Goal: Task Accomplishment & Management: Use online tool/utility

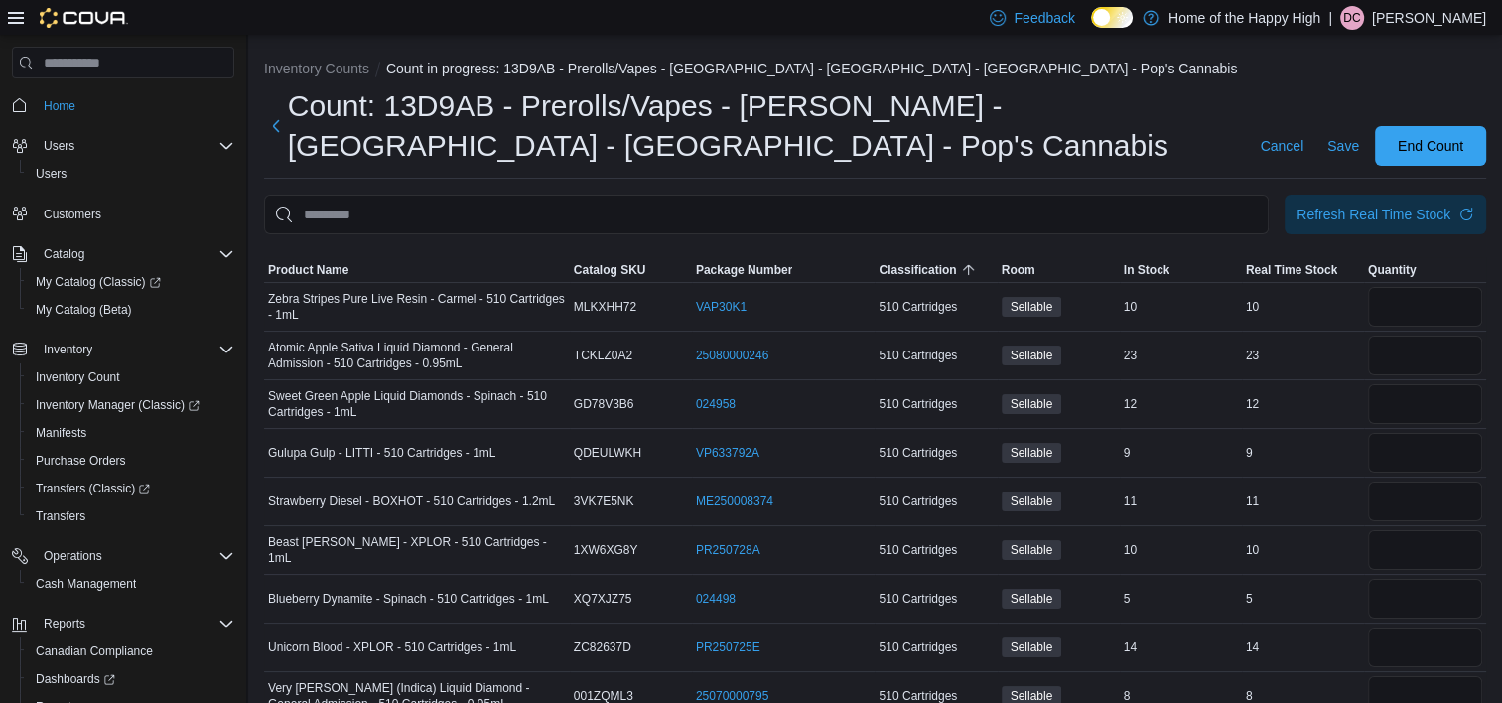
click at [1137, 131] on h1 "Count: 13D9AB - Prerolls/Vapes - [PERSON_NAME] - [GEOGRAPHIC_DATA] - [GEOGRAPHI…" at bounding box center [762, 125] width 949 height 79
click at [1402, 211] on div "Refresh Real Time Stock" at bounding box center [1374, 214] width 154 height 20
click at [1441, 309] on input "number" at bounding box center [1425, 307] width 114 height 40
type input "**"
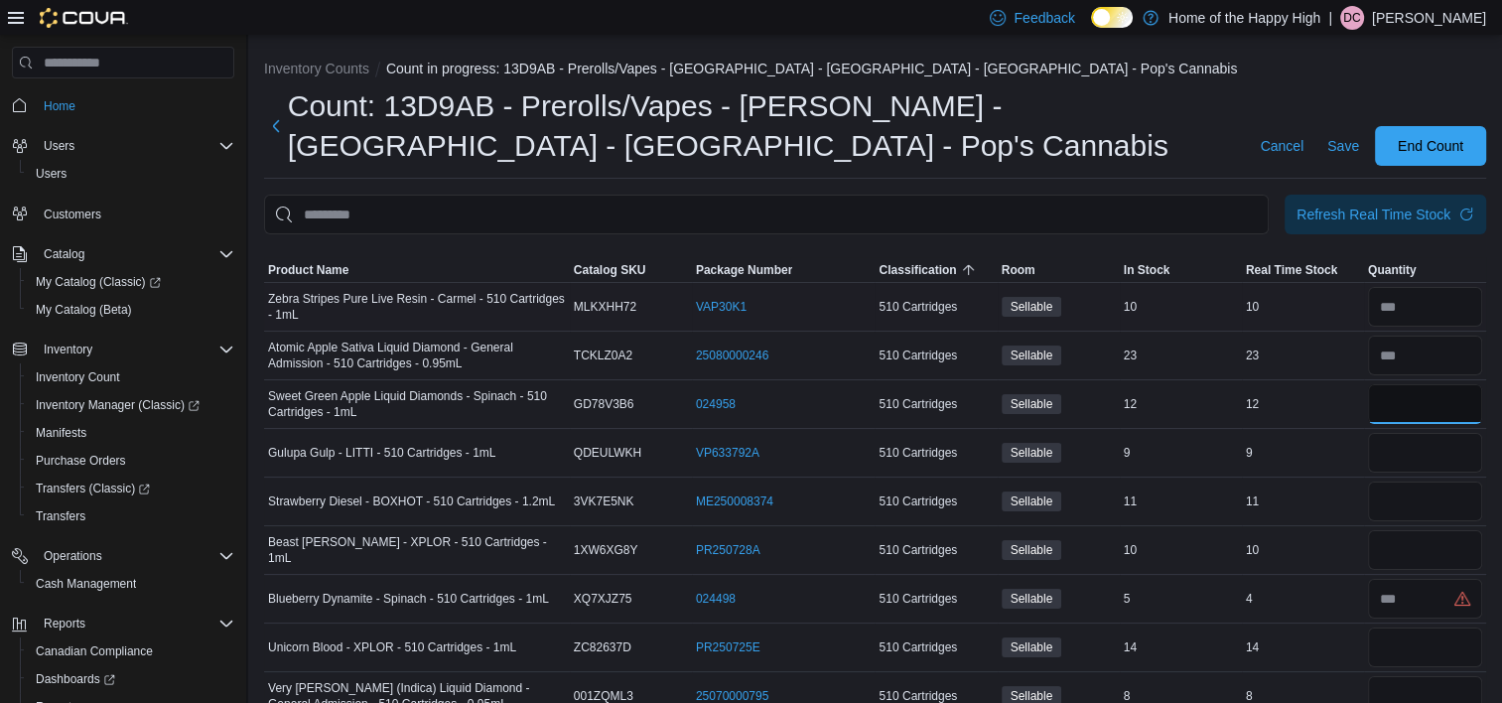
type input "**"
type input "*"
type input "**"
type input "*"
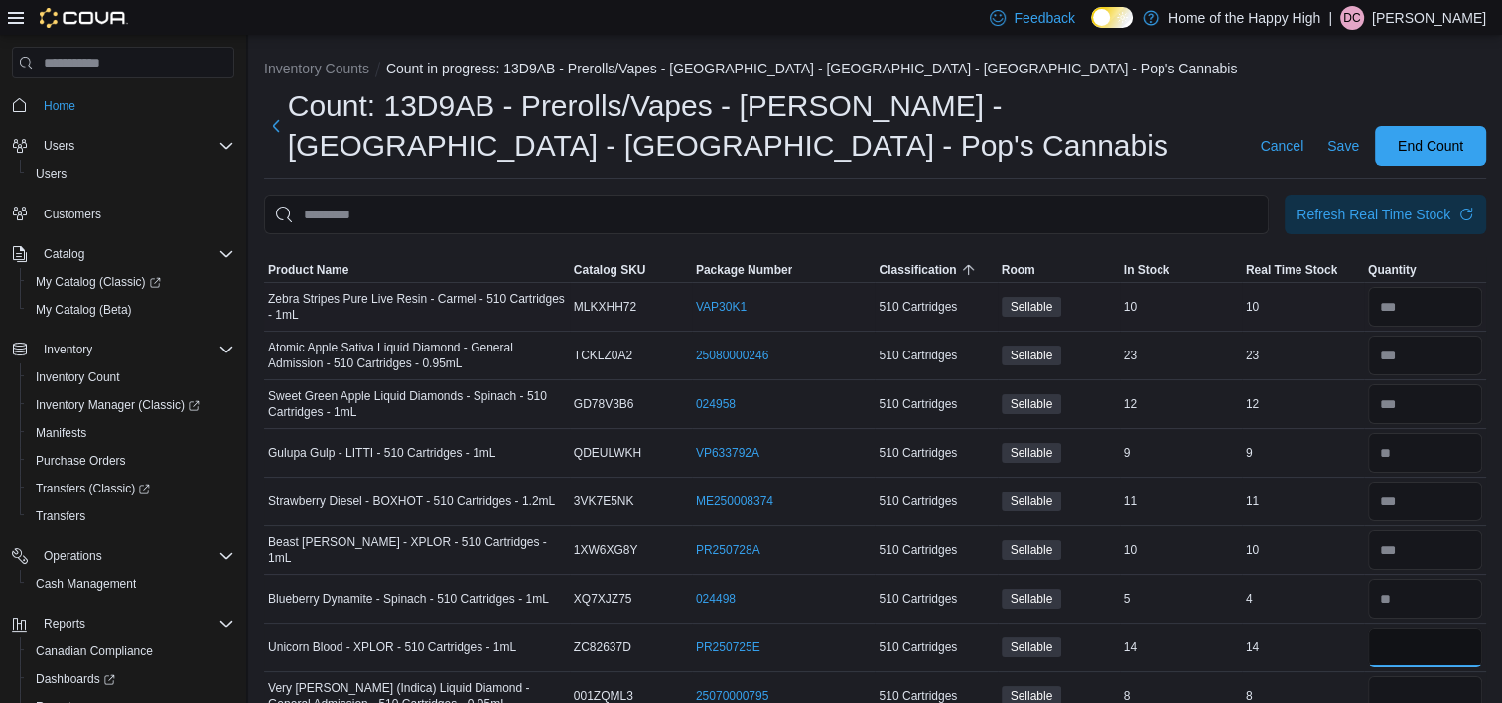
type input "**"
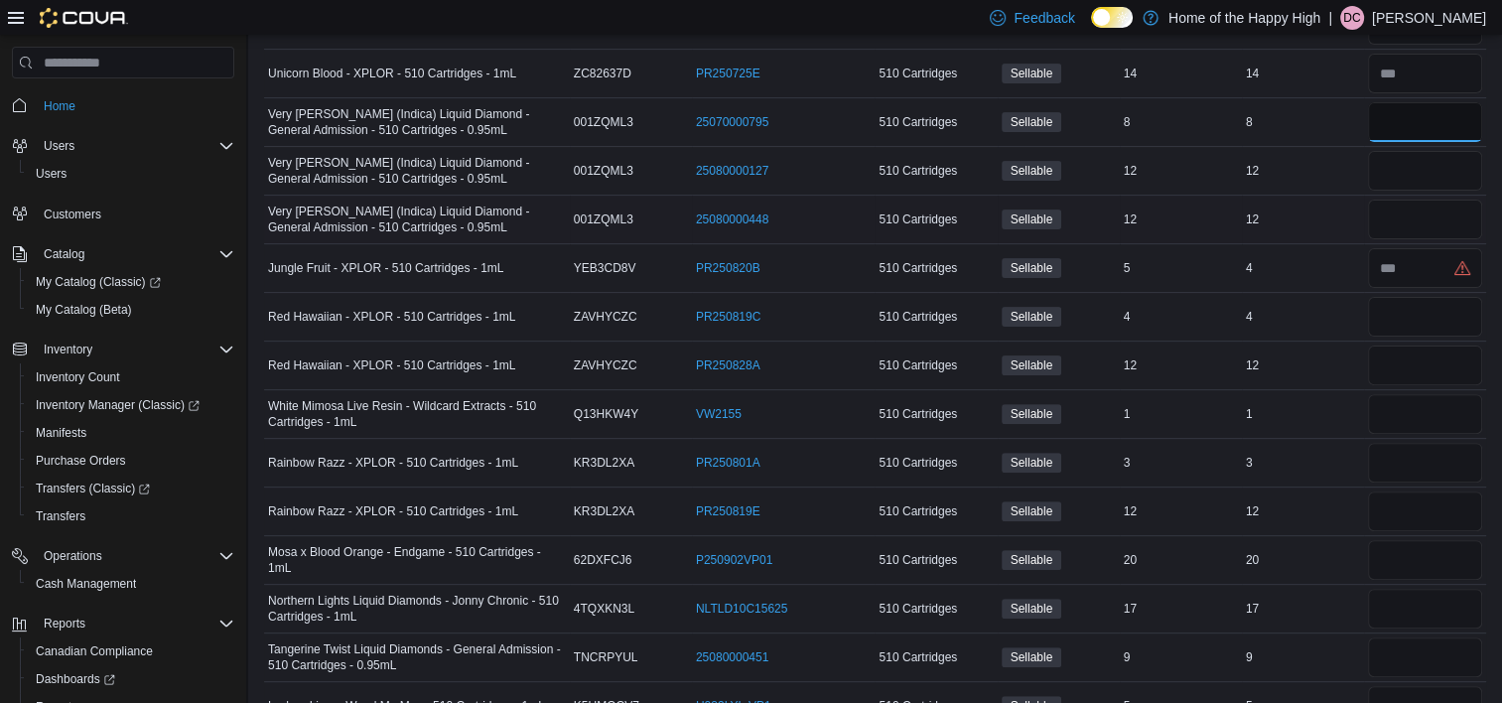
scroll to position [607, 0]
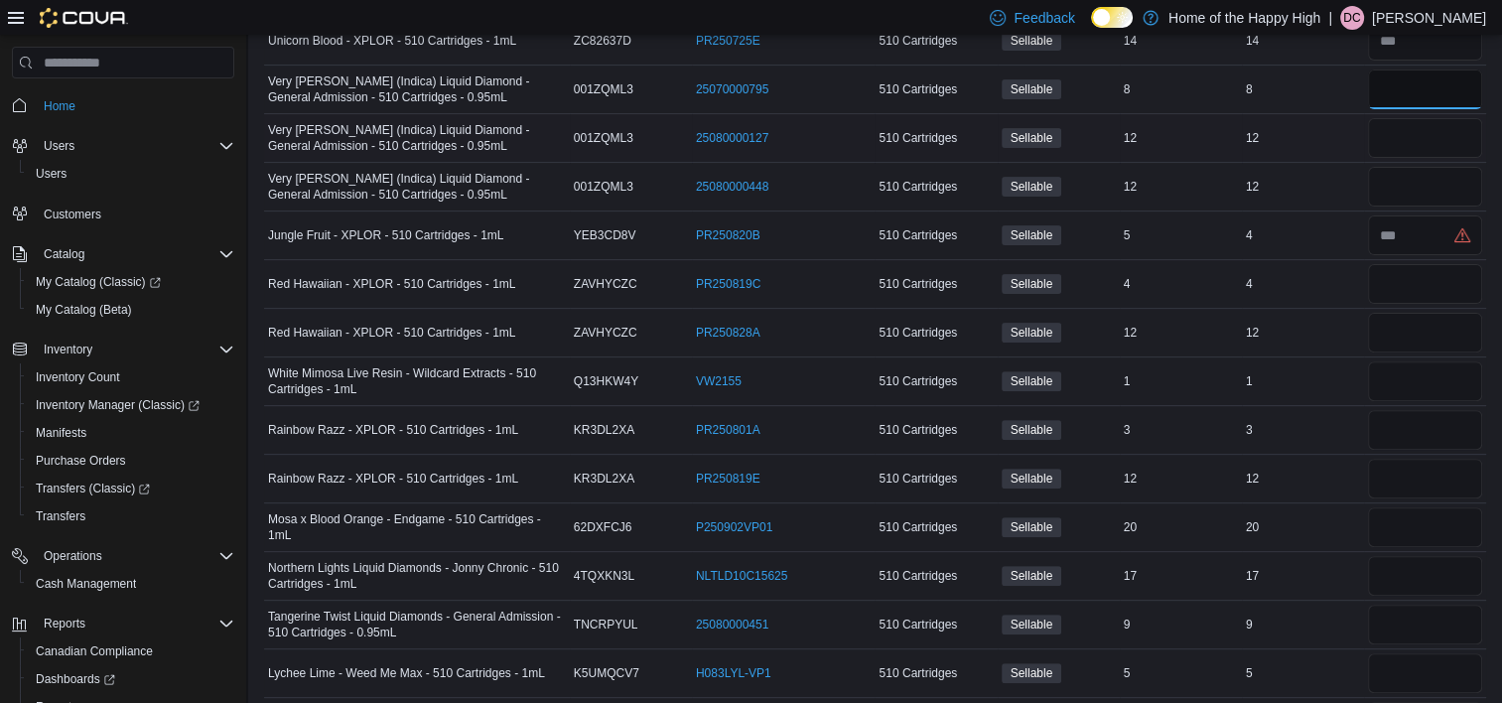
type input "*"
type input "**"
type input "*"
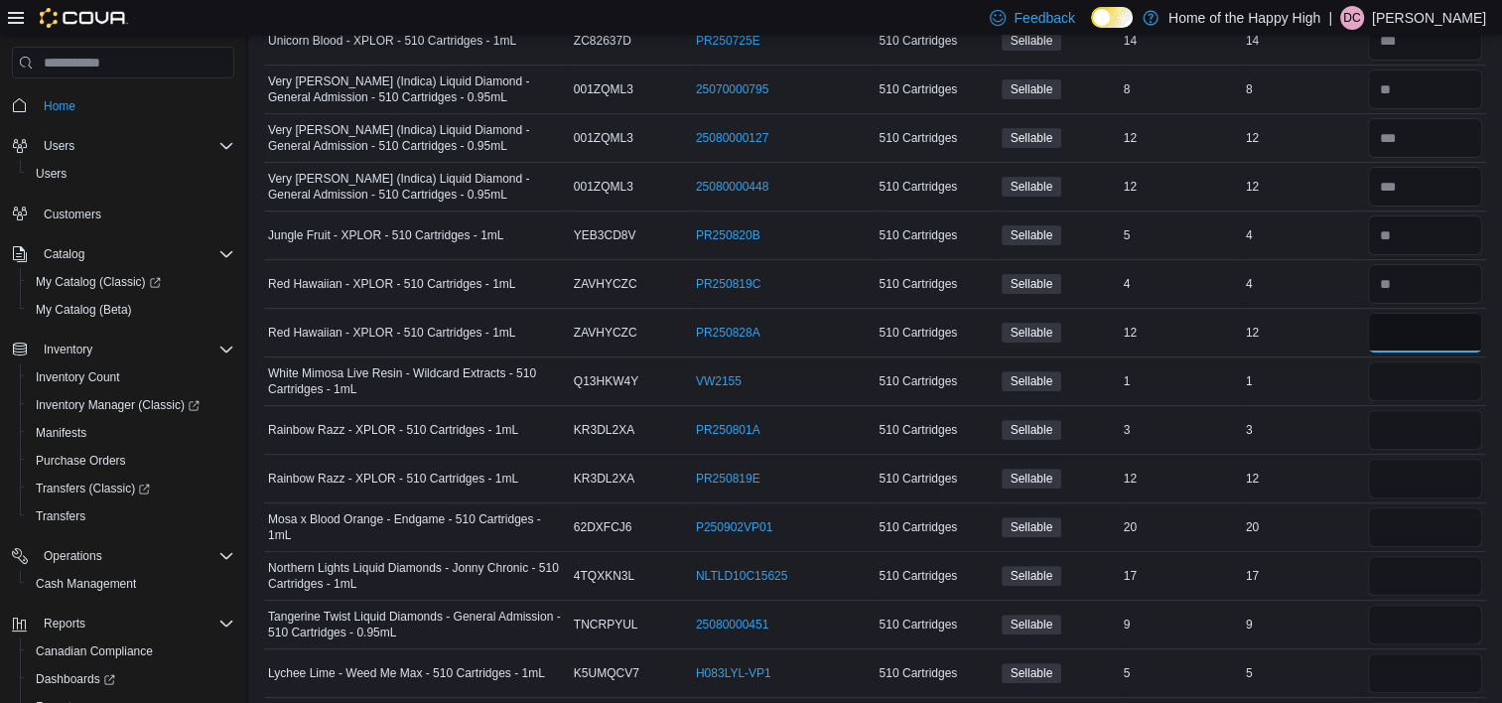
type input "**"
type input "*"
type input "**"
click at [1392, 528] on input "number" at bounding box center [1425, 527] width 114 height 40
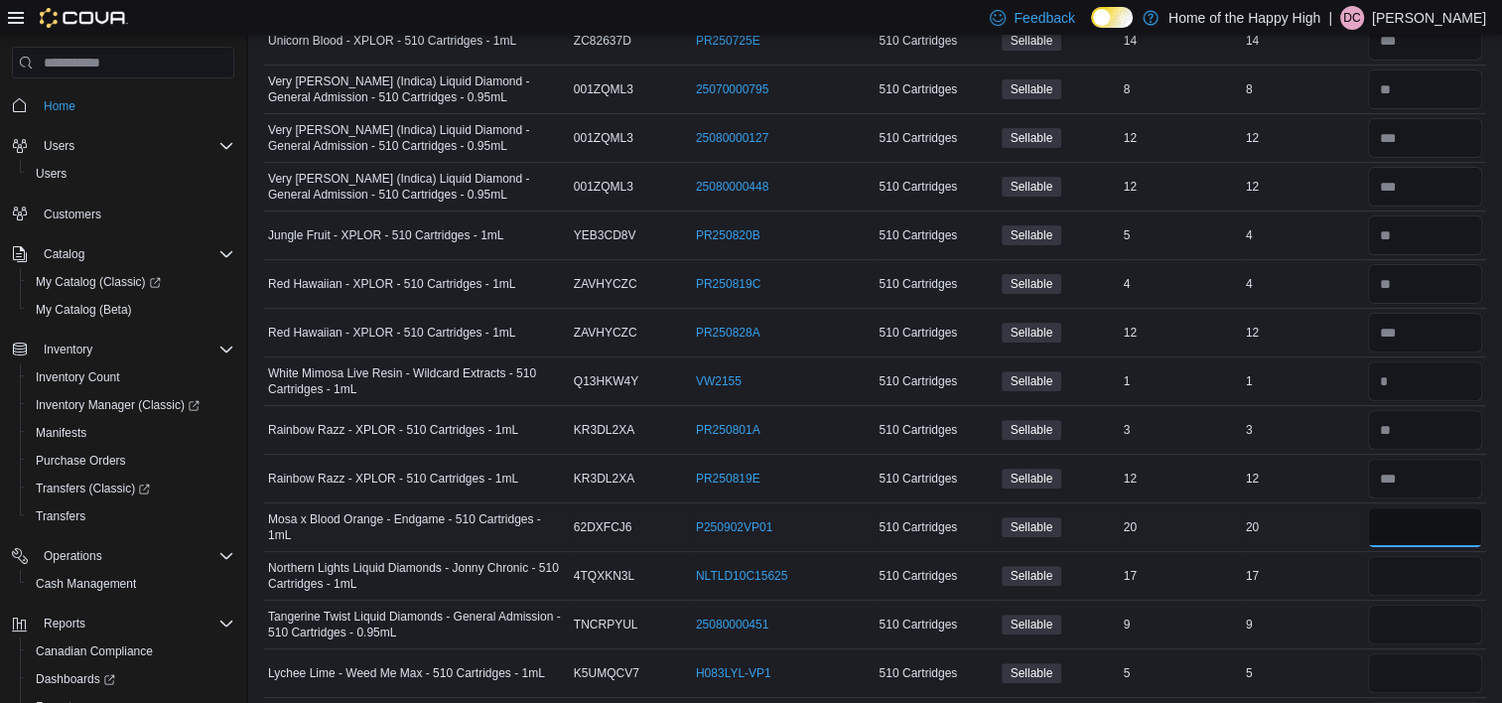
type input "**"
type input "*"
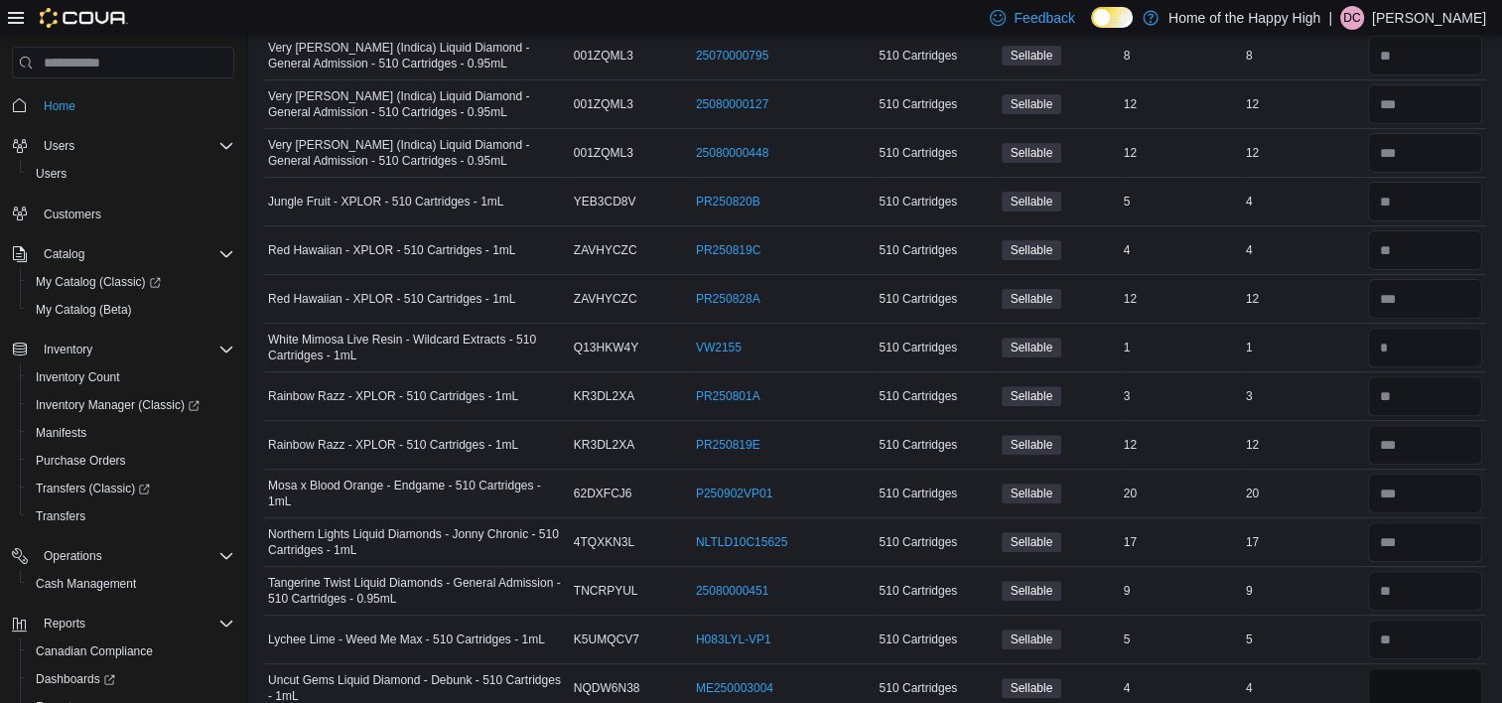
type input "*"
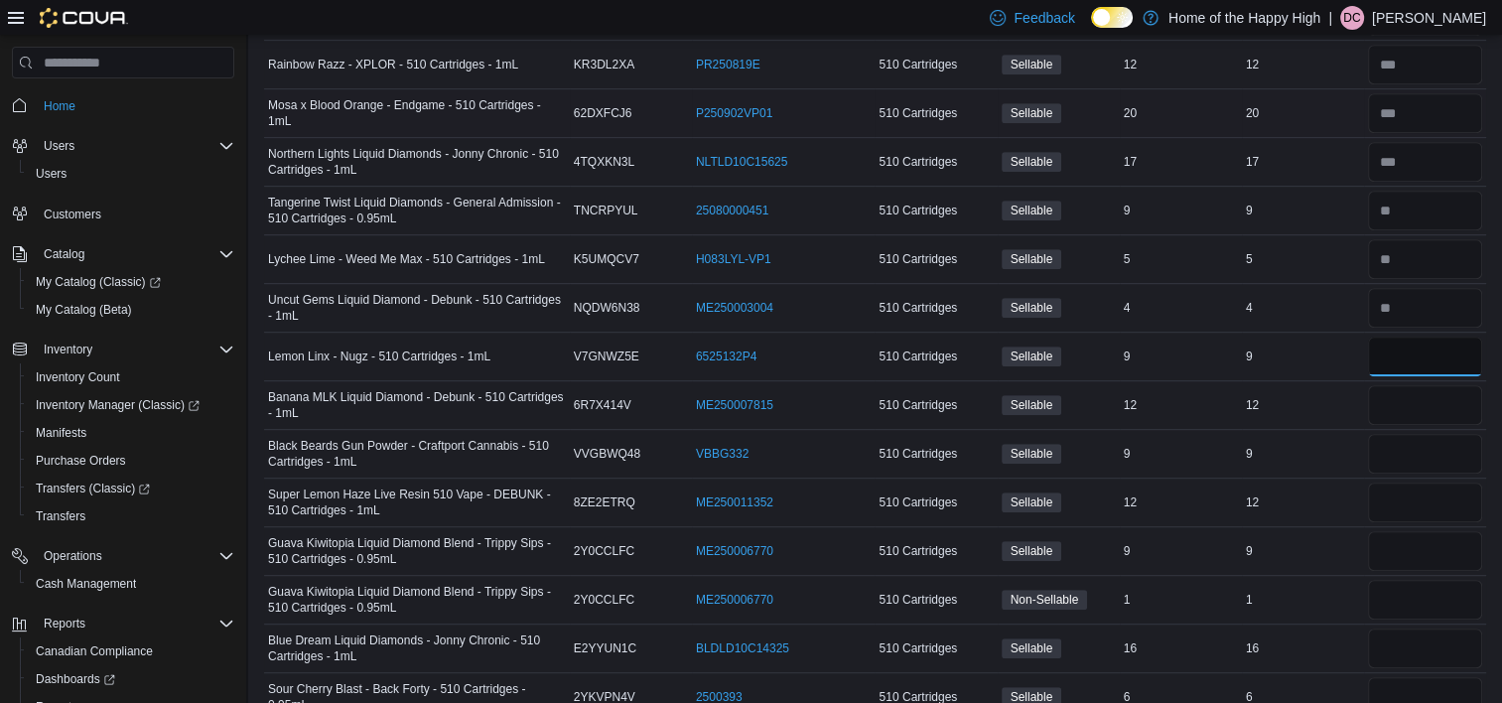
type input "*"
type input "**"
type input "*"
type input "**"
type input "*"
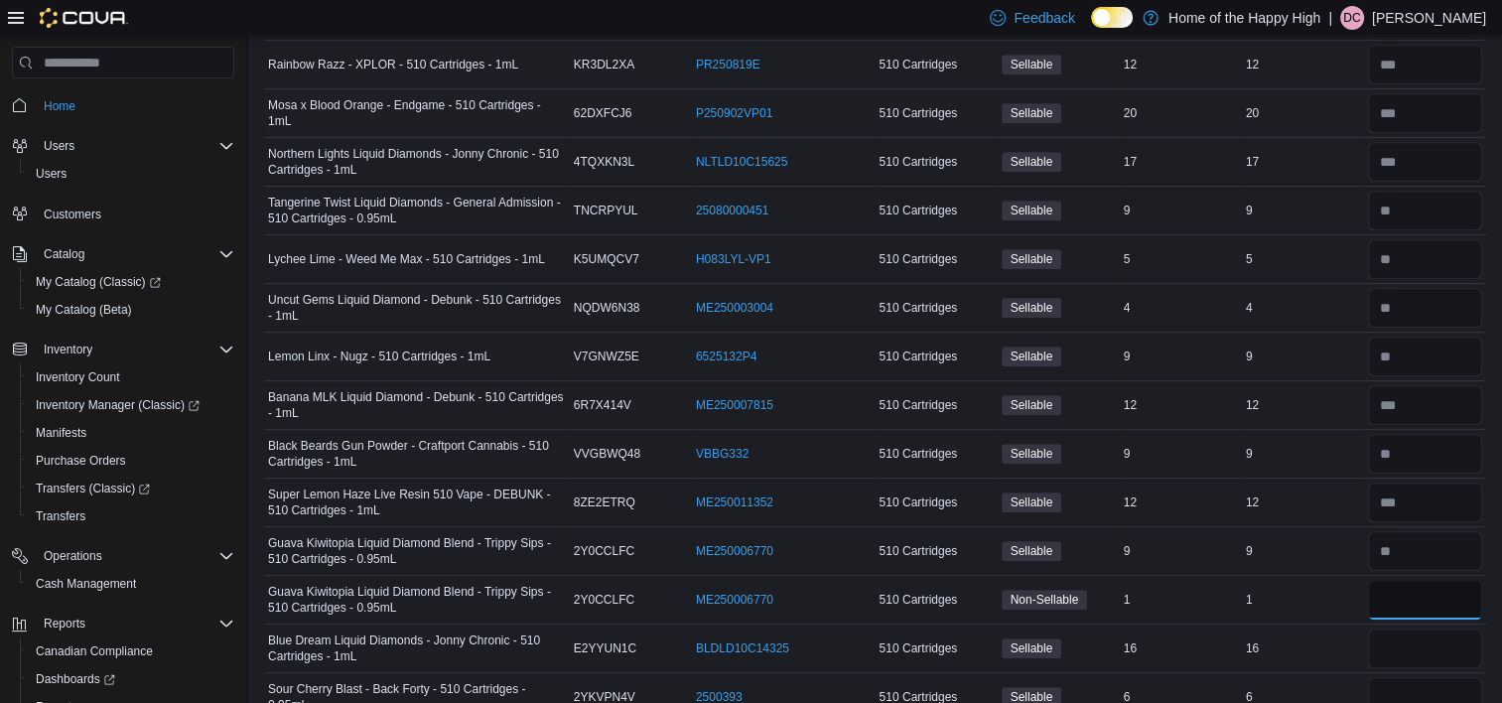
type input "*"
type input "**"
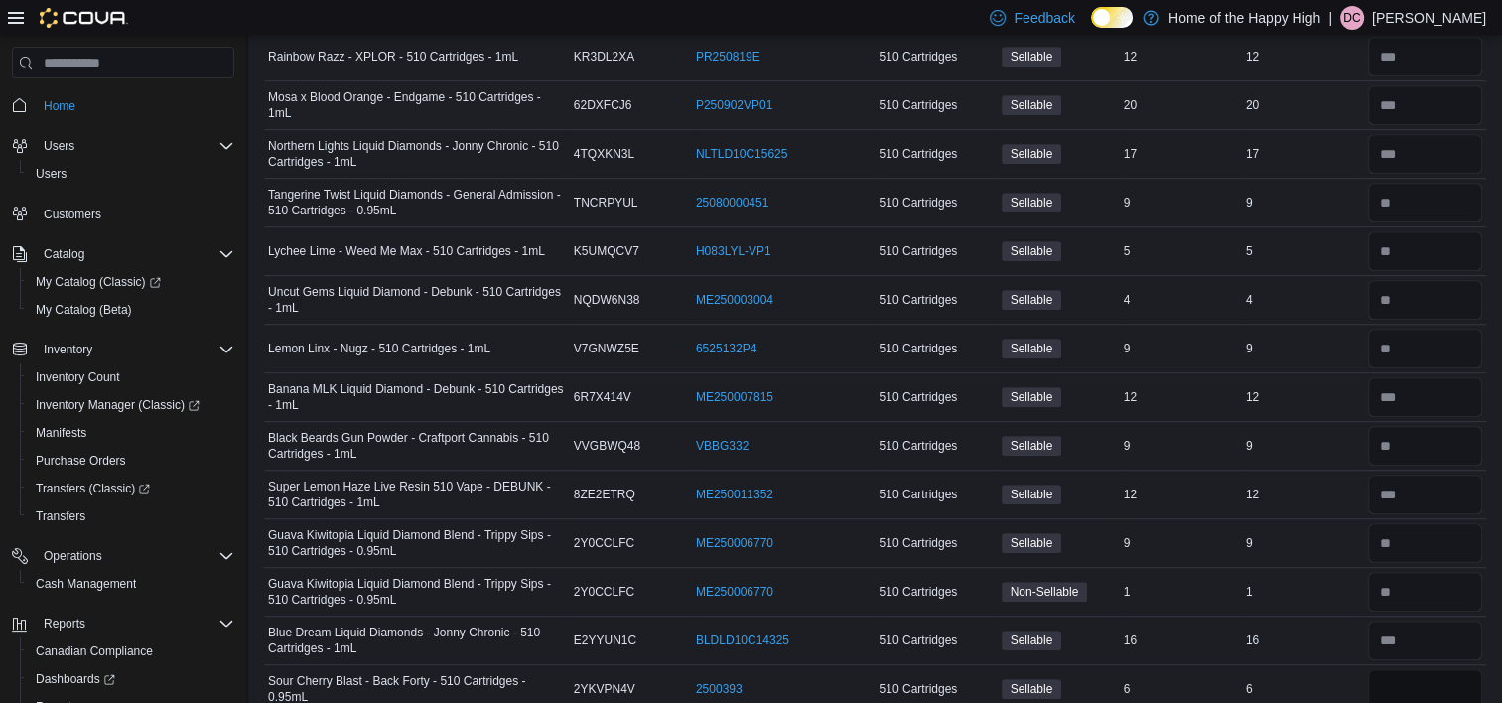
type input "*"
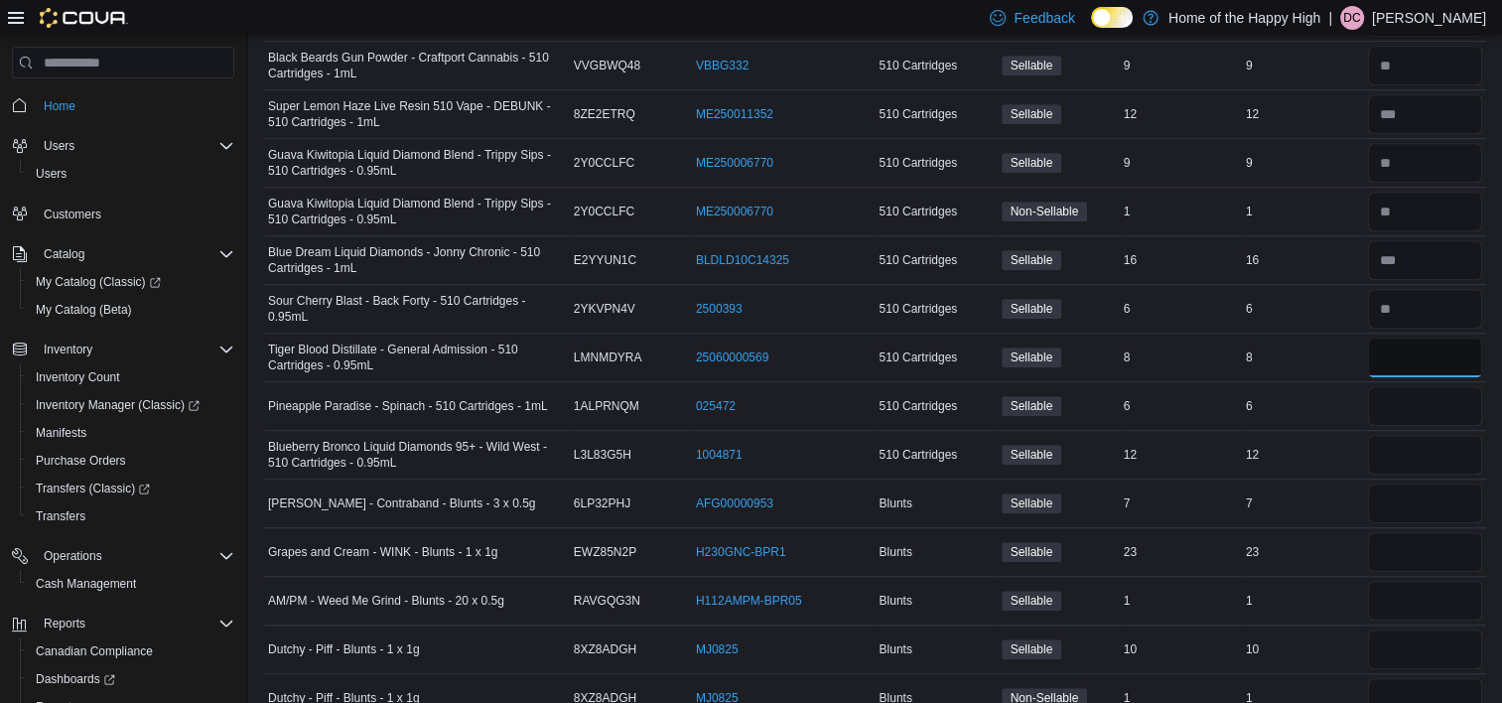
type input "*"
type input "**"
type input "*"
type input "**"
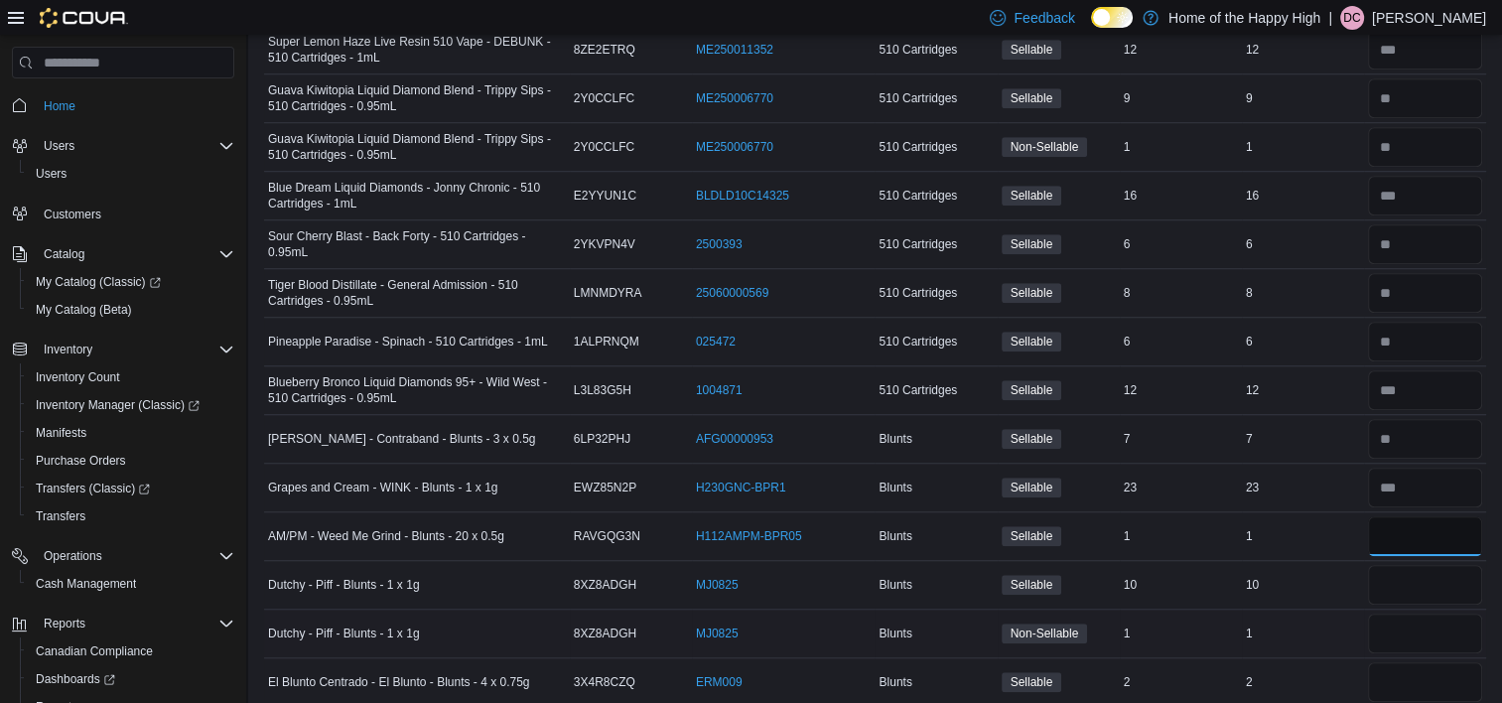
scroll to position [1508, 0]
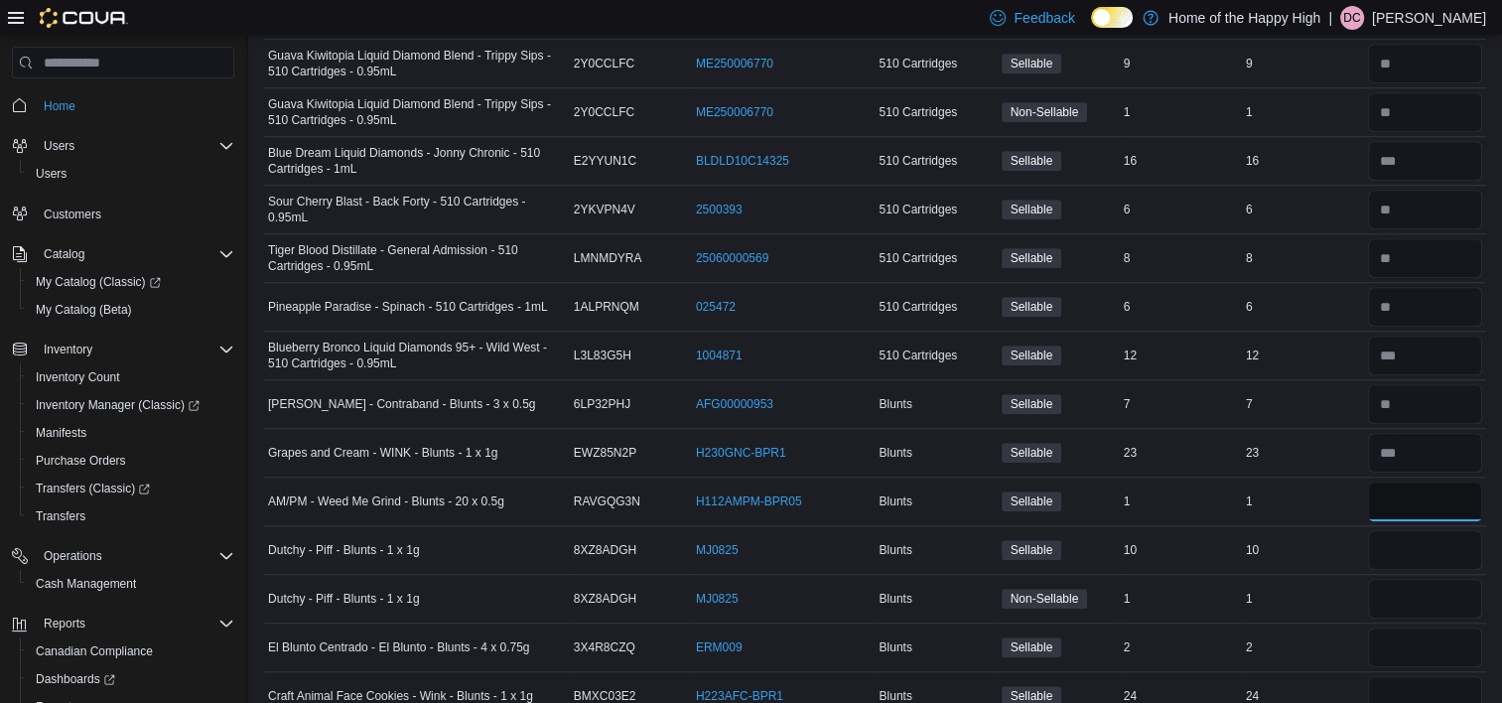
type input "*"
click at [1440, 545] on input "number" at bounding box center [1425, 550] width 114 height 40
type input "*"
click at [1420, 593] on input "number" at bounding box center [1425, 599] width 114 height 40
type input "*"
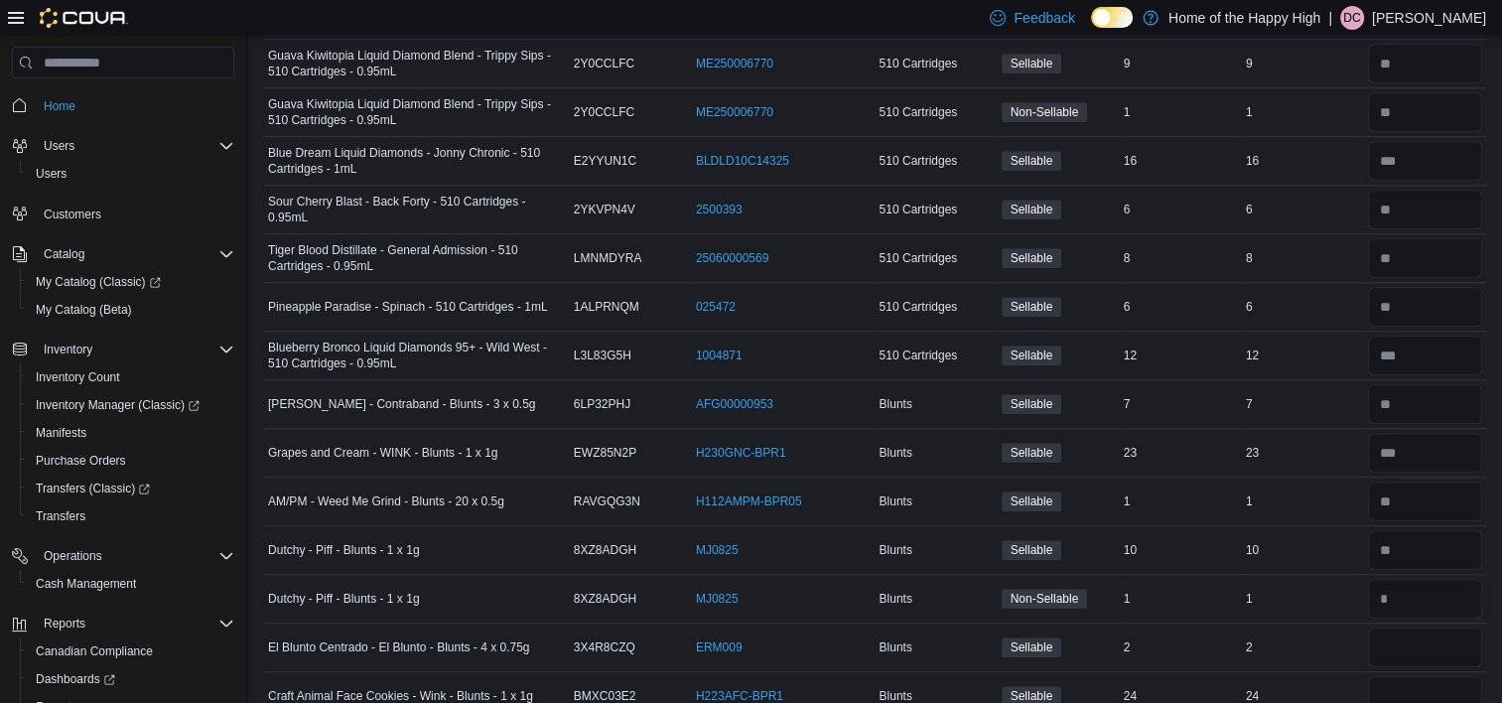
scroll to position [1707, 0]
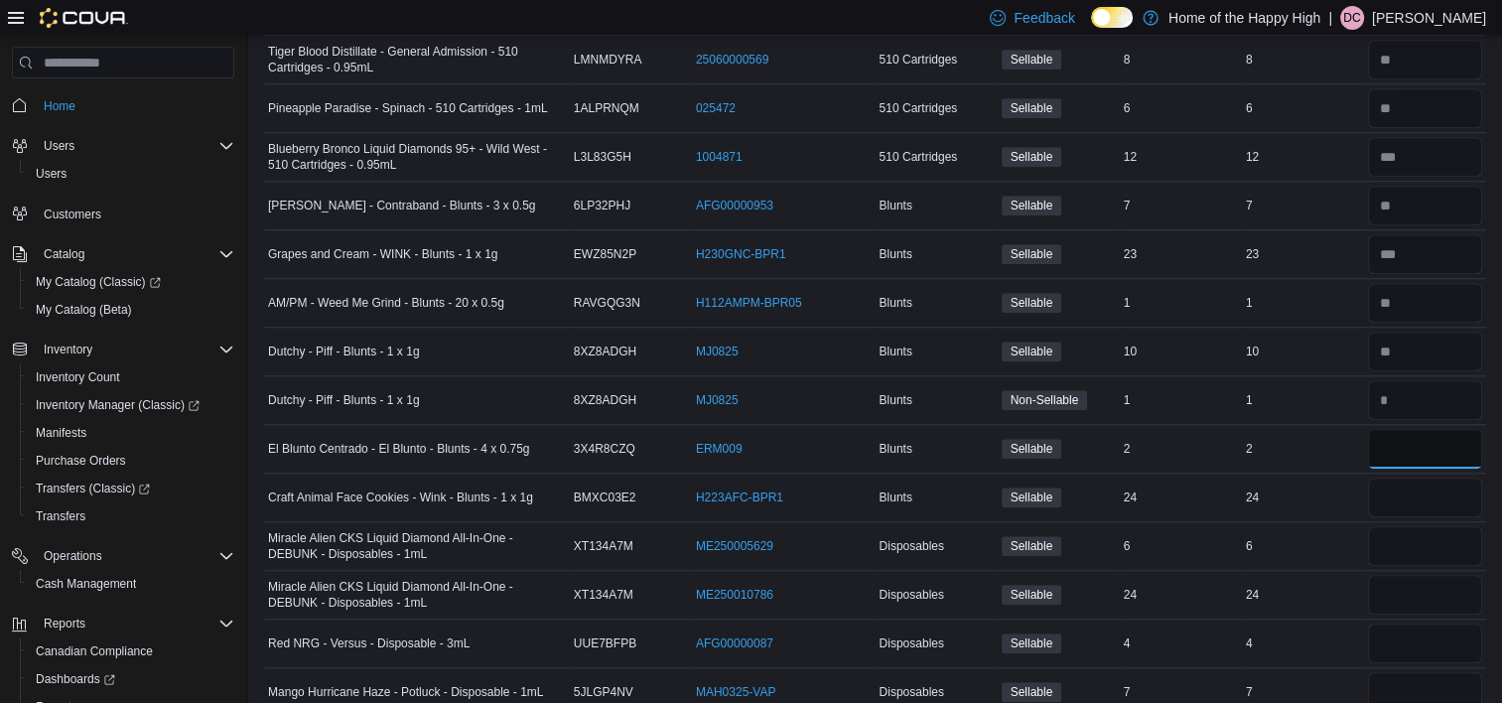
click at [1427, 430] on input "number" at bounding box center [1425, 449] width 114 height 40
type input "*"
click at [1426, 485] on input "number" at bounding box center [1425, 498] width 114 height 40
type input "**"
click at [1402, 555] on input "number" at bounding box center [1425, 546] width 114 height 40
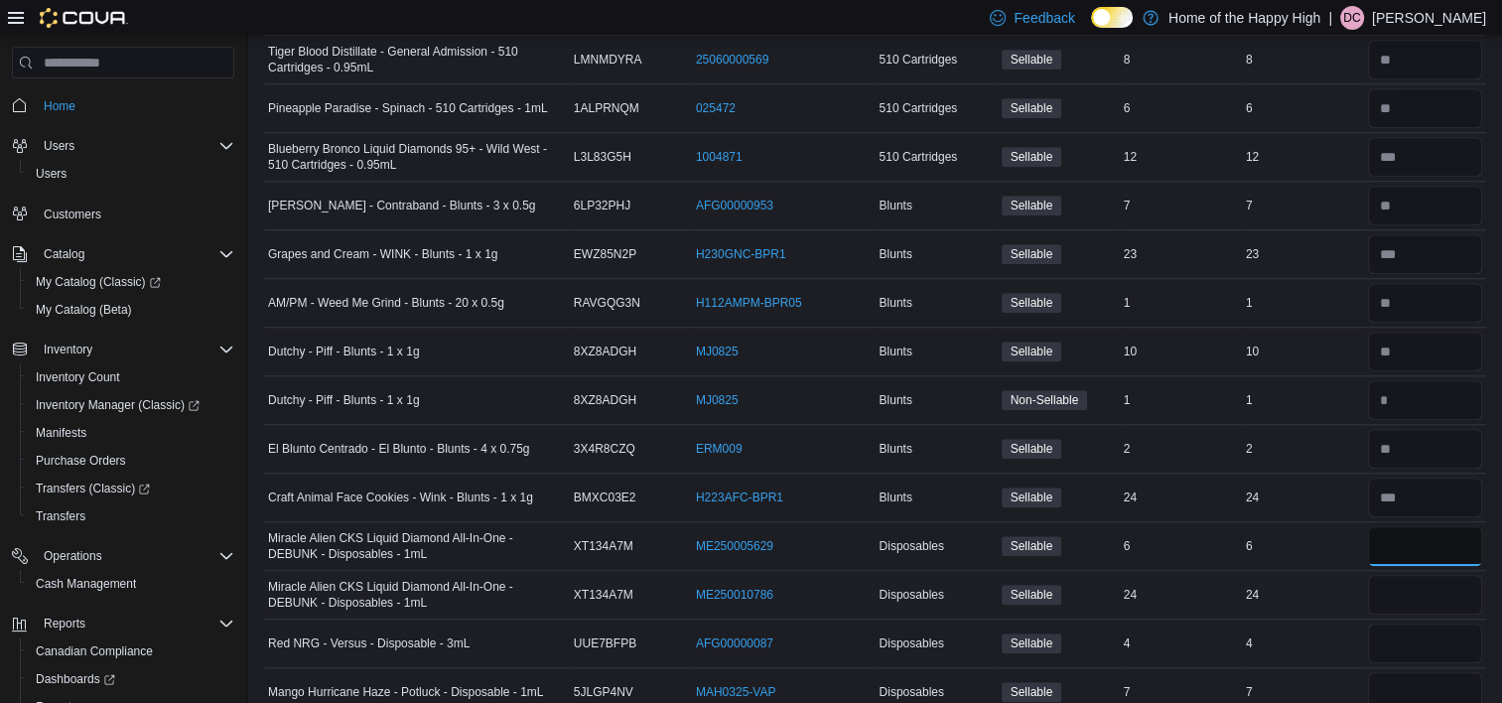
type input "*"
click at [1406, 601] on input "number" at bounding box center [1425, 595] width 114 height 40
type input "**"
click at [1409, 637] on input "number" at bounding box center [1425, 643] width 114 height 40
type input "*"
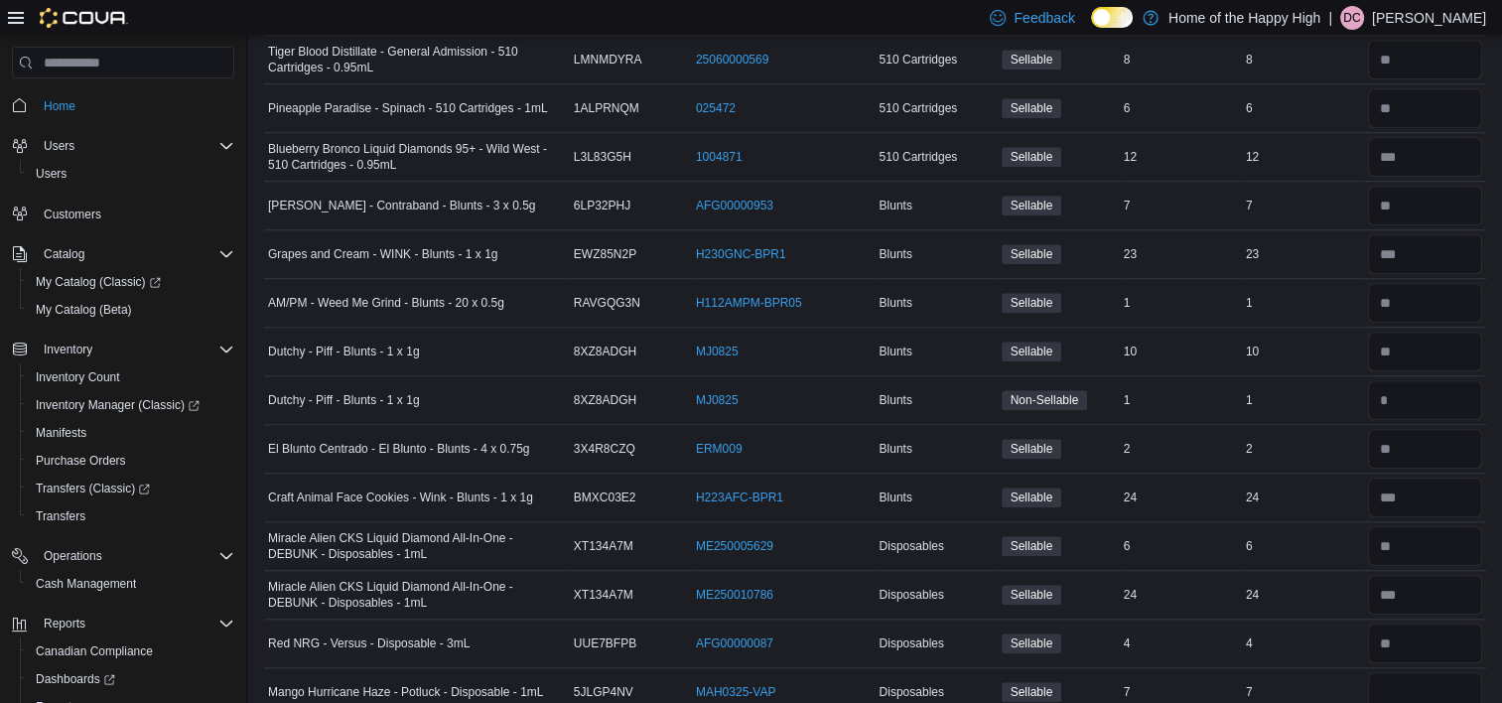
scroll to position [1806, 0]
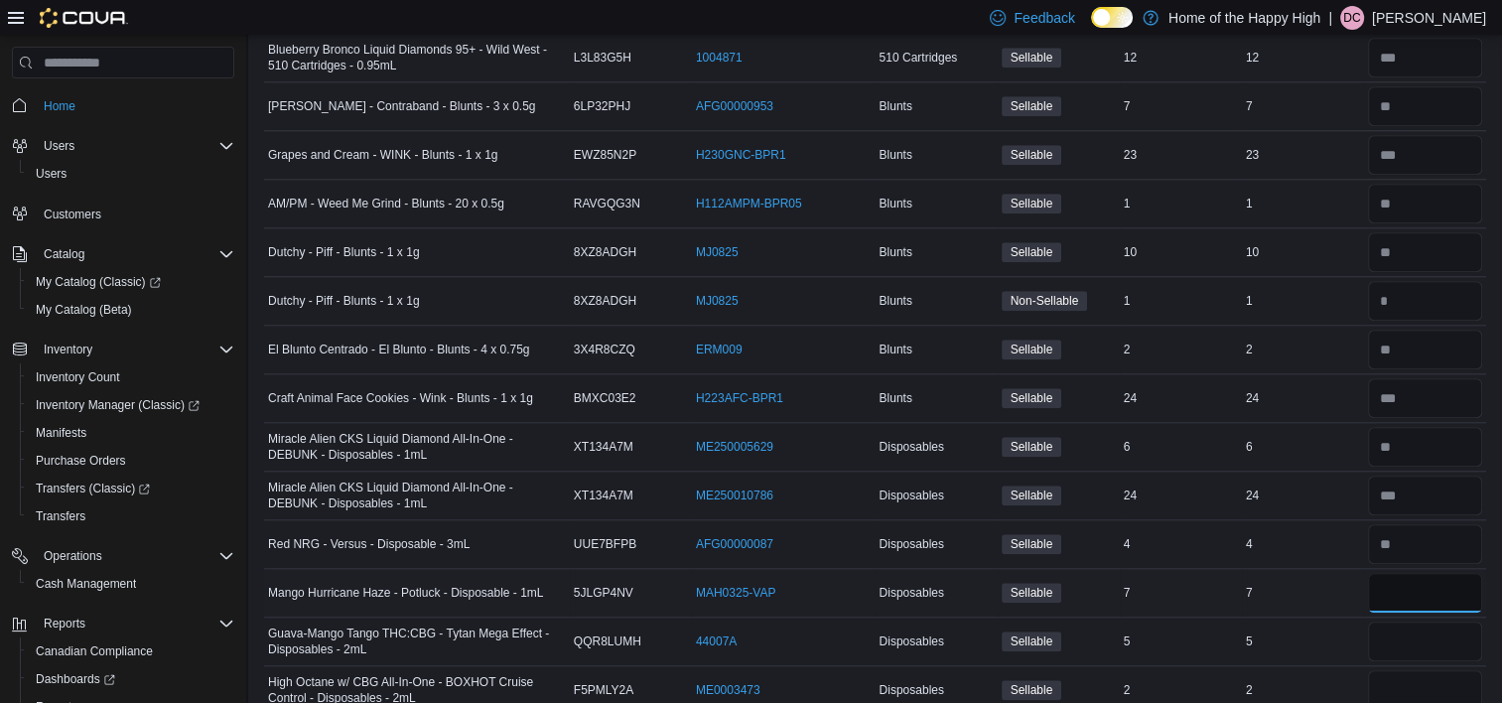
click at [1409, 594] on input "number" at bounding box center [1425, 593] width 114 height 40
type input "*"
click at [1404, 637] on input "number" at bounding box center [1425, 641] width 114 height 40
type input "*"
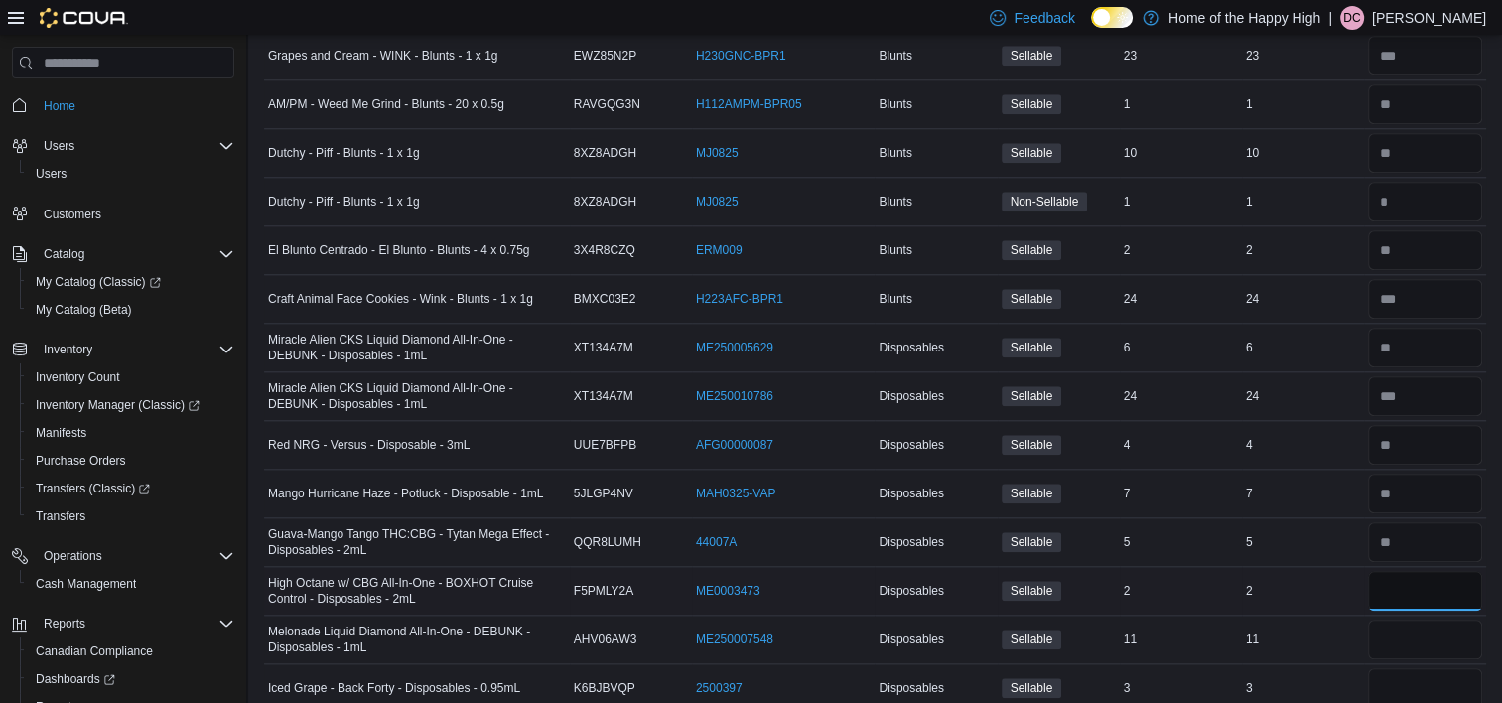
click at [1404, 584] on input "number" at bounding box center [1425, 591] width 114 height 40
type input "*"
click at [1412, 652] on div at bounding box center [1425, 640] width 122 height 48
click at [1411, 627] on input "number" at bounding box center [1425, 639] width 114 height 40
type input "**"
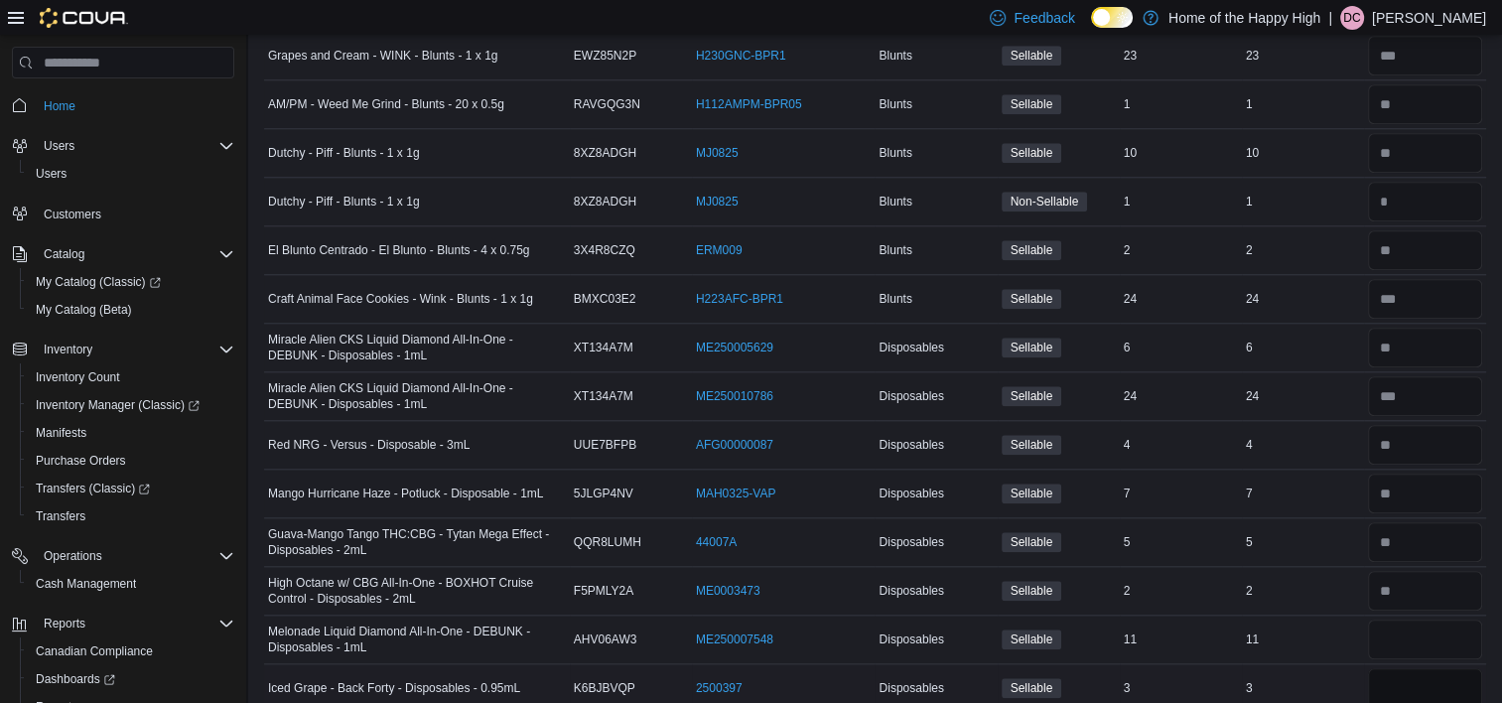
click at [1406, 669] on input "number" at bounding box center [1425, 688] width 114 height 40
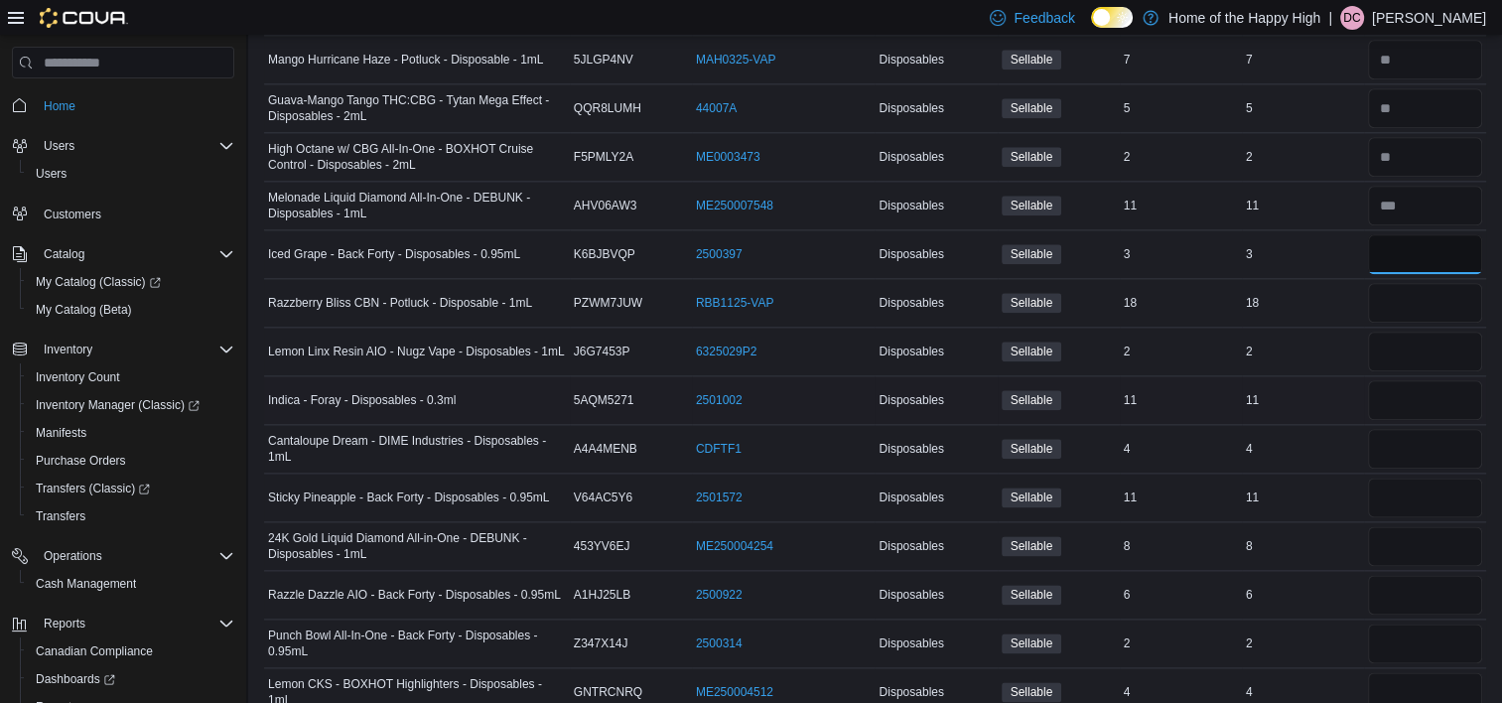
scroll to position [2401, 0]
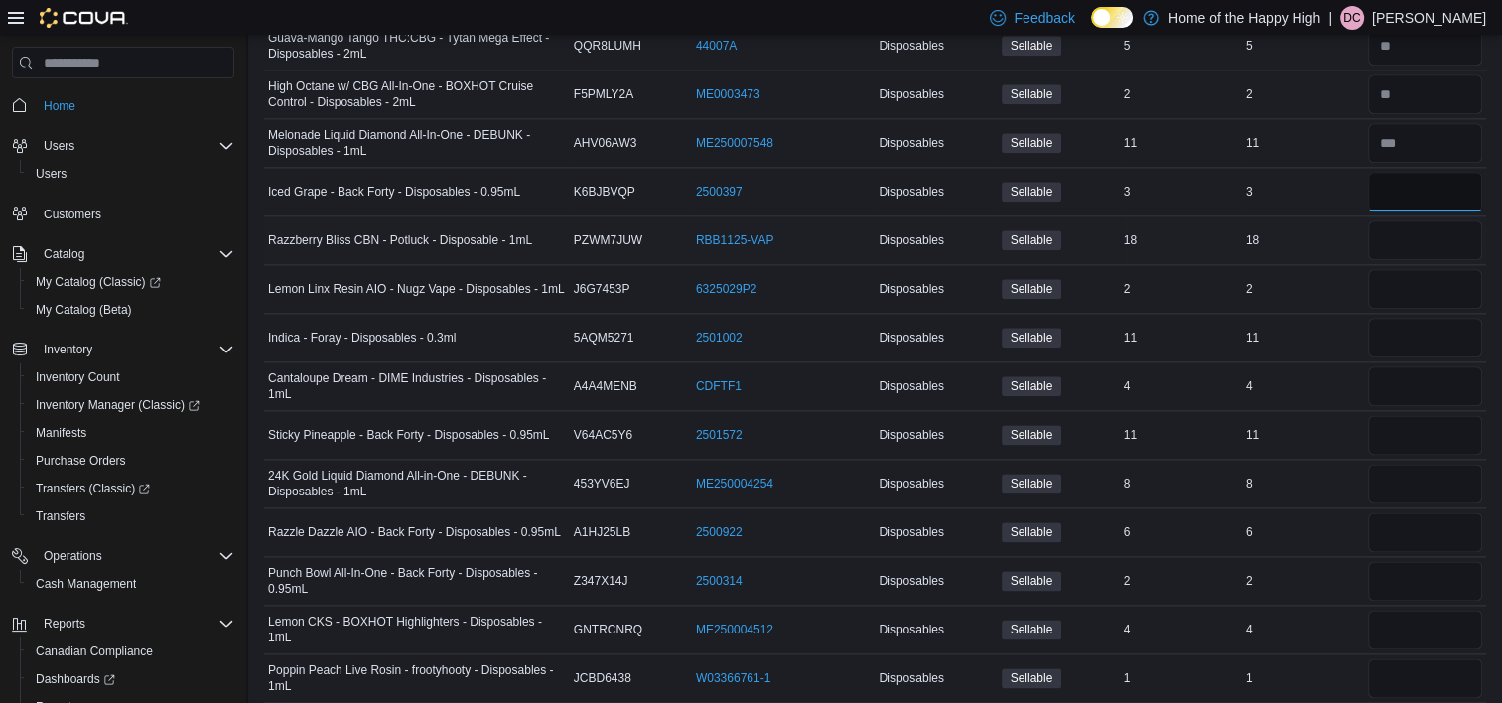
type input "*"
click at [1452, 234] on input "number" at bounding box center [1425, 240] width 114 height 40
type input "**"
click at [1427, 287] on input "number" at bounding box center [1425, 289] width 114 height 40
type input "*"
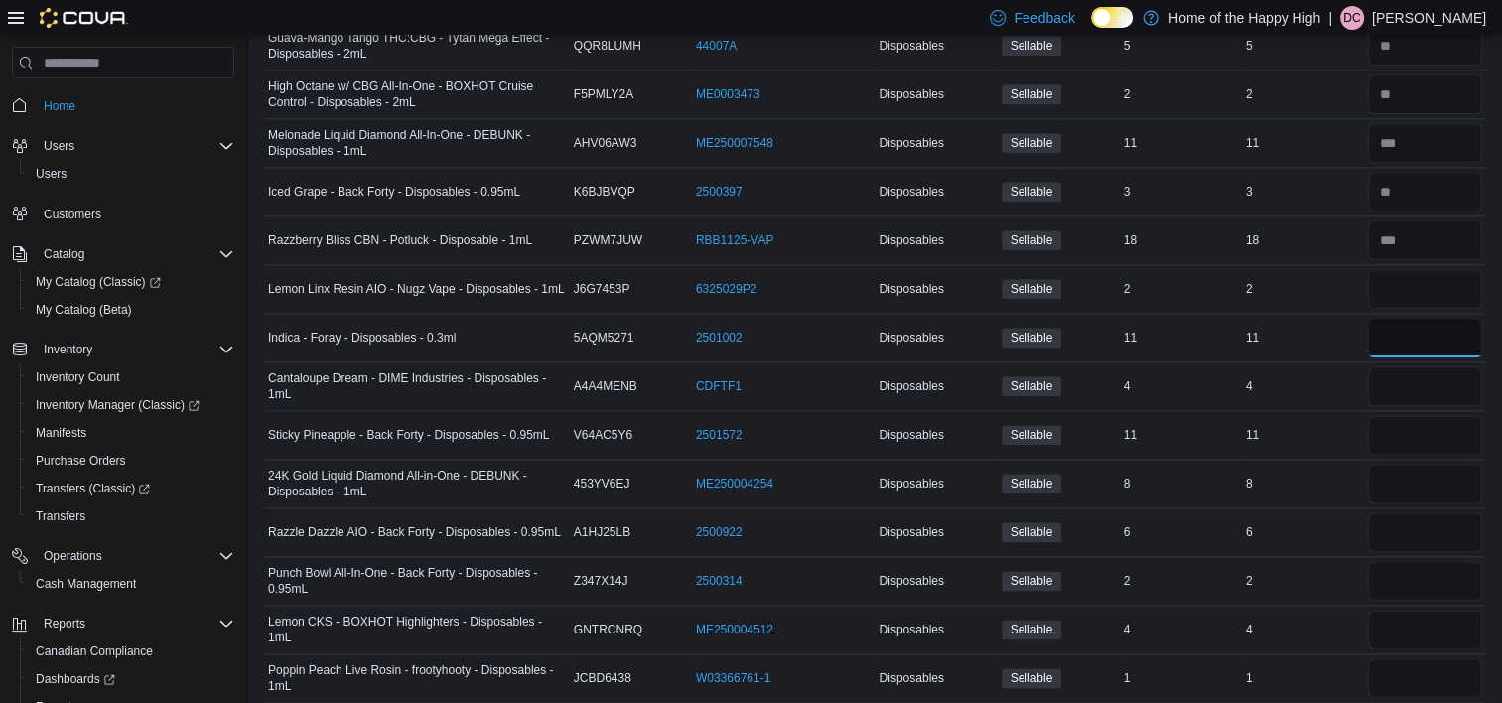
click at [1427, 318] on input "number" at bounding box center [1425, 338] width 114 height 40
type input "**"
click at [1430, 392] on input "number" at bounding box center [1425, 386] width 114 height 40
type input "*"
click at [1401, 418] on input "number" at bounding box center [1425, 435] width 114 height 40
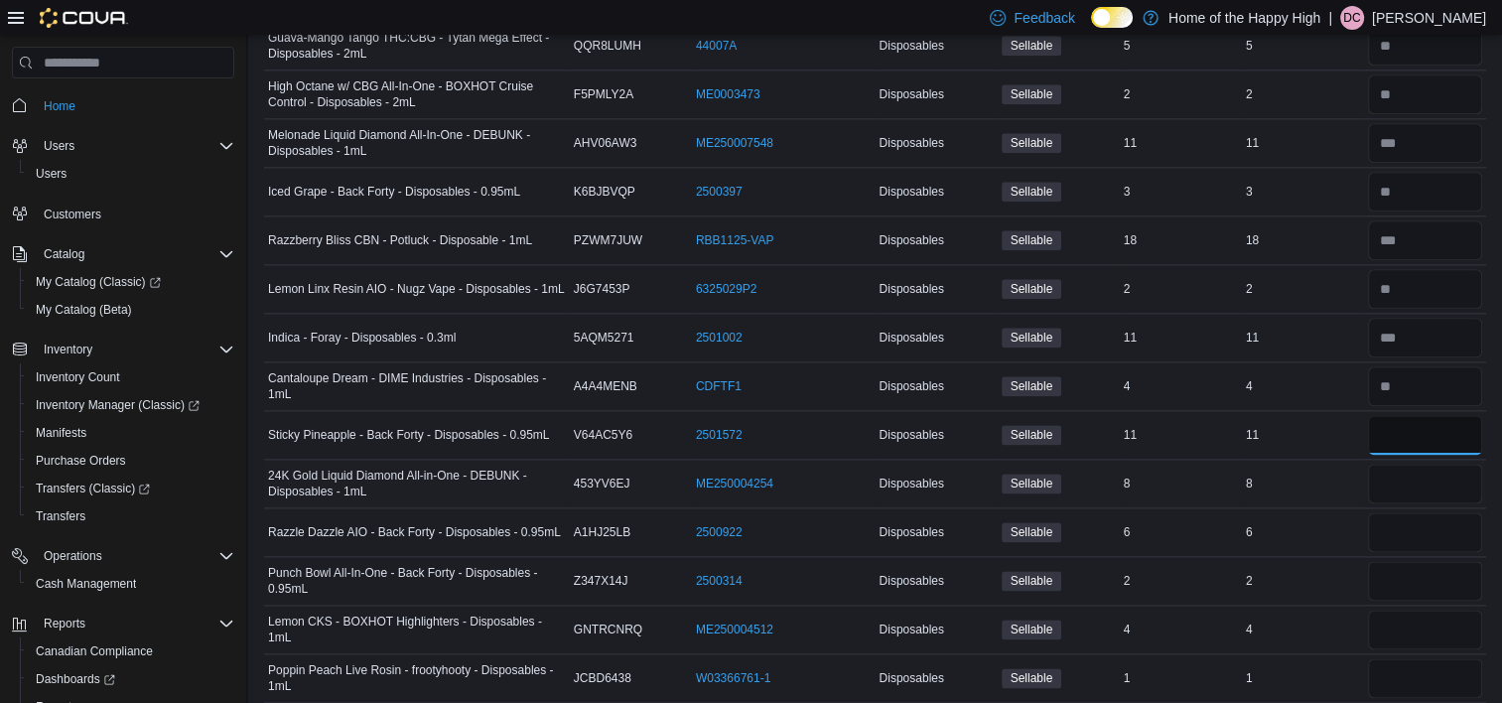
type input "**"
click at [1406, 464] on input "number" at bounding box center [1425, 484] width 114 height 40
type input "*"
click at [1402, 517] on input "number" at bounding box center [1425, 532] width 114 height 40
type input "*"
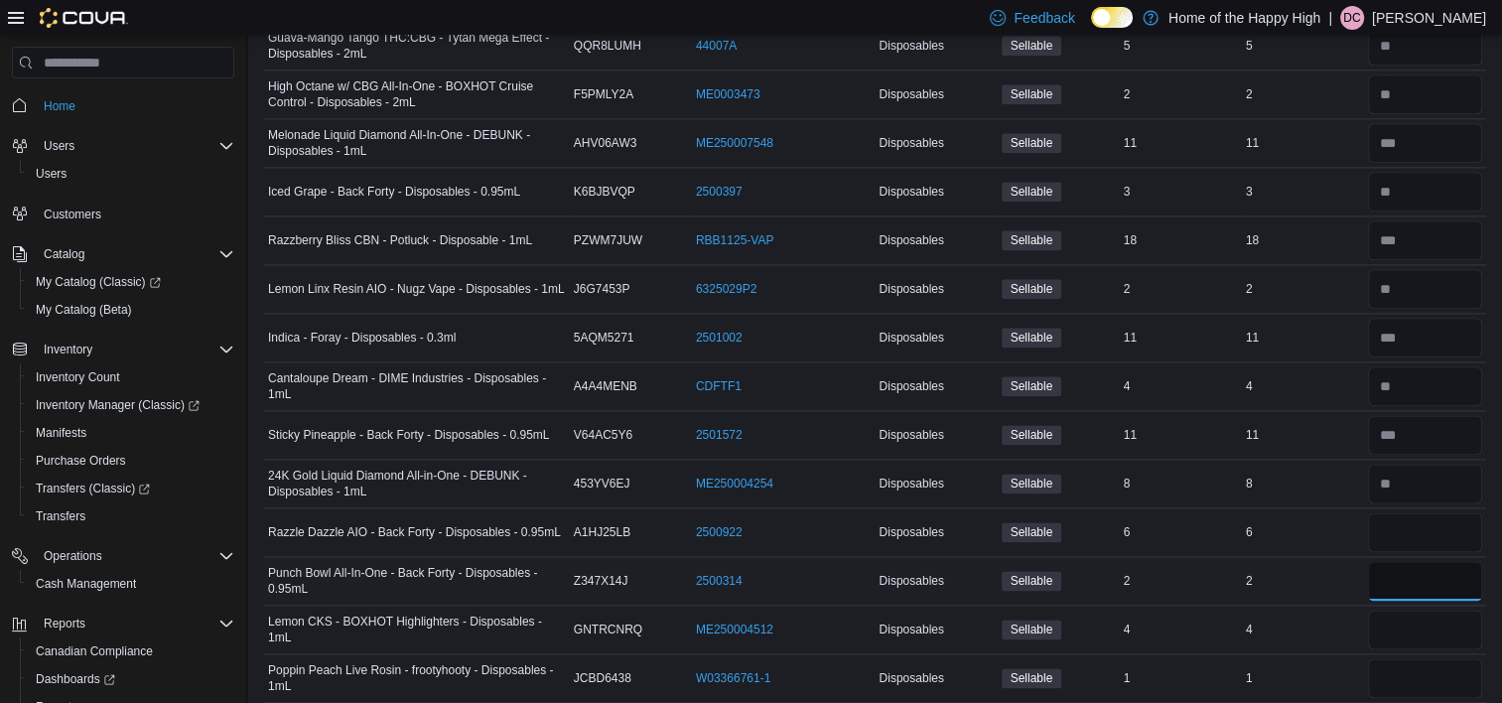
click at [1397, 561] on input "number" at bounding box center [1425, 581] width 114 height 40
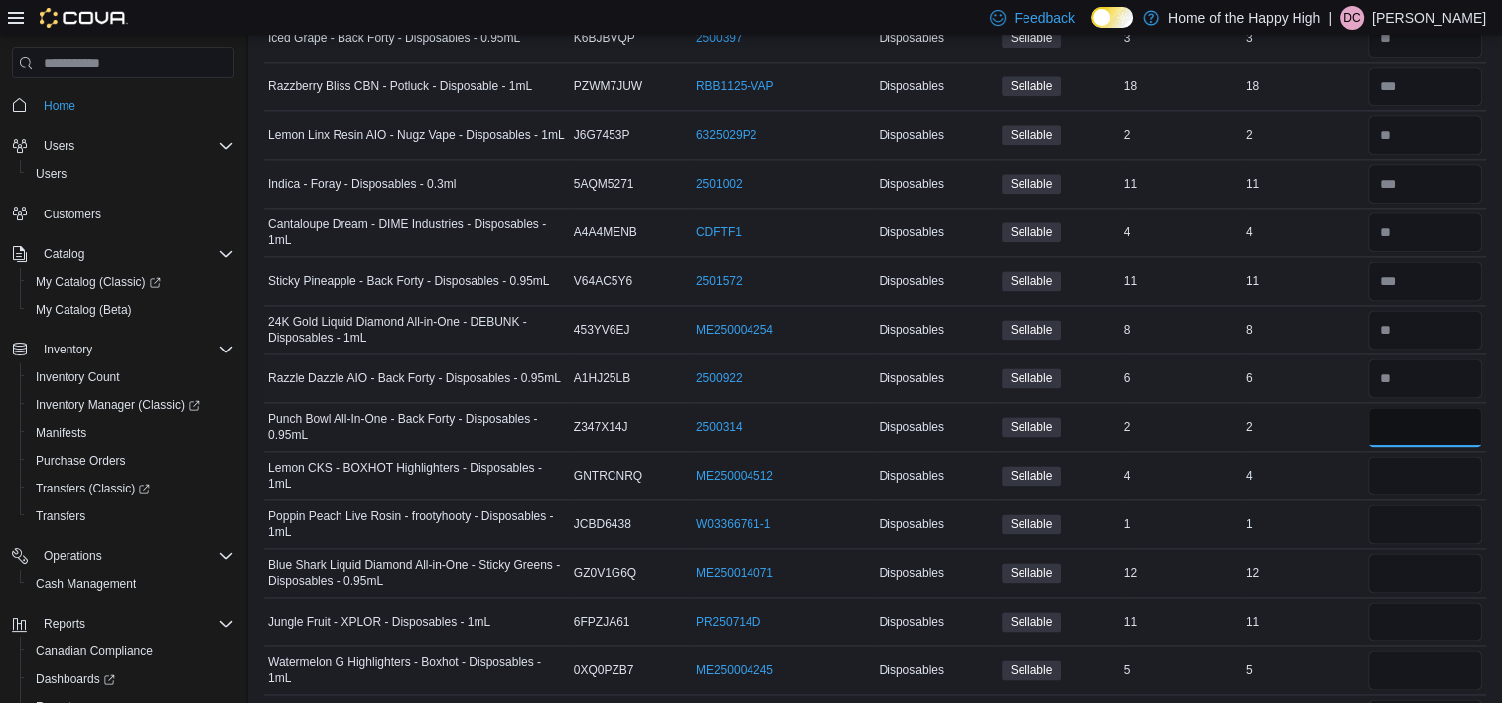
scroll to position [2600, 0]
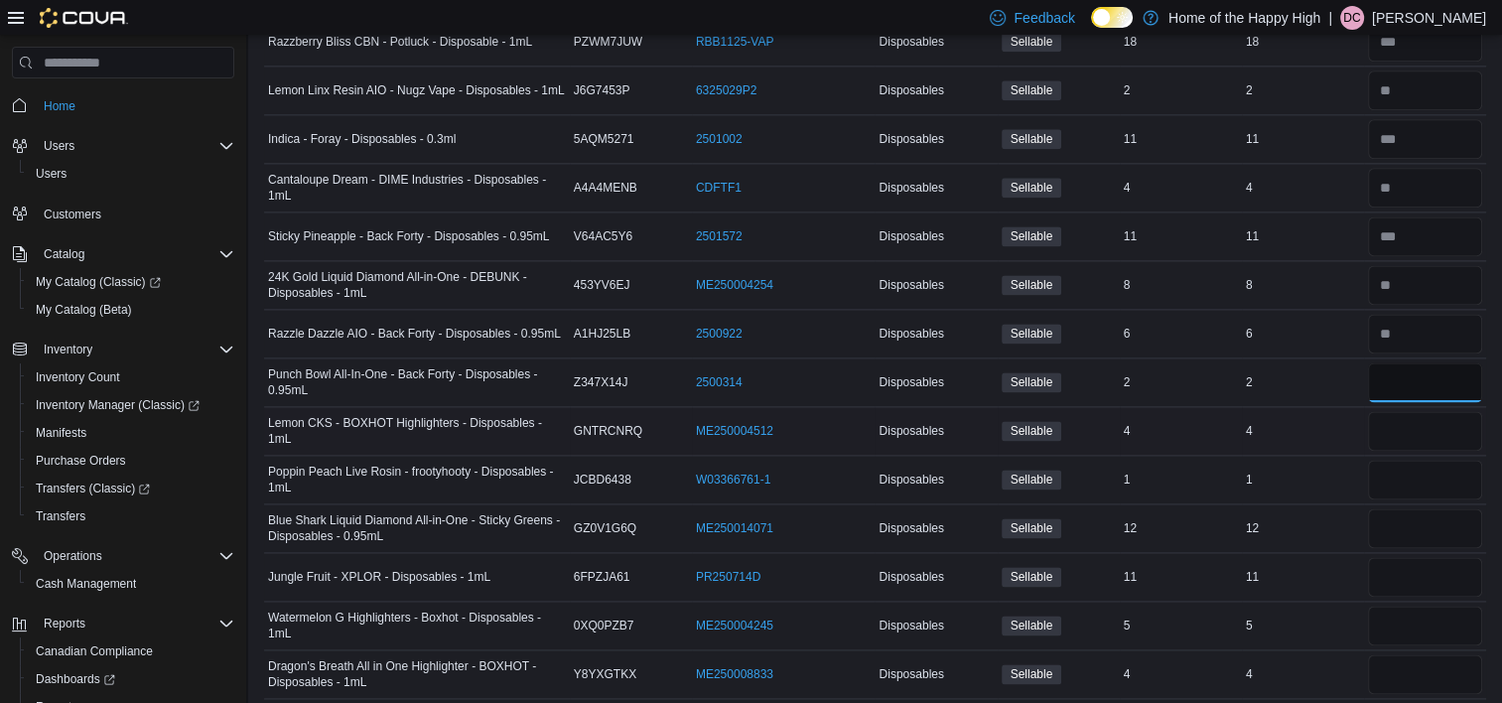
type input "*"
click at [1389, 423] on input "number" at bounding box center [1425, 431] width 114 height 40
type input "*"
click at [1389, 474] on input "number" at bounding box center [1425, 480] width 114 height 40
type input "*"
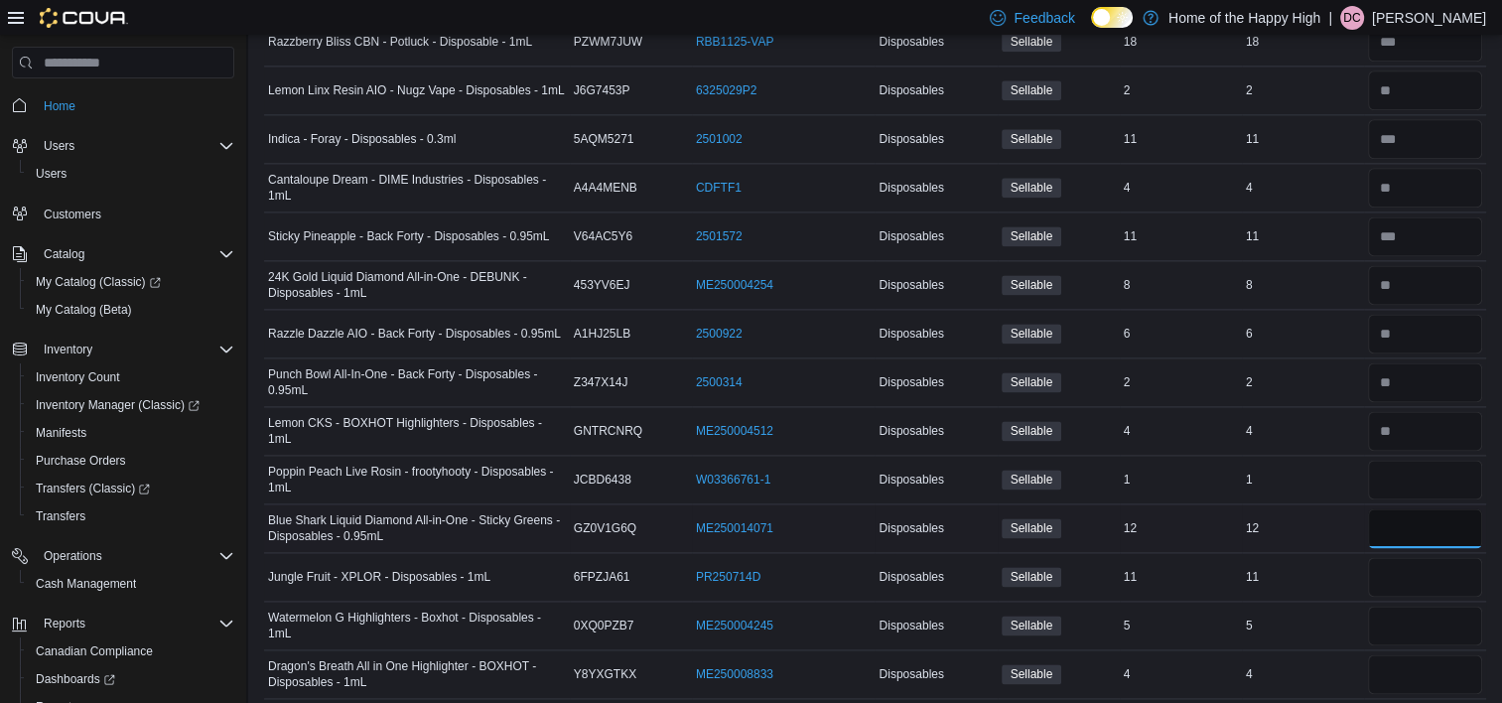
click at [1398, 533] on input "number" at bounding box center [1425, 528] width 114 height 40
type input "**"
click at [1398, 562] on input "number" at bounding box center [1425, 577] width 114 height 40
type input "**"
click at [1398, 606] on input "number" at bounding box center [1425, 626] width 114 height 40
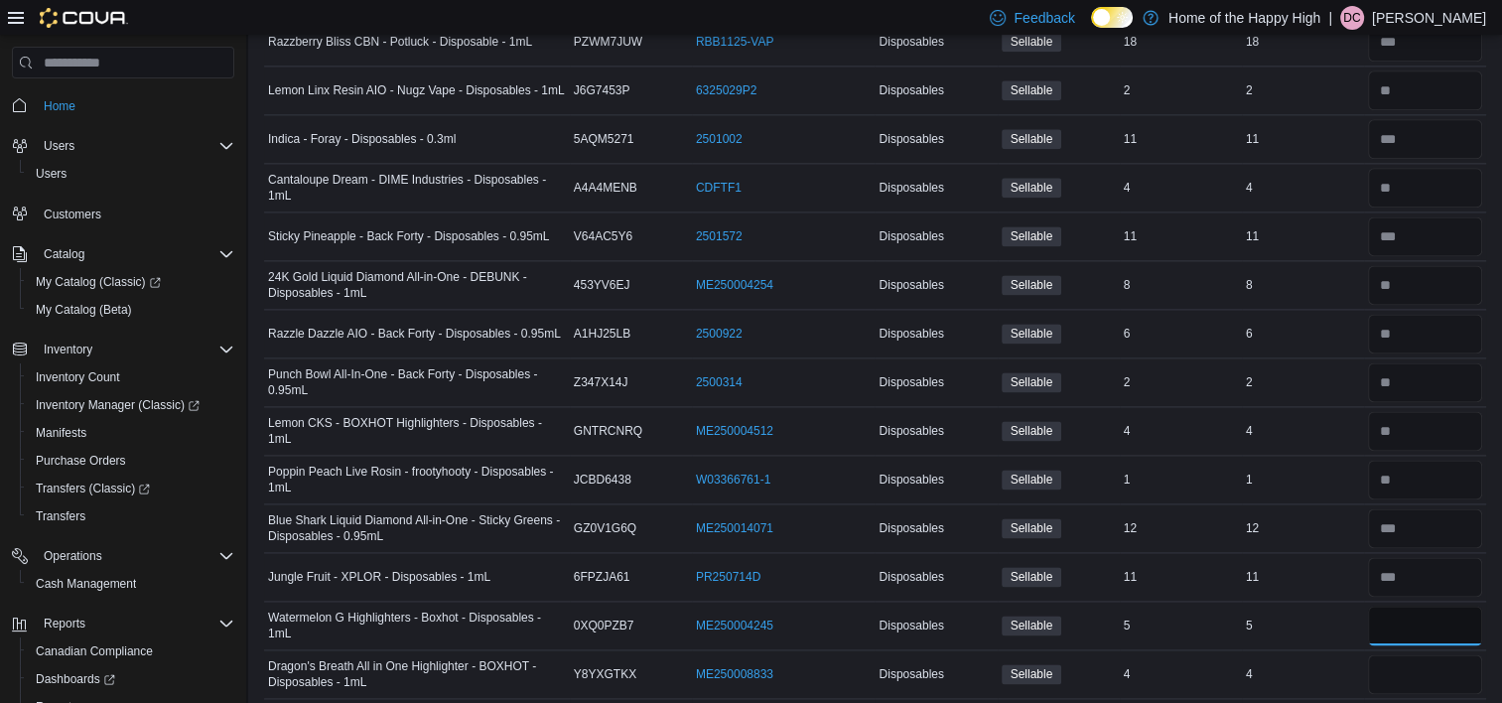
type input "*"
click at [1395, 668] on input "number" at bounding box center [1425, 674] width 114 height 40
type input "*"
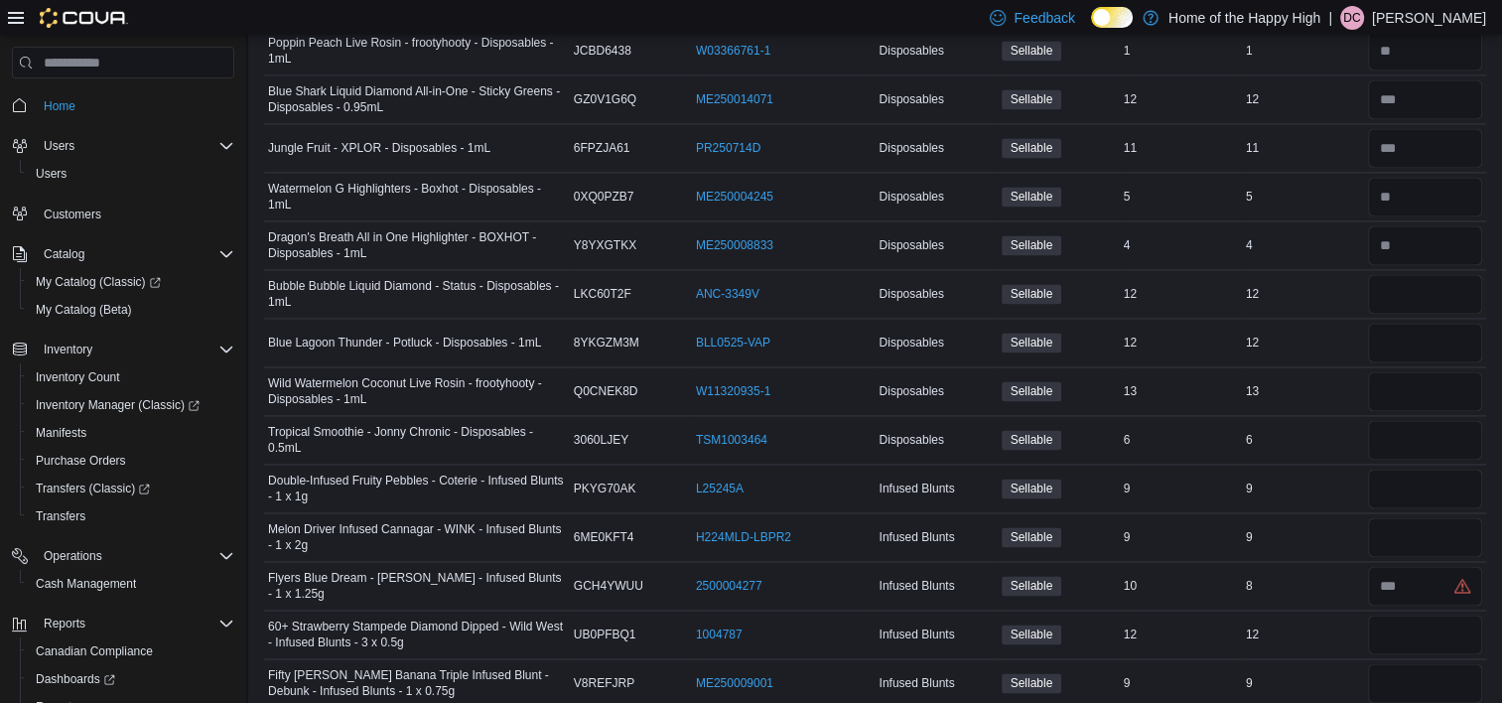
scroll to position [3096, 0]
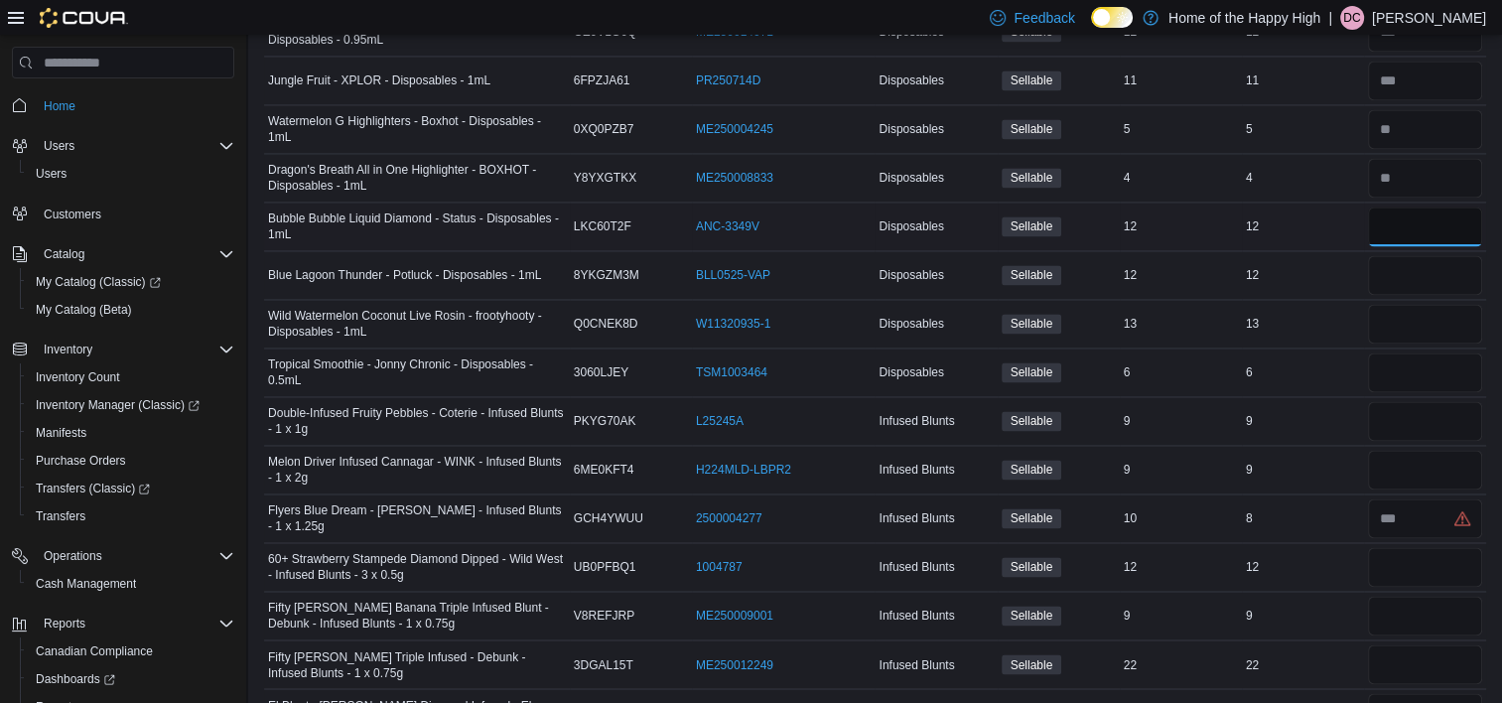
click at [1443, 215] on input "number" at bounding box center [1425, 226] width 114 height 40
type input "**"
click at [1438, 258] on input "number" at bounding box center [1425, 275] width 114 height 40
type input "**"
click at [1406, 324] on input "number" at bounding box center [1425, 324] width 114 height 40
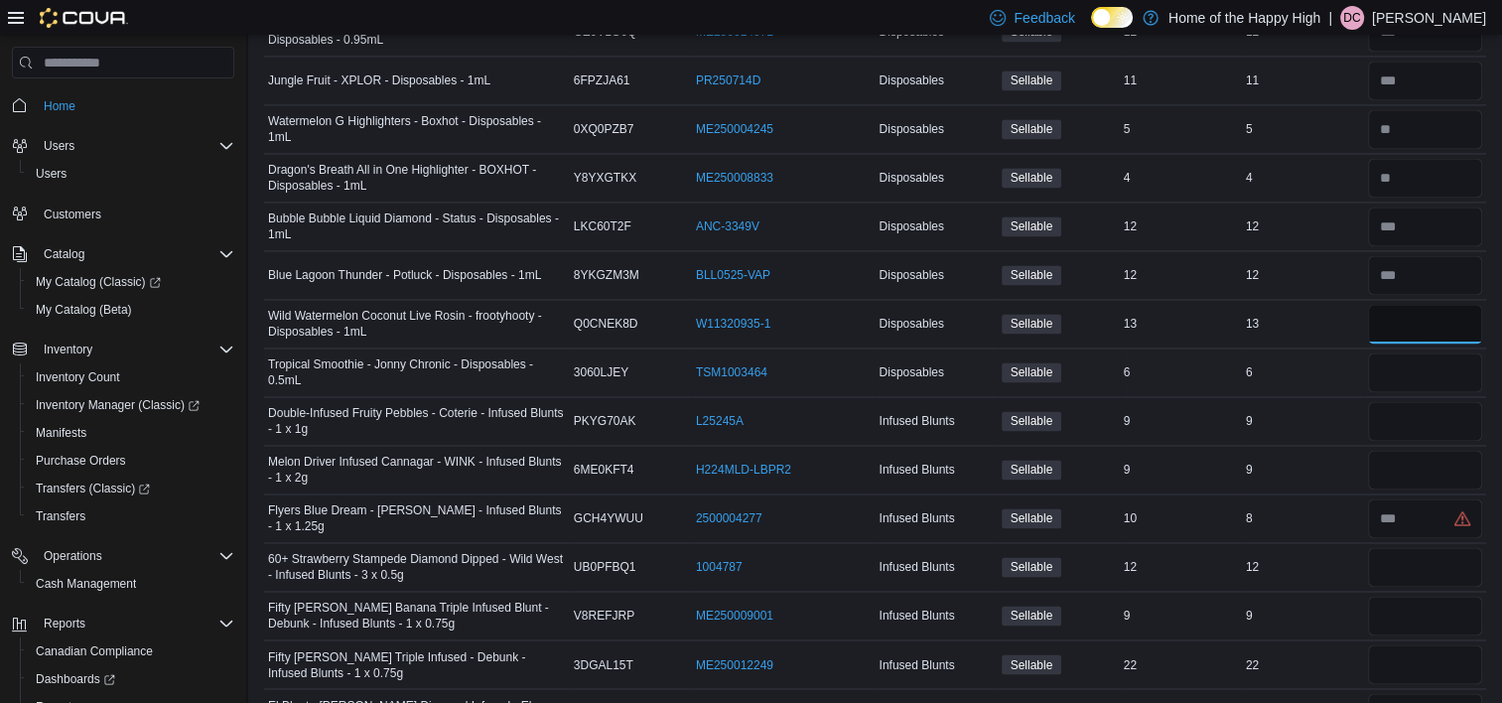
type input "**"
click at [1437, 369] on input "number" at bounding box center [1425, 372] width 114 height 40
type input "*"
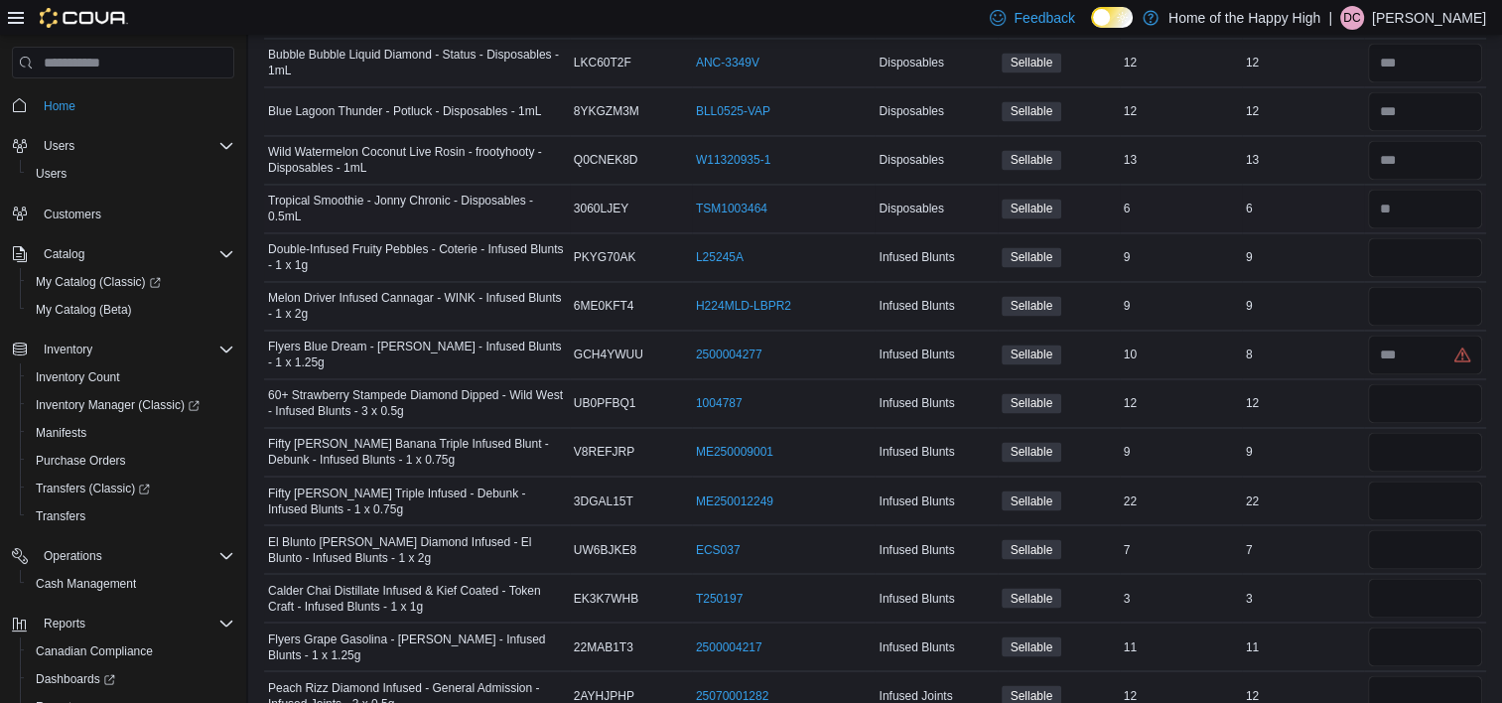
scroll to position [3295, 0]
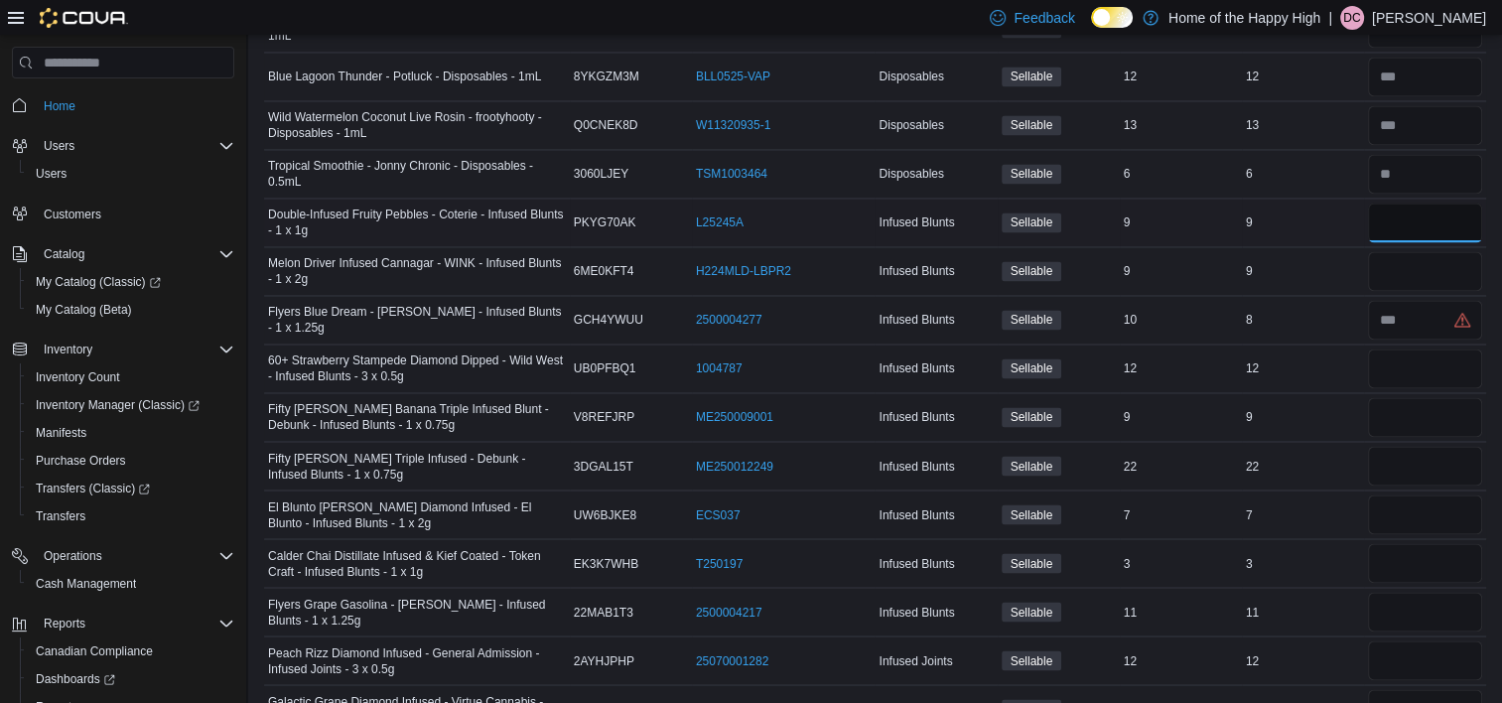
click at [1428, 223] on input "number" at bounding box center [1425, 223] width 114 height 40
type input "*"
type input "**"
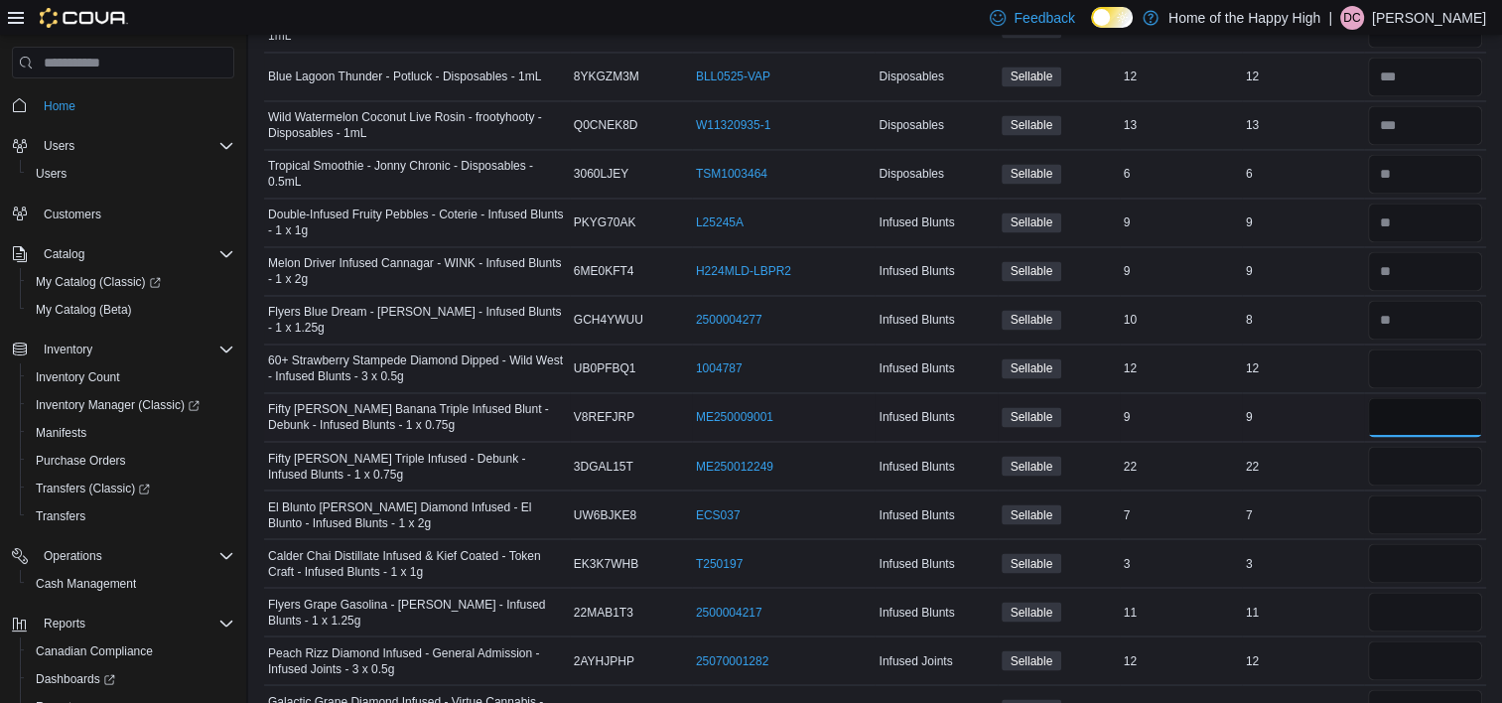
click at [1395, 401] on input "number" at bounding box center [1425, 417] width 114 height 40
type input "*"
click at [1410, 451] on input "number" at bounding box center [1425, 466] width 114 height 40
type input "**"
click at [1413, 494] on input "number" at bounding box center [1425, 514] width 114 height 40
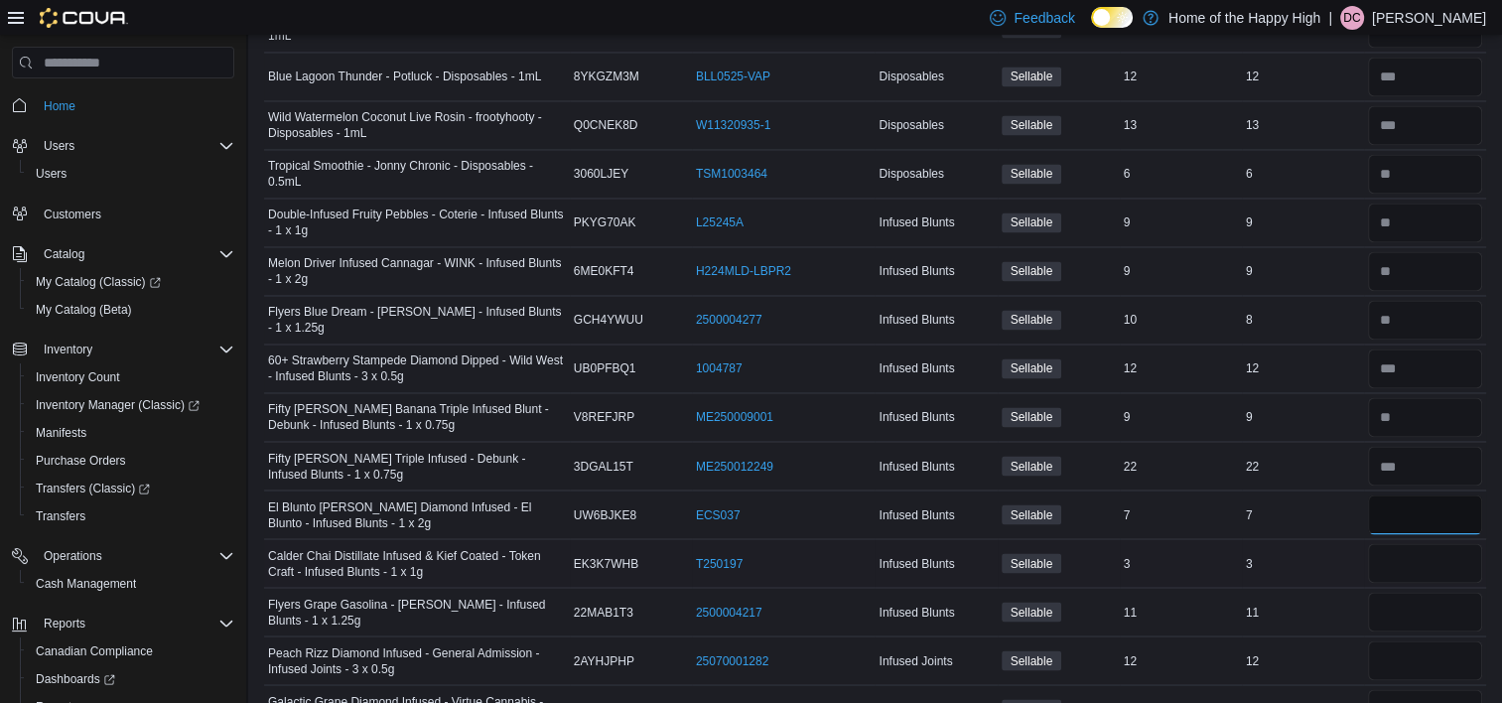
type input "*"
click at [1413, 556] on input "number" at bounding box center [1425, 563] width 114 height 40
type input "*"
click at [1415, 592] on input "number" at bounding box center [1425, 612] width 114 height 40
type input "**"
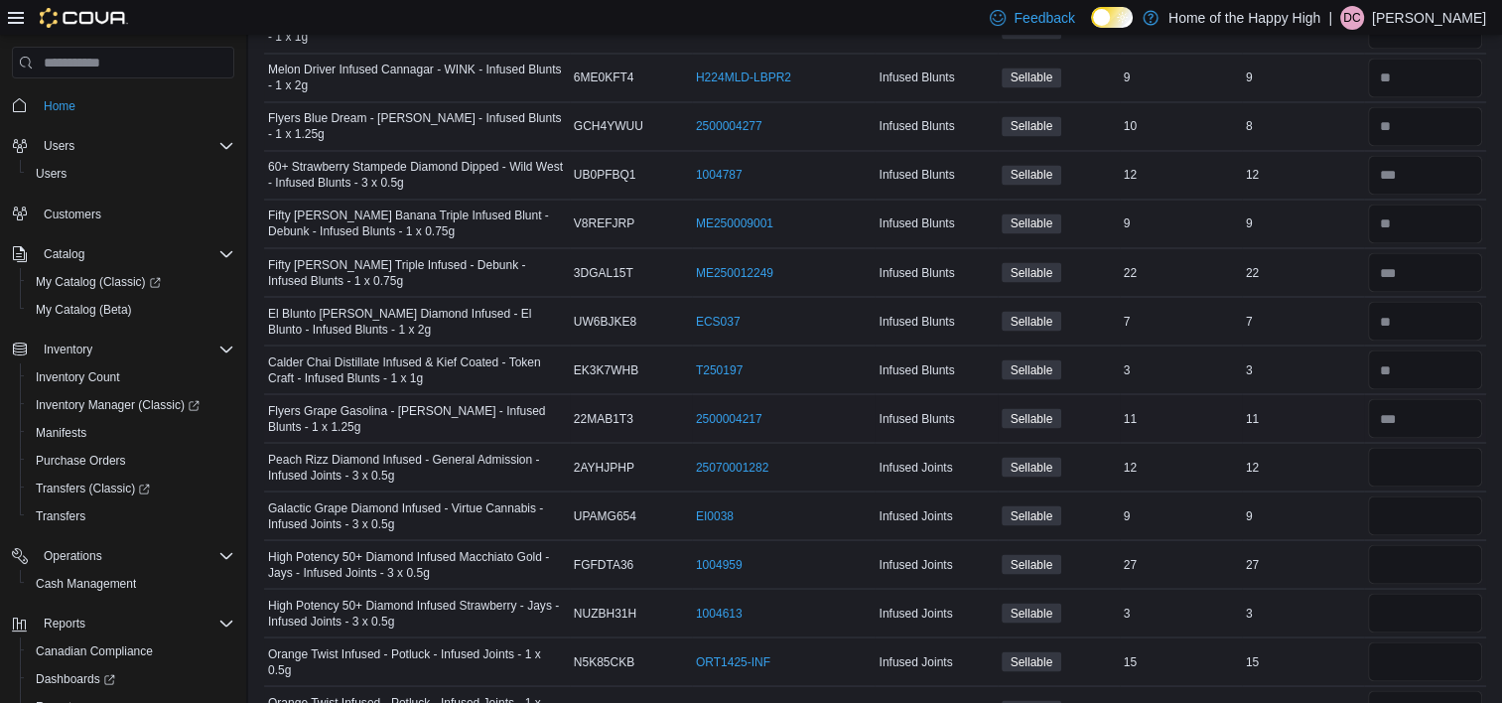
scroll to position [3493, 0]
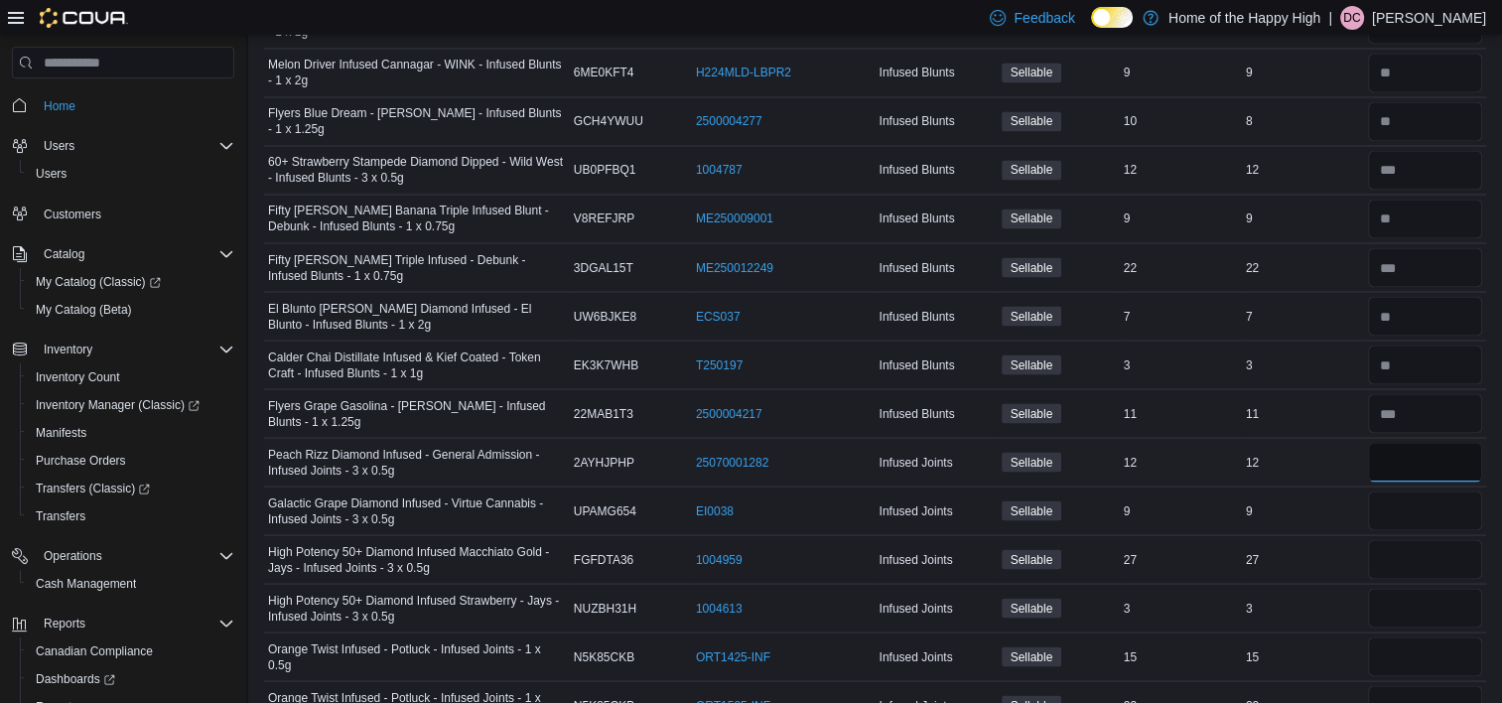
click at [1415, 457] on input "number" at bounding box center [1425, 462] width 114 height 40
type input "**"
click at [1415, 490] on input "number" at bounding box center [1425, 510] width 114 height 40
type input "*"
click at [1415, 546] on input "number" at bounding box center [1425, 559] width 114 height 40
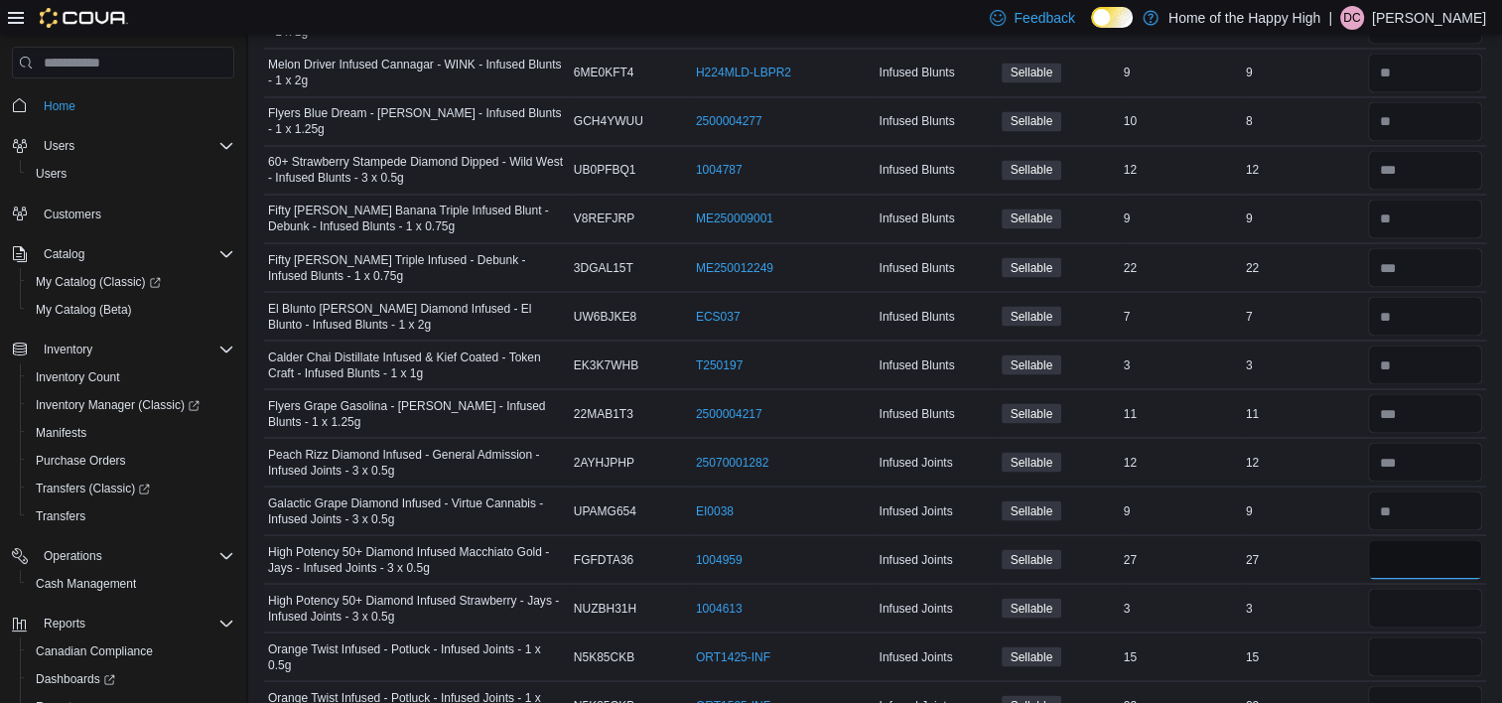
type input "**"
click at [1406, 588] on input "number" at bounding box center [1425, 608] width 114 height 40
type input "*"
click at [1406, 648] on input "number" at bounding box center [1425, 656] width 114 height 40
type input "**"
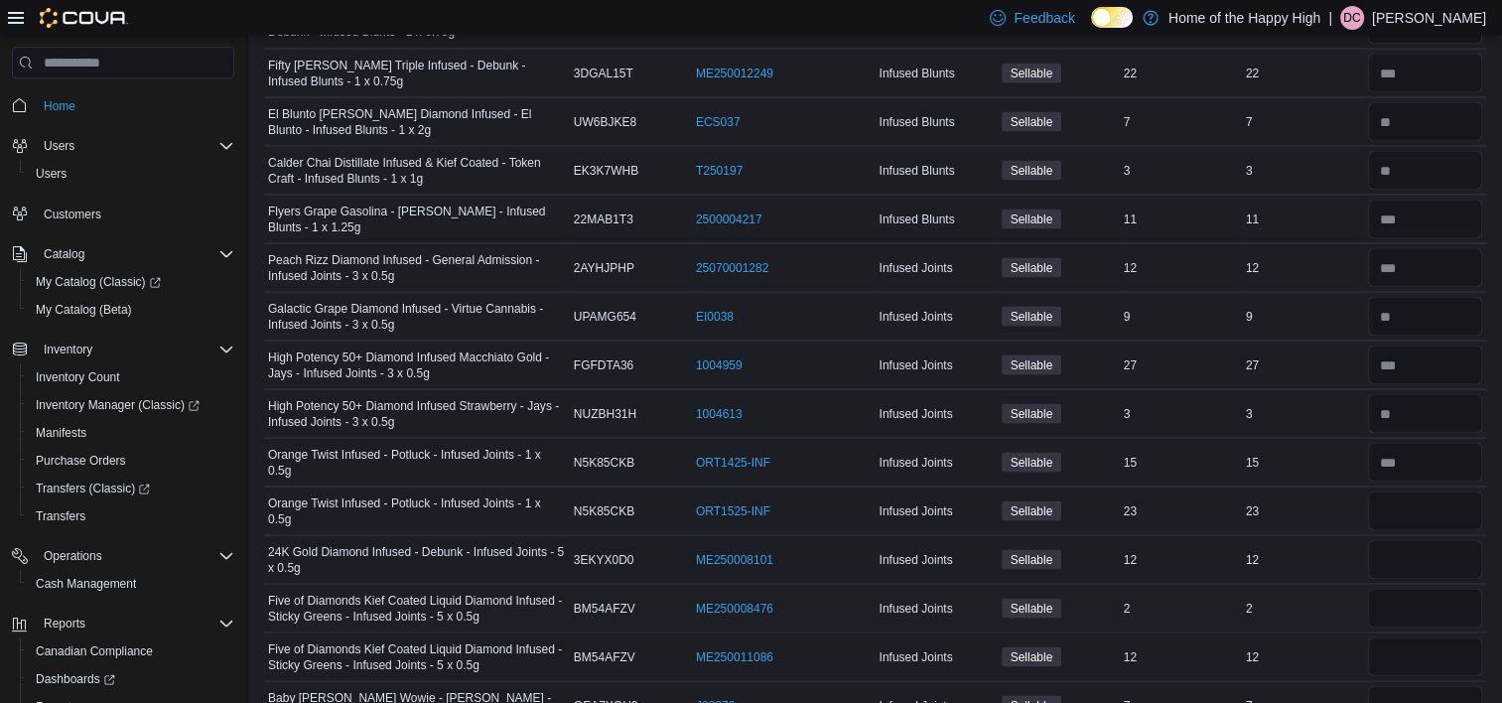
scroll to position [3692, 0]
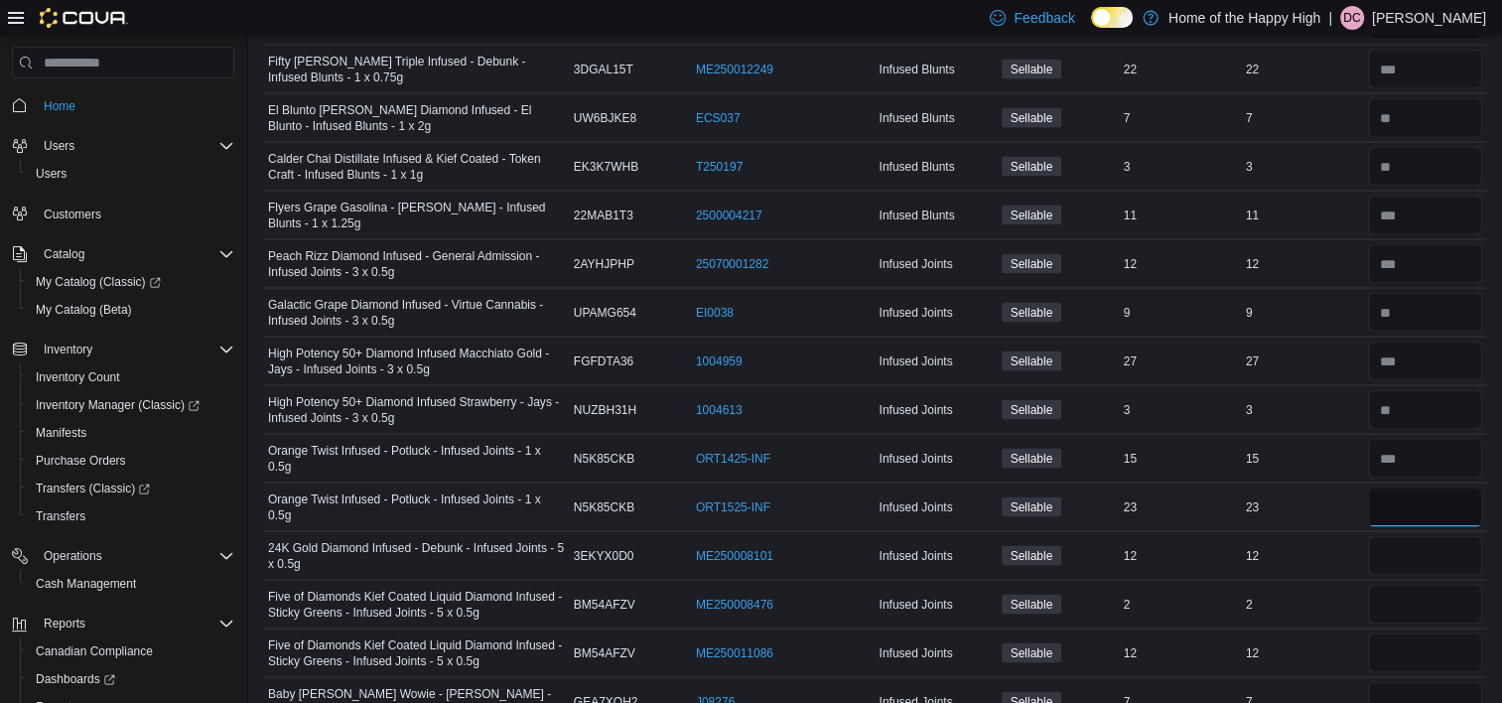
click at [1394, 494] on input "number" at bounding box center [1425, 506] width 114 height 40
type input "**"
click at [1398, 540] on input "number" at bounding box center [1425, 555] width 114 height 40
type input "**"
click at [1413, 592] on input "number" at bounding box center [1425, 604] width 114 height 40
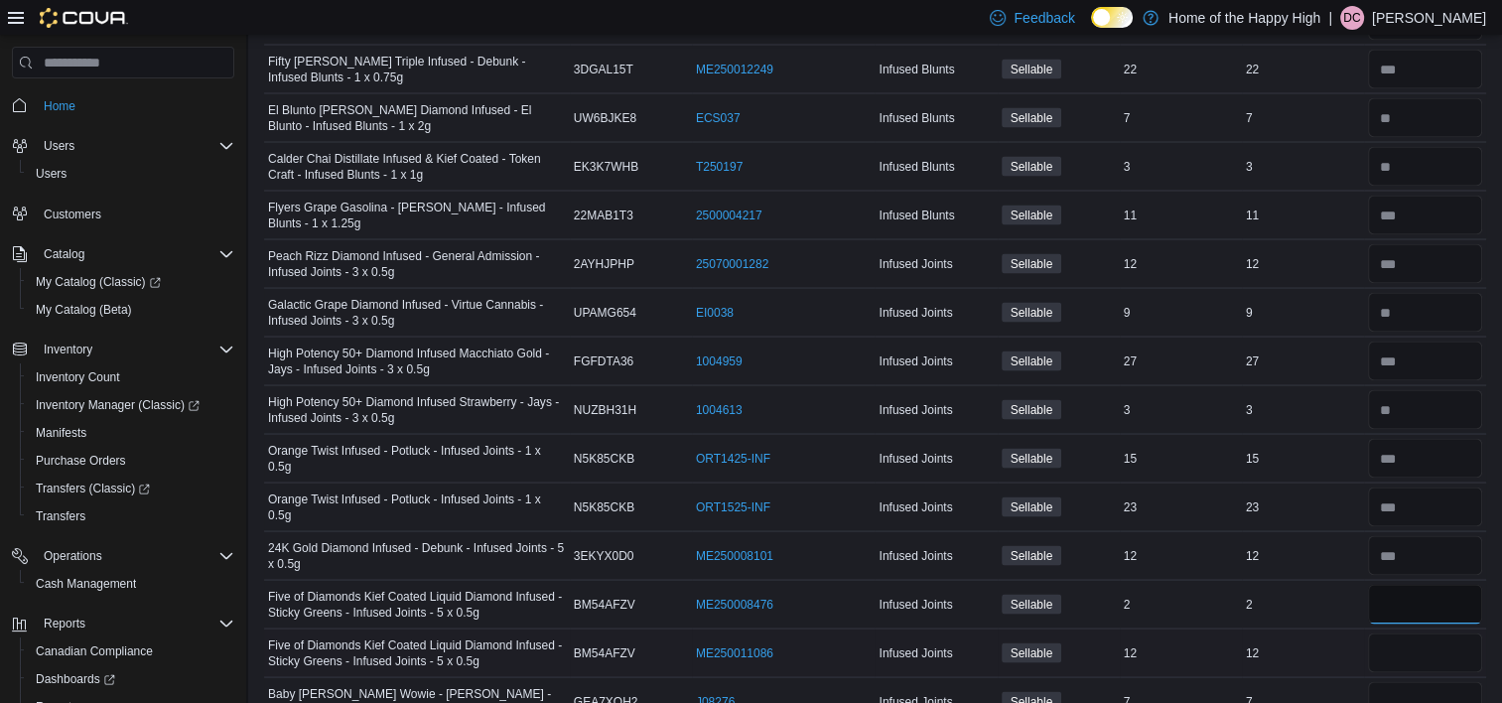
type input "*"
click at [1421, 651] on input "number" at bounding box center [1425, 652] width 114 height 40
type input "**"
click at [1422, 681] on input "number" at bounding box center [1425, 701] width 114 height 40
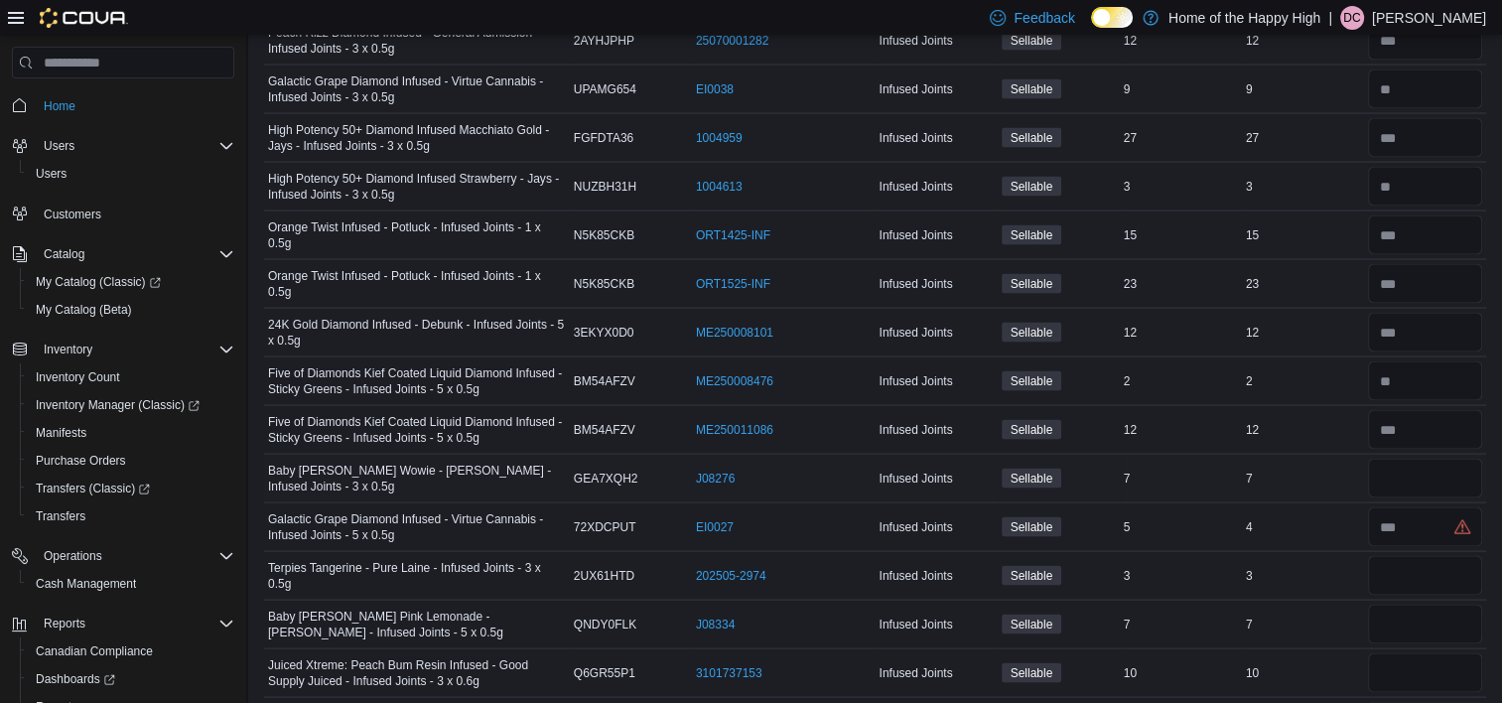
scroll to position [3990, 0]
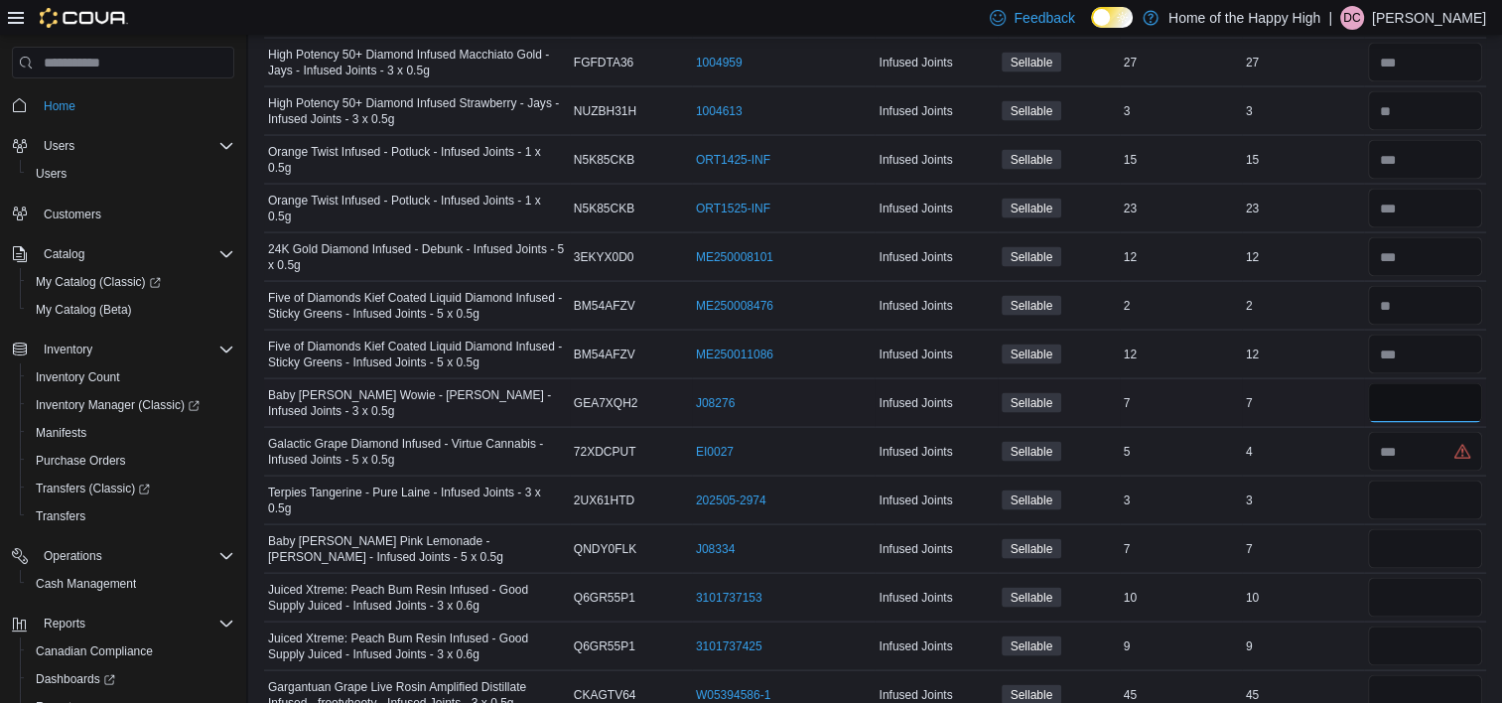
click at [1412, 390] on input "number" at bounding box center [1425, 403] width 114 height 40
type input "*"
click at [1437, 434] on input "number" at bounding box center [1425, 452] width 114 height 40
type input "*"
click at [1423, 488] on input "number" at bounding box center [1425, 500] width 114 height 40
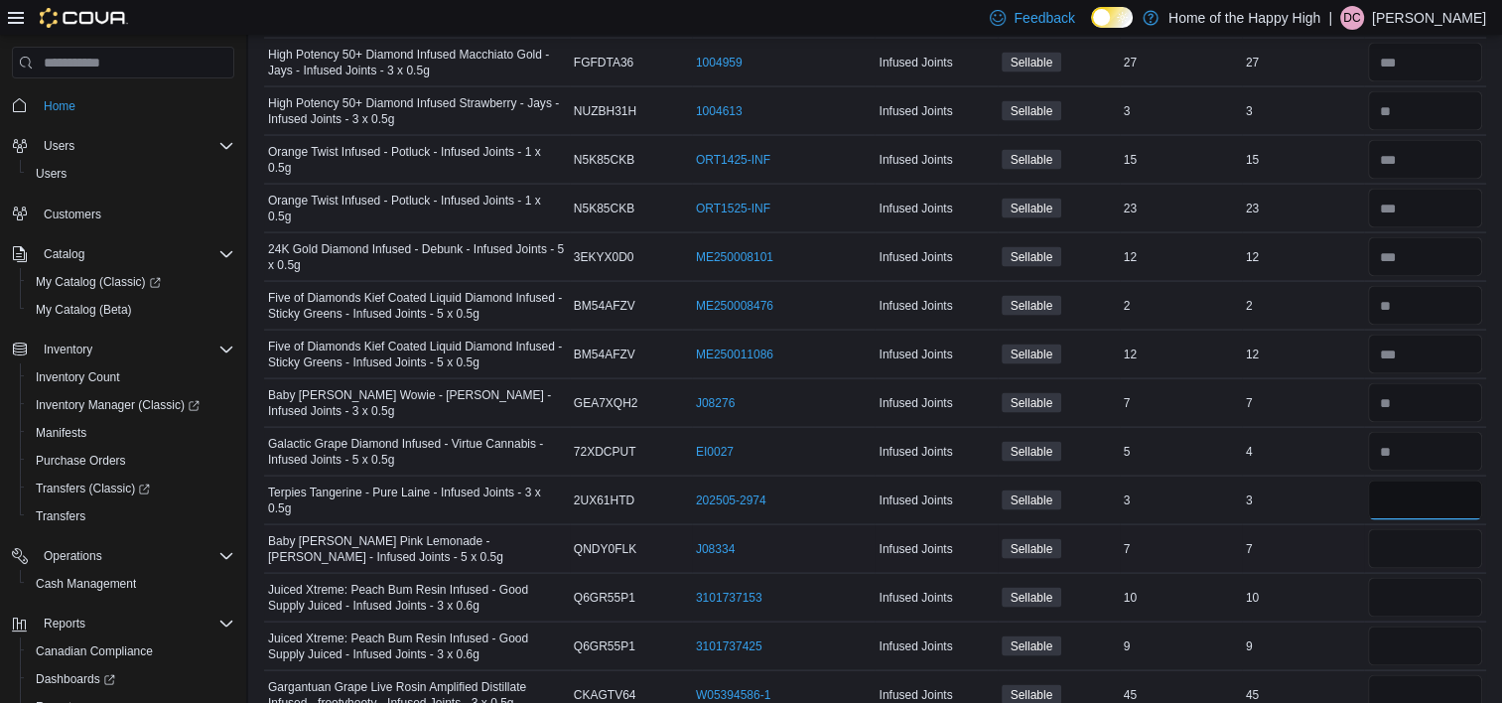
type input "*"
click at [1423, 529] on input "number" at bounding box center [1425, 549] width 114 height 40
type input "*"
click at [1414, 579] on input "number" at bounding box center [1425, 598] width 114 height 40
type input "**"
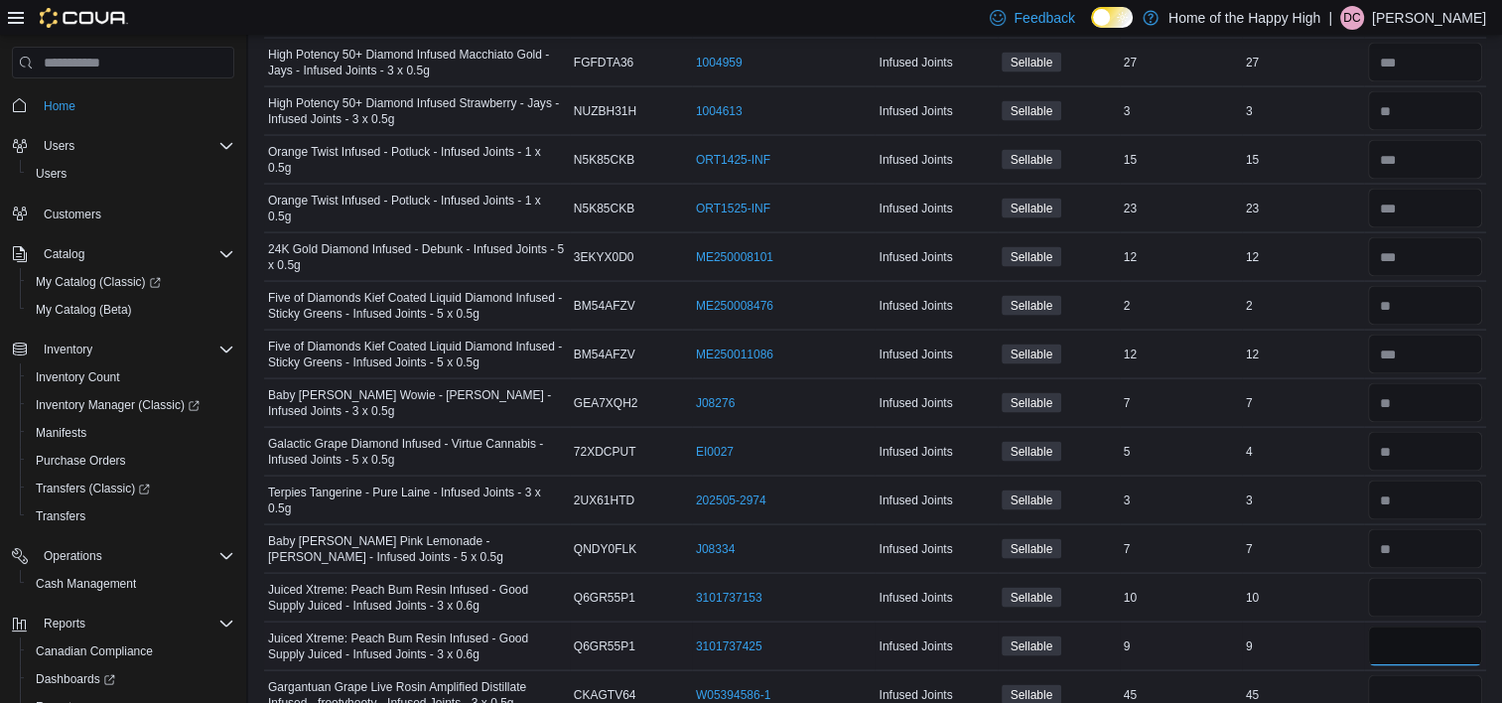
click at [1406, 635] on input "number" at bounding box center [1425, 646] width 114 height 40
type input "*"
click at [1414, 675] on input "number" at bounding box center [1425, 695] width 114 height 40
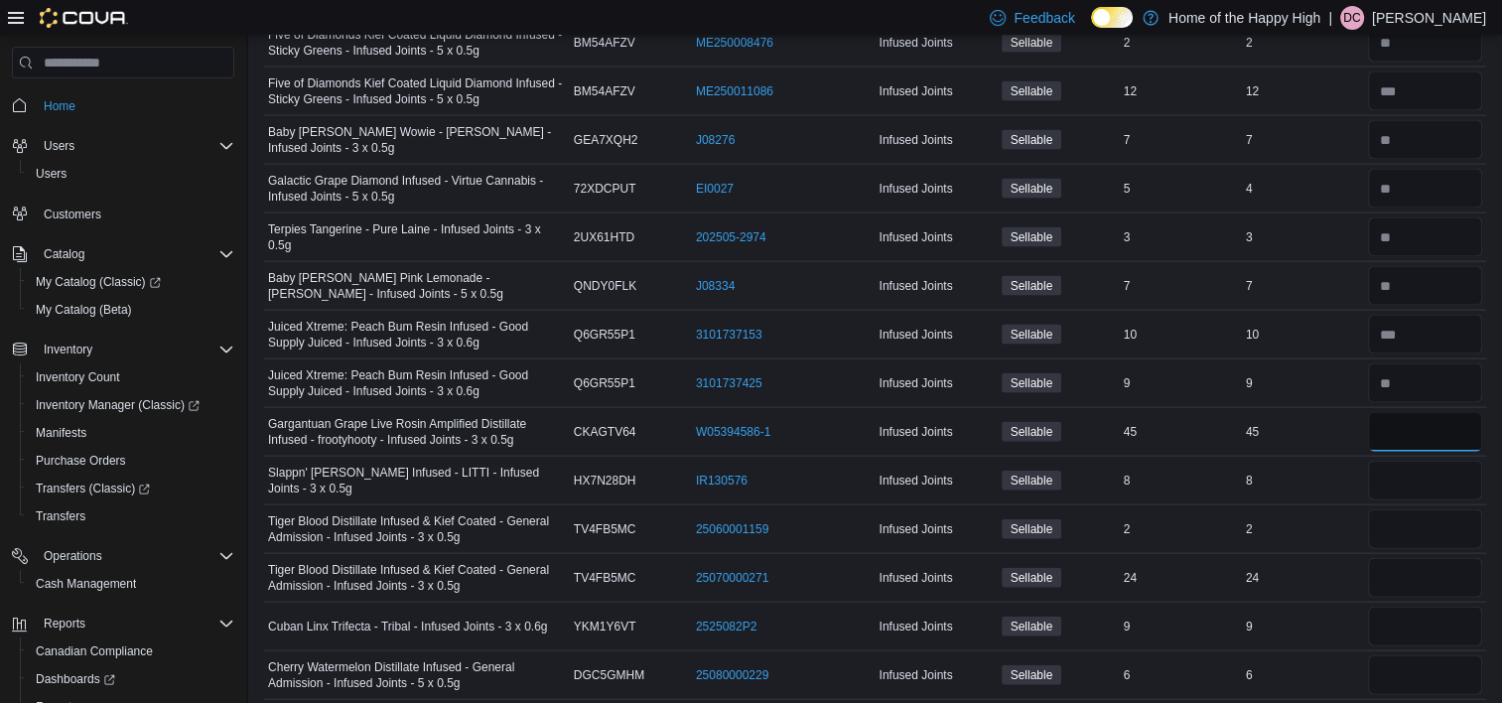
scroll to position [4288, 0]
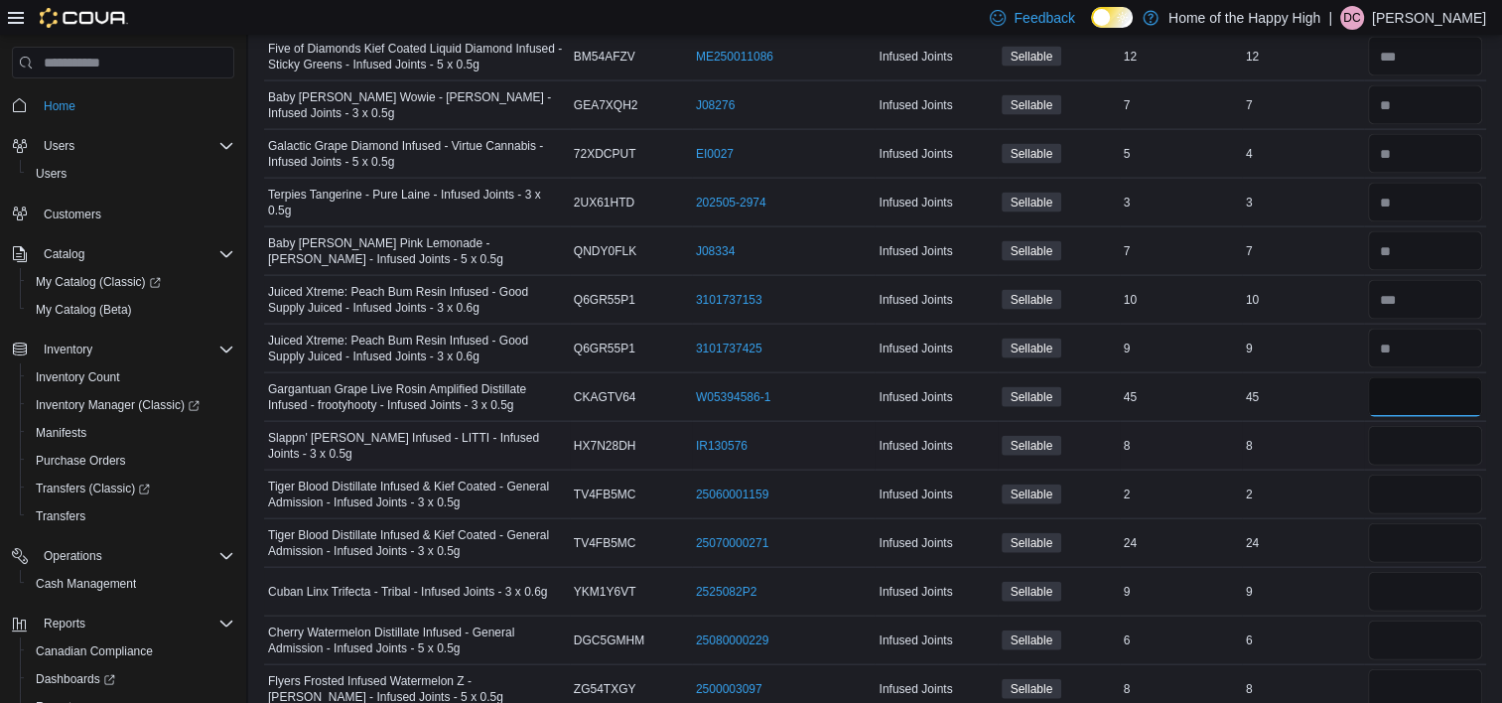
type input "**"
click at [1440, 430] on input "number" at bounding box center [1425, 446] width 114 height 40
type input "*"
click at [1449, 478] on input "number" at bounding box center [1425, 495] width 114 height 40
type input "*"
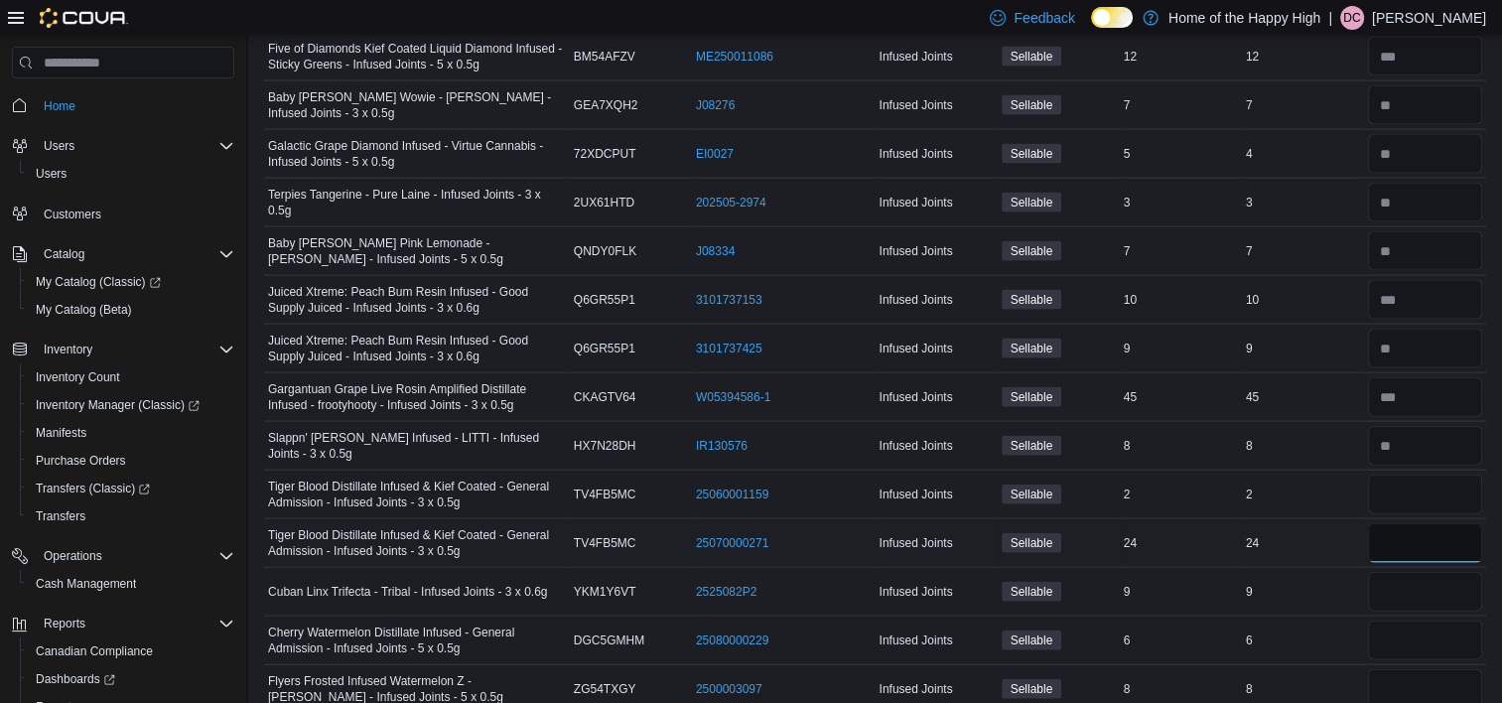
click at [1403, 523] on input "number" at bounding box center [1425, 543] width 114 height 40
type input "**"
click at [1406, 572] on input "number" at bounding box center [1425, 592] width 114 height 40
type input "*"
click at [1406, 631] on input "number" at bounding box center [1425, 640] width 114 height 40
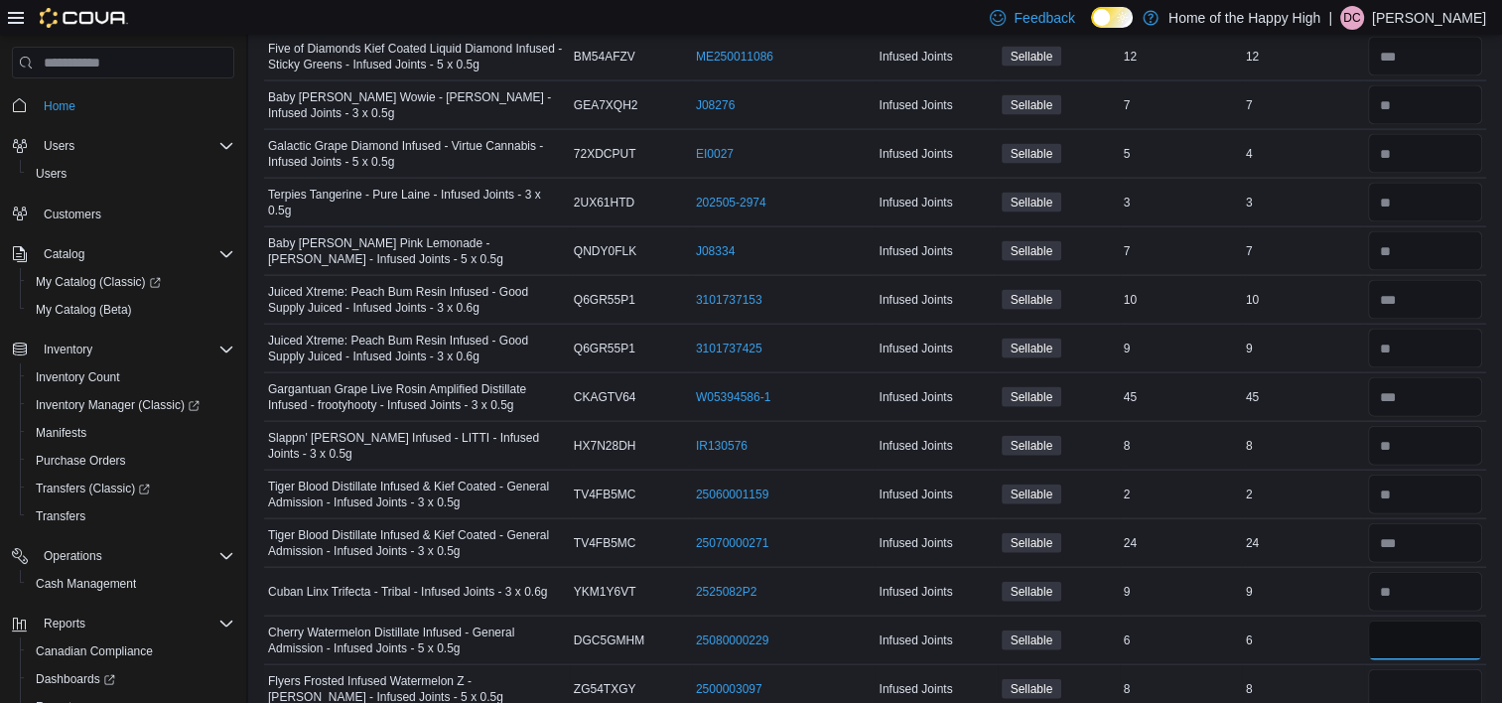
type input "*"
click at [1408, 685] on input "number" at bounding box center [1425, 689] width 114 height 40
type input "*"
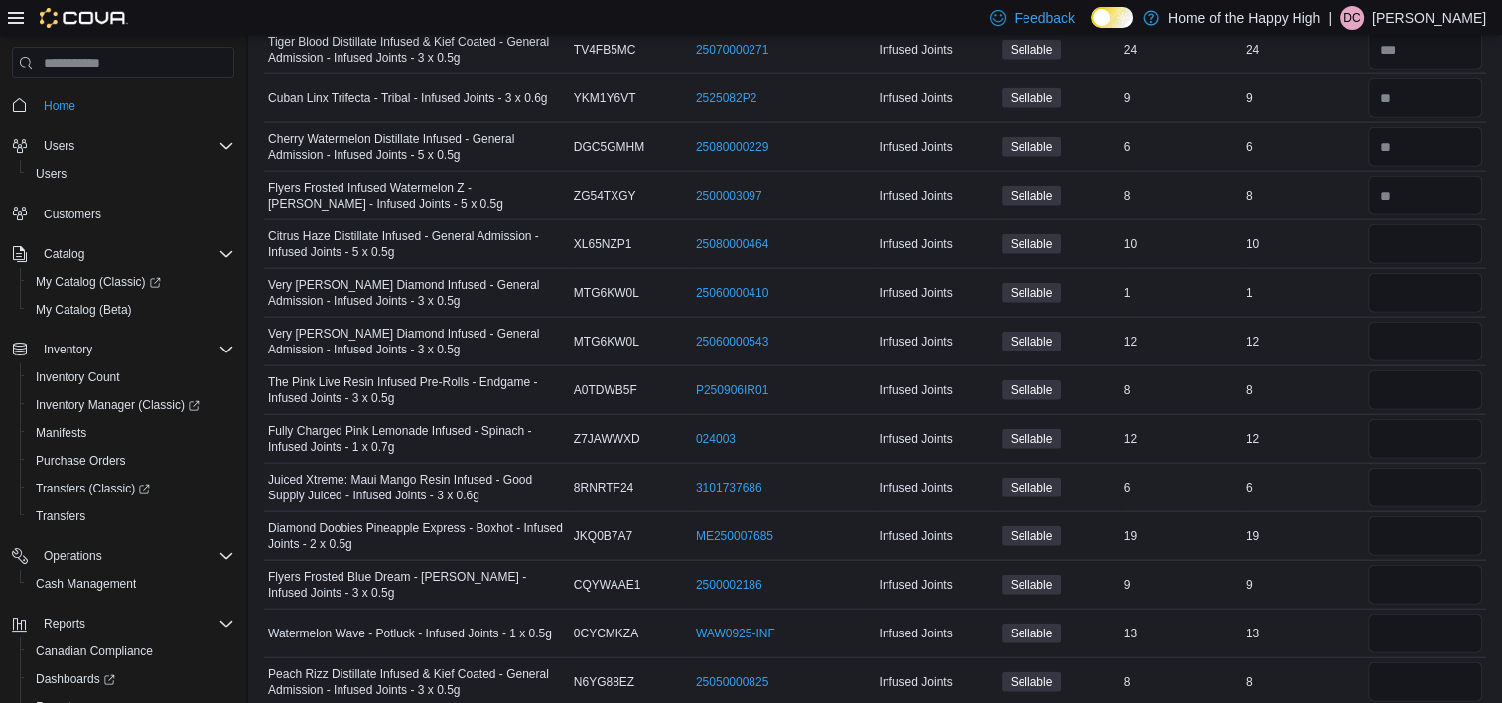
scroll to position [4784, 0]
click at [1414, 221] on input "number" at bounding box center [1425, 241] width 114 height 40
type input "**"
click at [1405, 272] on input "number" at bounding box center [1425, 290] width 114 height 40
type input "*"
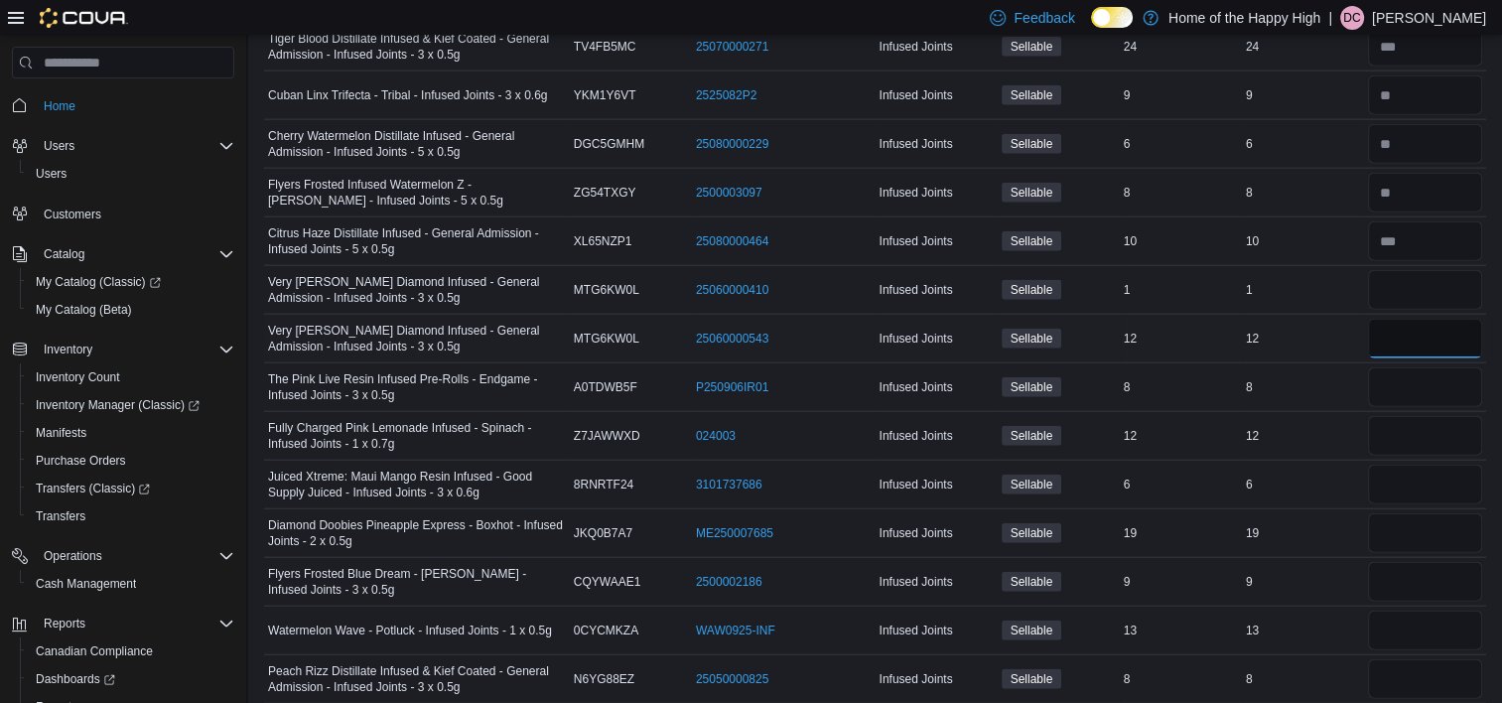
click at [1410, 322] on input "number" at bounding box center [1425, 339] width 114 height 40
type input "**"
click at [1409, 367] on input "number" at bounding box center [1425, 387] width 114 height 40
click at [1414, 416] on input "number" at bounding box center [1425, 436] width 114 height 40
click at [1414, 465] on input "number" at bounding box center [1425, 485] width 114 height 40
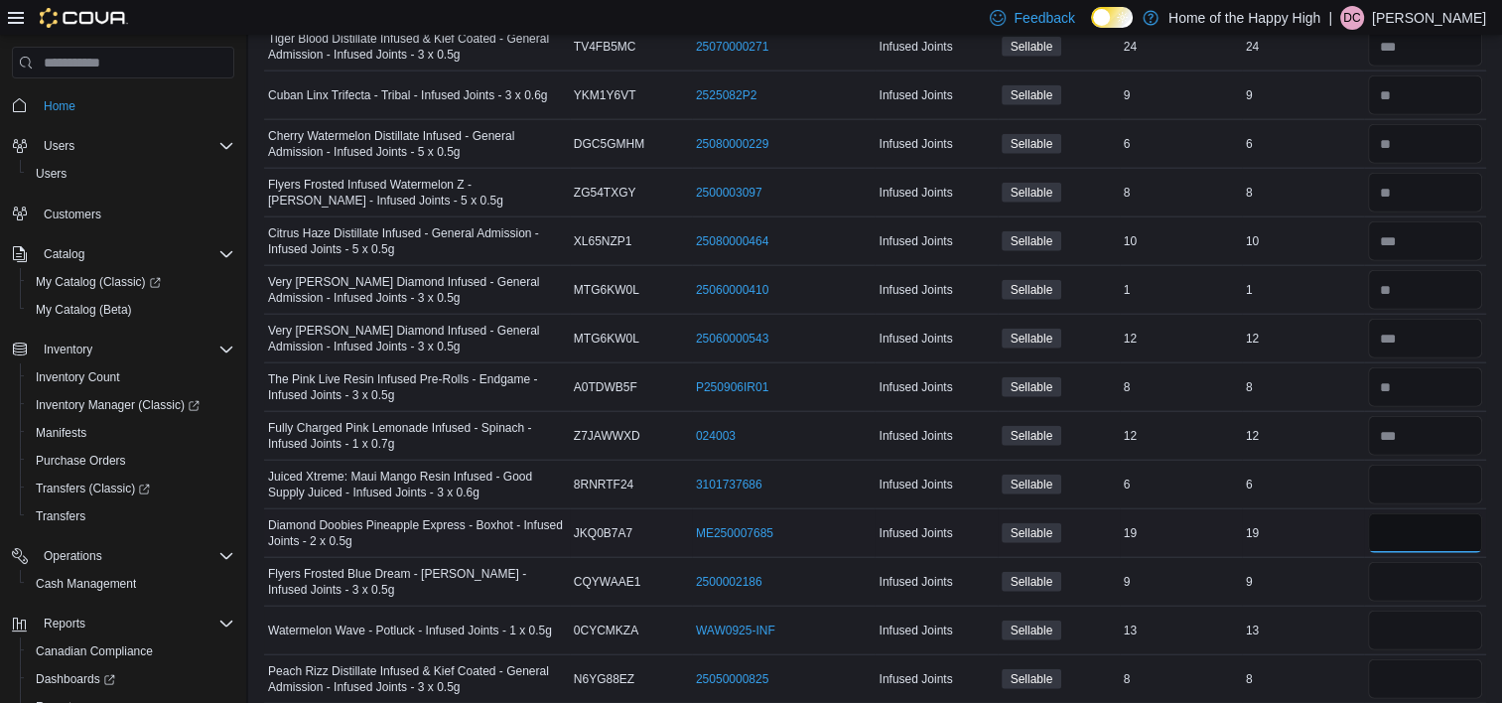
click at [1416, 513] on input "number" at bounding box center [1425, 533] width 114 height 40
click at [1416, 562] on input "number" at bounding box center [1425, 582] width 114 height 40
click at [1407, 611] on input "number" at bounding box center [1425, 631] width 114 height 40
click at [1406, 655] on div at bounding box center [1425, 679] width 122 height 48
click at [1398, 676] on input "number" at bounding box center [1425, 679] width 114 height 40
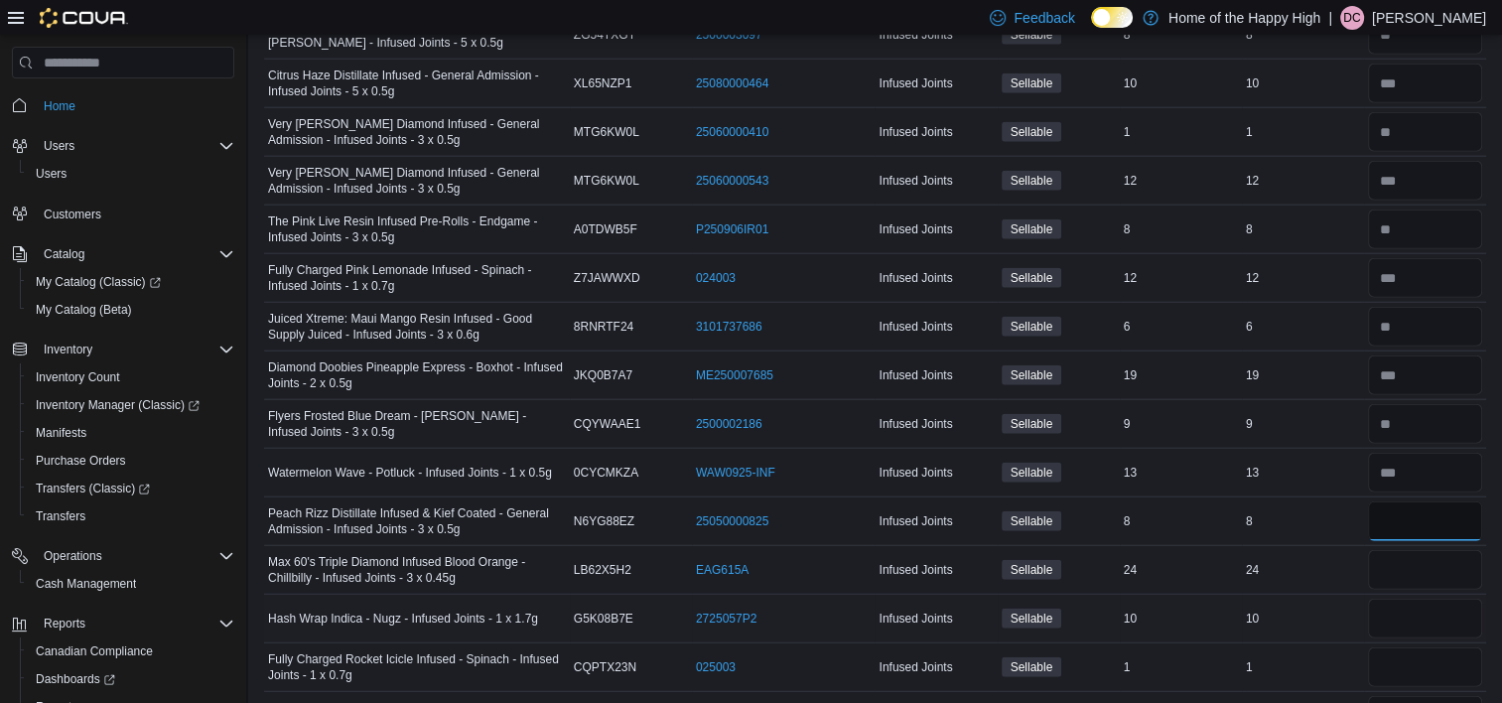
scroll to position [4983, 0]
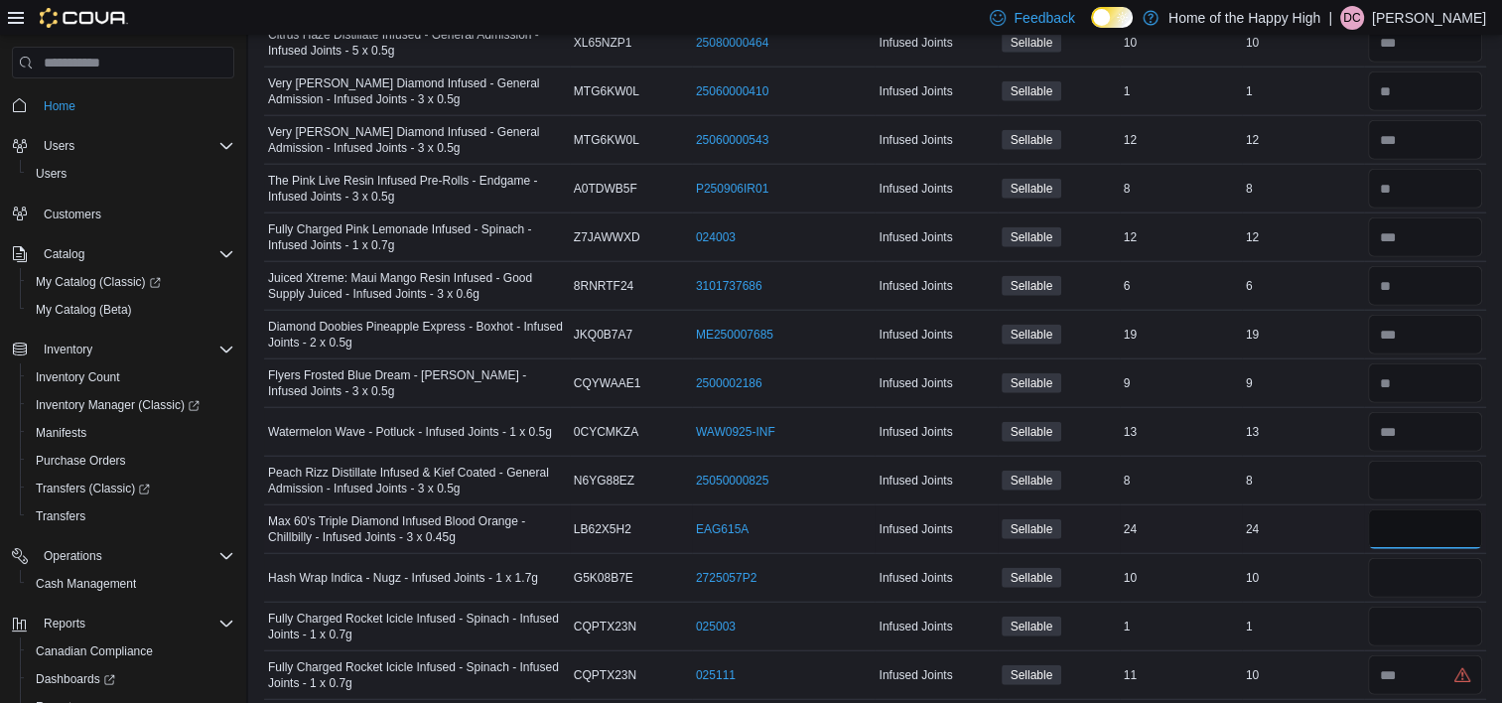
click at [1402, 509] on input "number" at bounding box center [1425, 529] width 114 height 40
click at [1402, 565] on input "number" at bounding box center [1425, 578] width 114 height 40
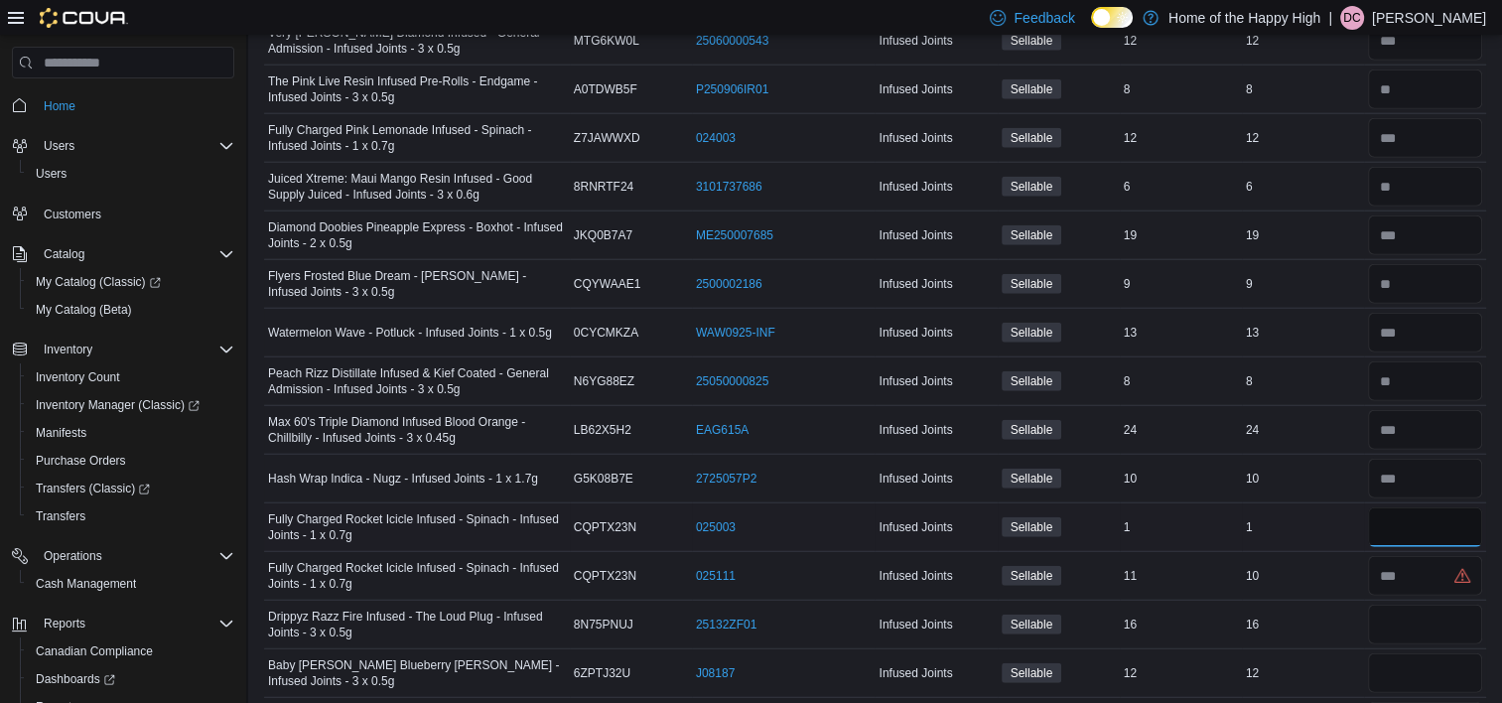
click at [1403, 511] on input "number" at bounding box center [1425, 527] width 114 height 40
click at [1407, 556] on input "number" at bounding box center [1425, 576] width 114 height 40
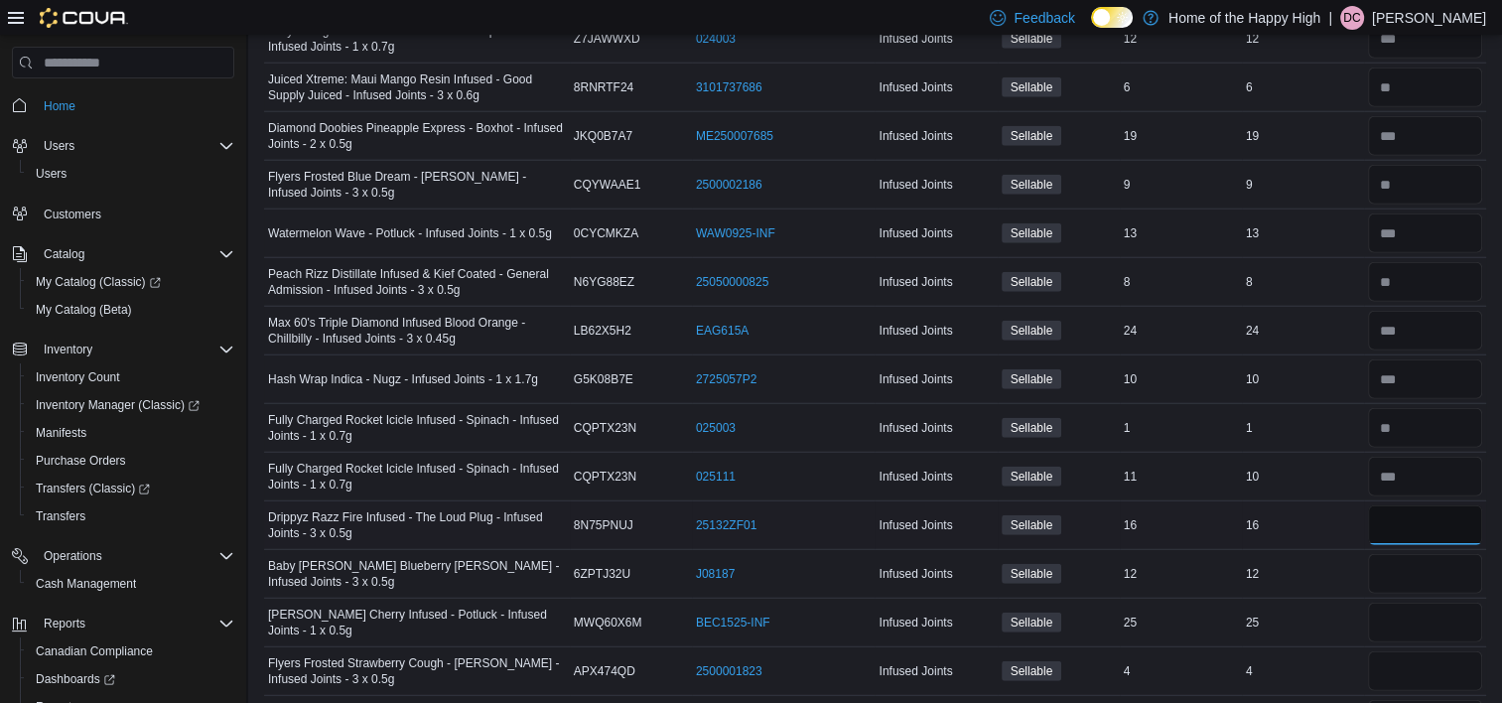
click at [1411, 505] on input "number" at bounding box center [1425, 525] width 114 height 40
click at [1403, 556] on input "number" at bounding box center [1425, 574] width 114 height 40
click at [1406, 603] on input "number" at bounding box center [1425, 623] width 114 height 40
click at [1406, 659] on input "number" at bounding box center [1425, 671] width 114 height 40
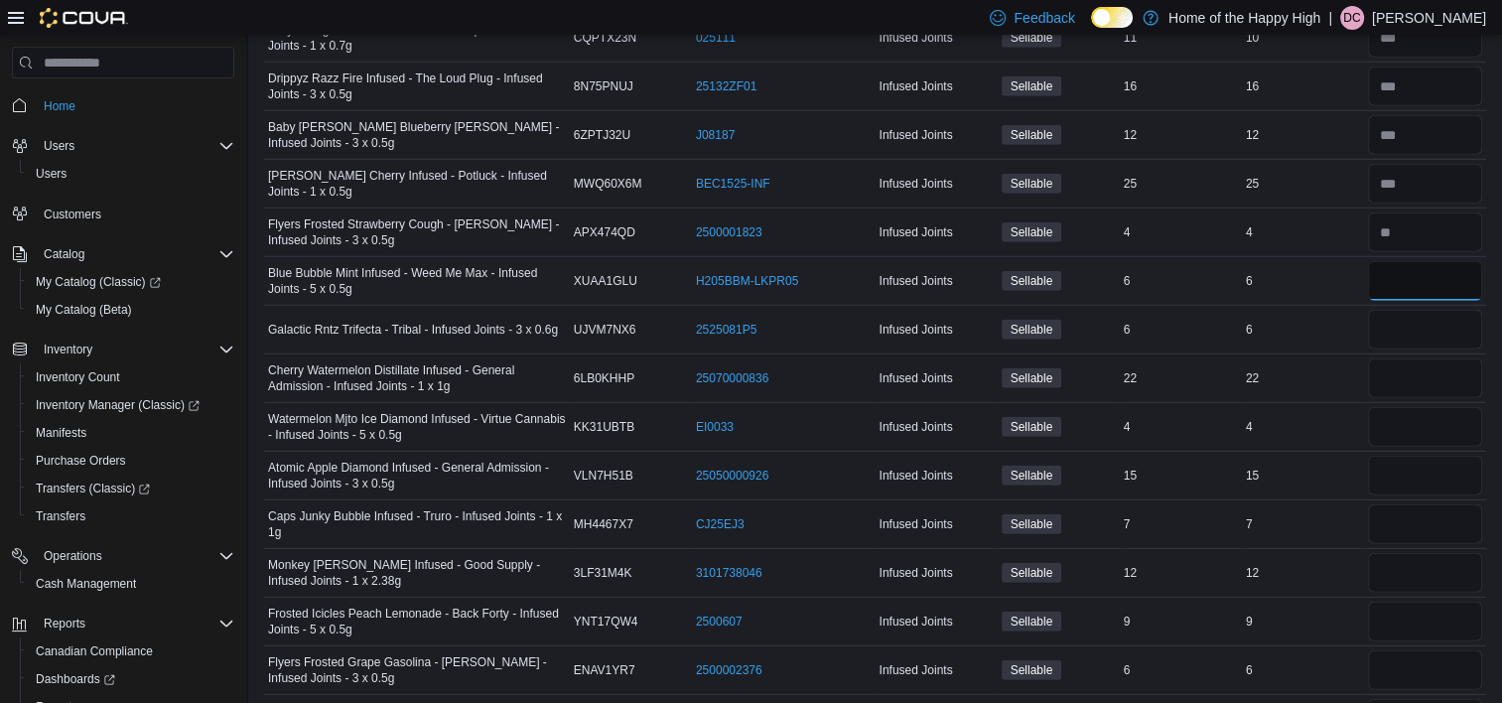
scroll to position [5777, 0]
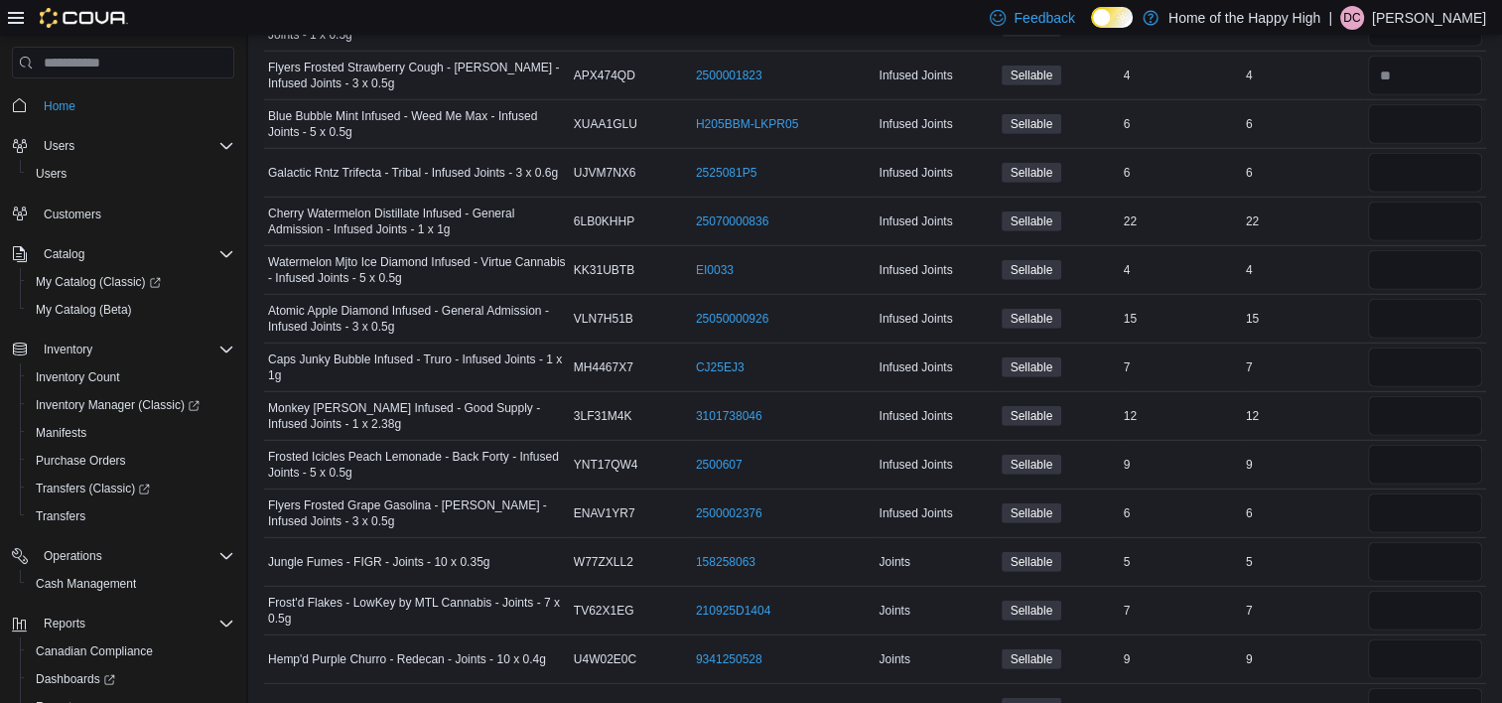
click at [1453, 123] on div "*" at bounding box center [1425, 124] width 122 height 48
click at [1453, 153] on input "number" at bounding box center [1425, 173] width 114 height 40
click at [1448, 205] on input "number" at bounding box center [1425, 222] width 114 height 40
click at [1445, 256] on input "number" at bounding box center [1425, 270] width 114 height 40
click at [1445, 299] on input "number" at bounding box center [1425, 319] width 114 height 40
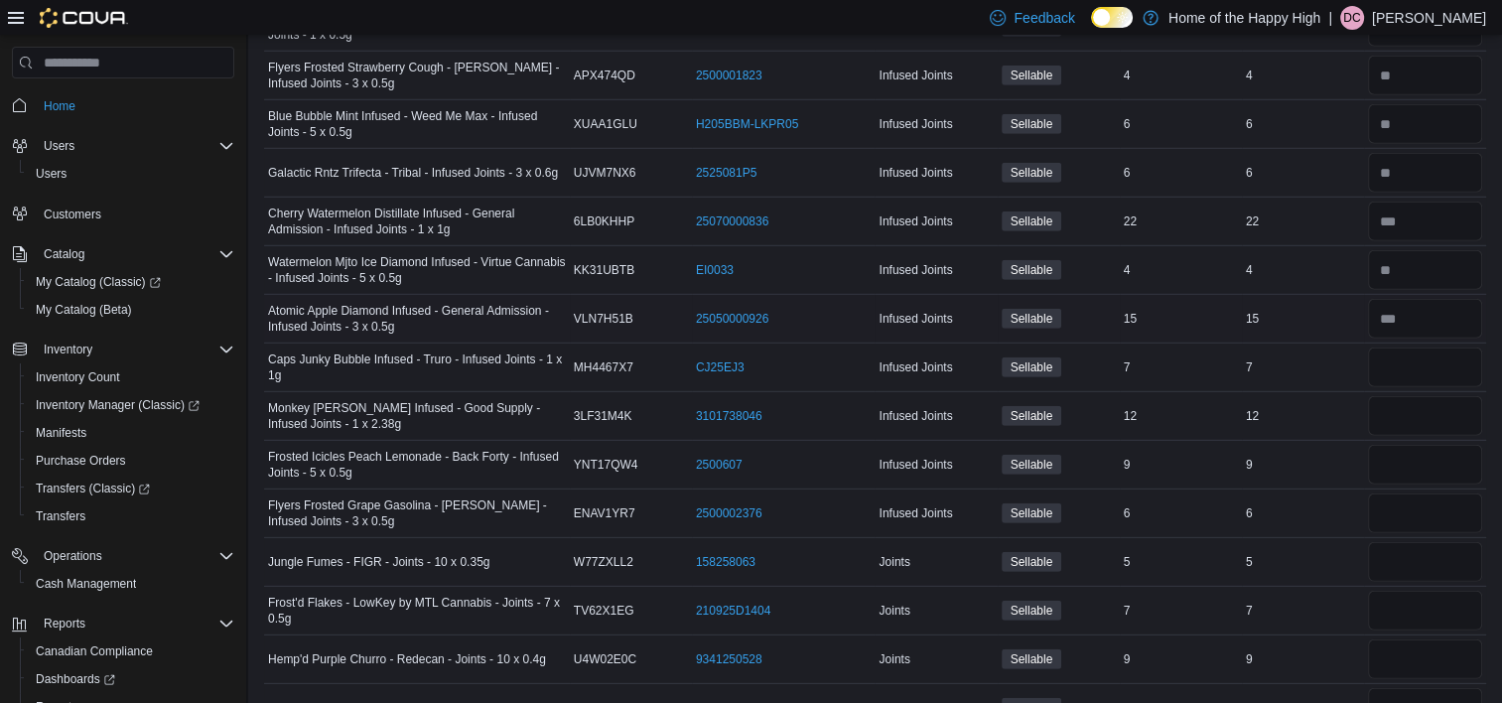
scroll to position [5975, 0]
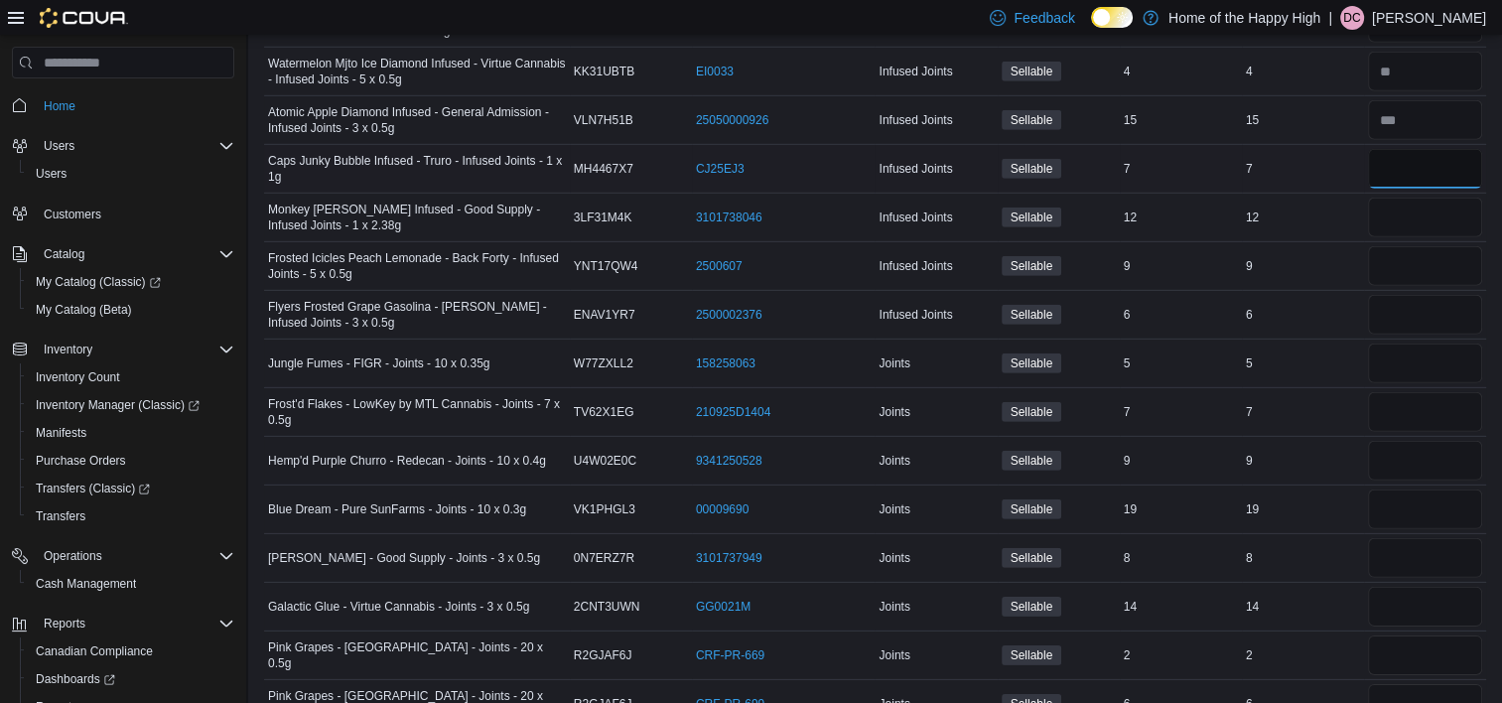
click at [1423, 149] on input "number" at bounding box center [1425, 169] width 114 height 40
click at [1415, 198] on input "number" at bounding box center [1425, 218] width 114 height 40
click at [1409, 246] on input "number" at bounding box center [1425, 266] width 114 height 40
click at [1402, 300] on input "number" at bounding box center [1425, 315] width 114 height 40
click at [1399, 343] on input "number" at bounding box center [1425, 363] width 114 height 40
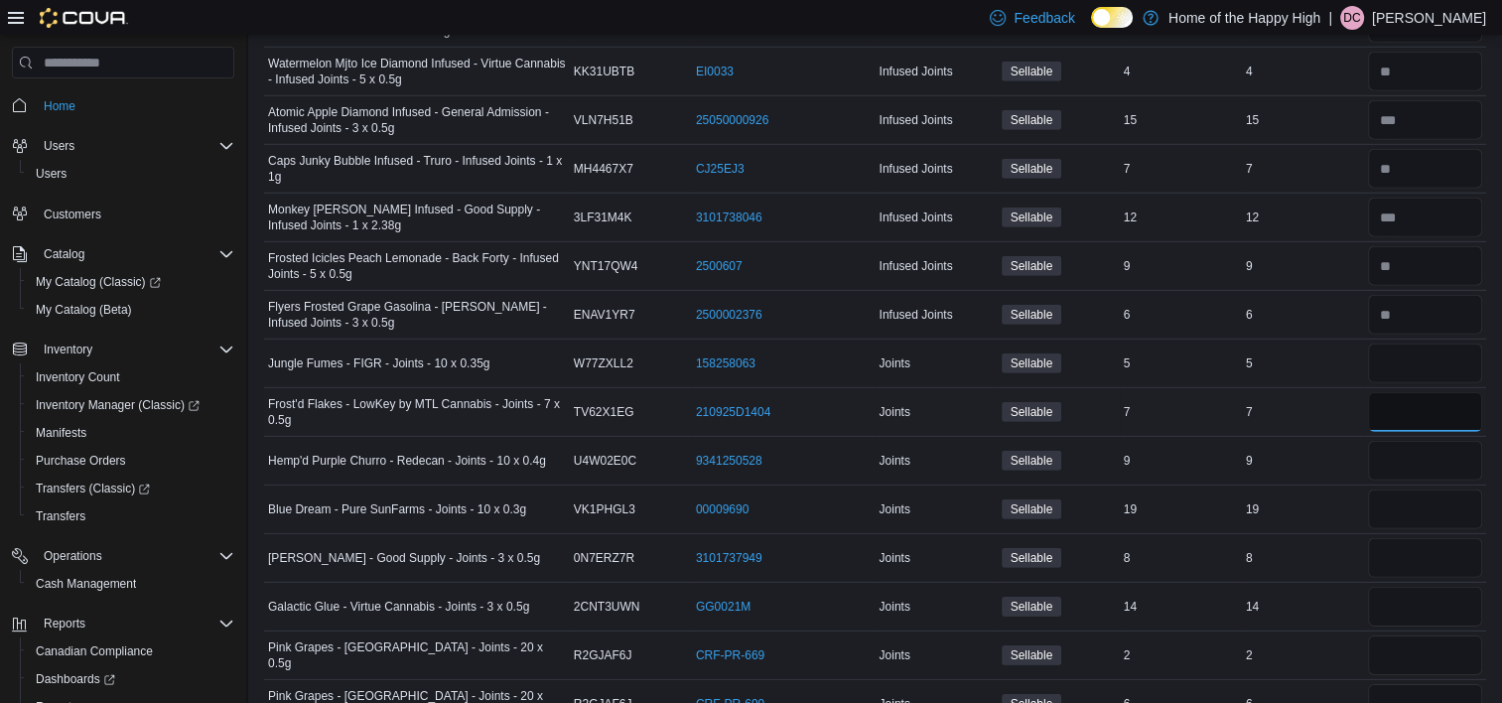
click at [1401, 400] on input "number" at bounding box center [1425, 412] width 114 height 40
click at [1401, 441] on input "number" at bounding box center [1425, 461] width 114 height 40
click at [1390, 489] on input "number" at bounding box center [1425, 509] width 114 height 40
click at [1390, 538] on input "number" at bounding box center [1425, 558] width 114 height 40
click at [1398, 587] on input "number" at bounding box center [1425, 607] width 114 height 40
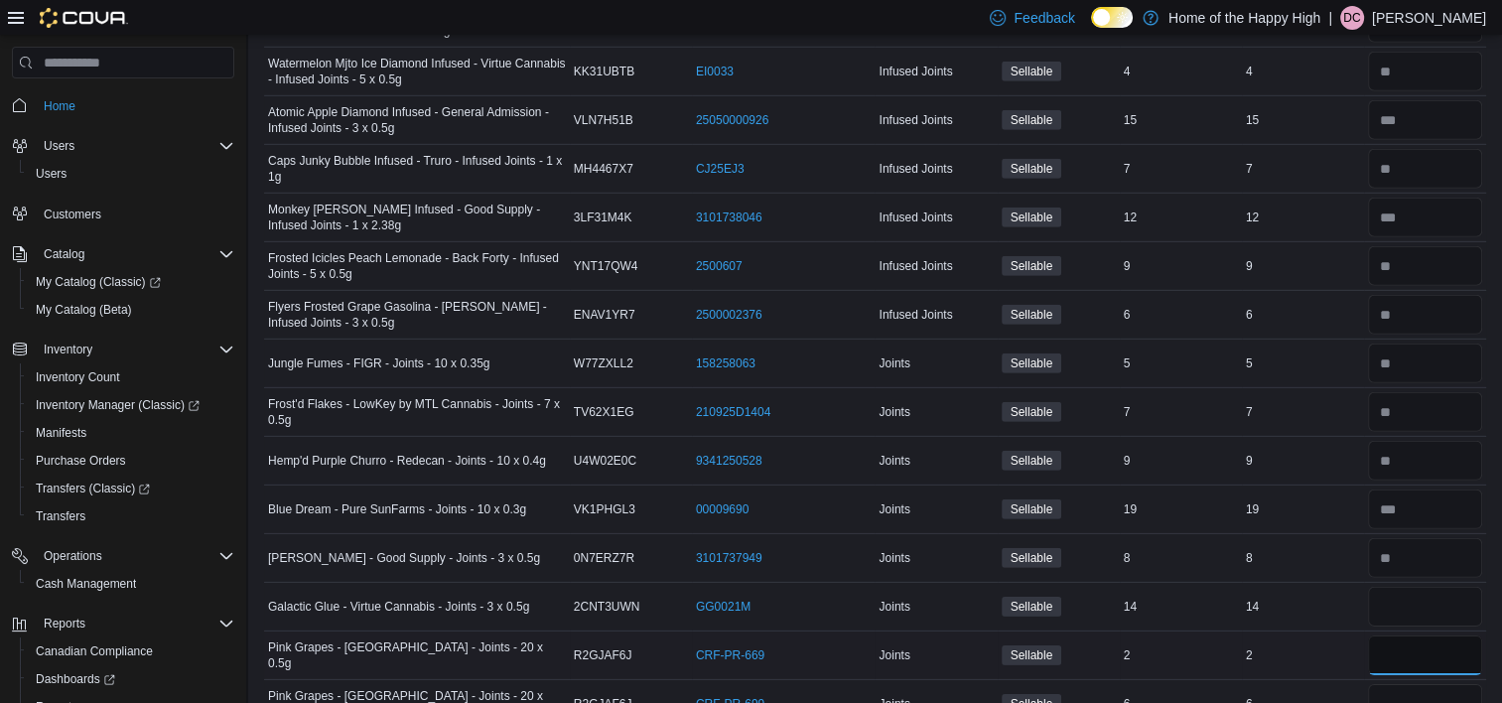
click at [1402, 635] on input "number" at bounding box center [1425, 655] width 114 height 40
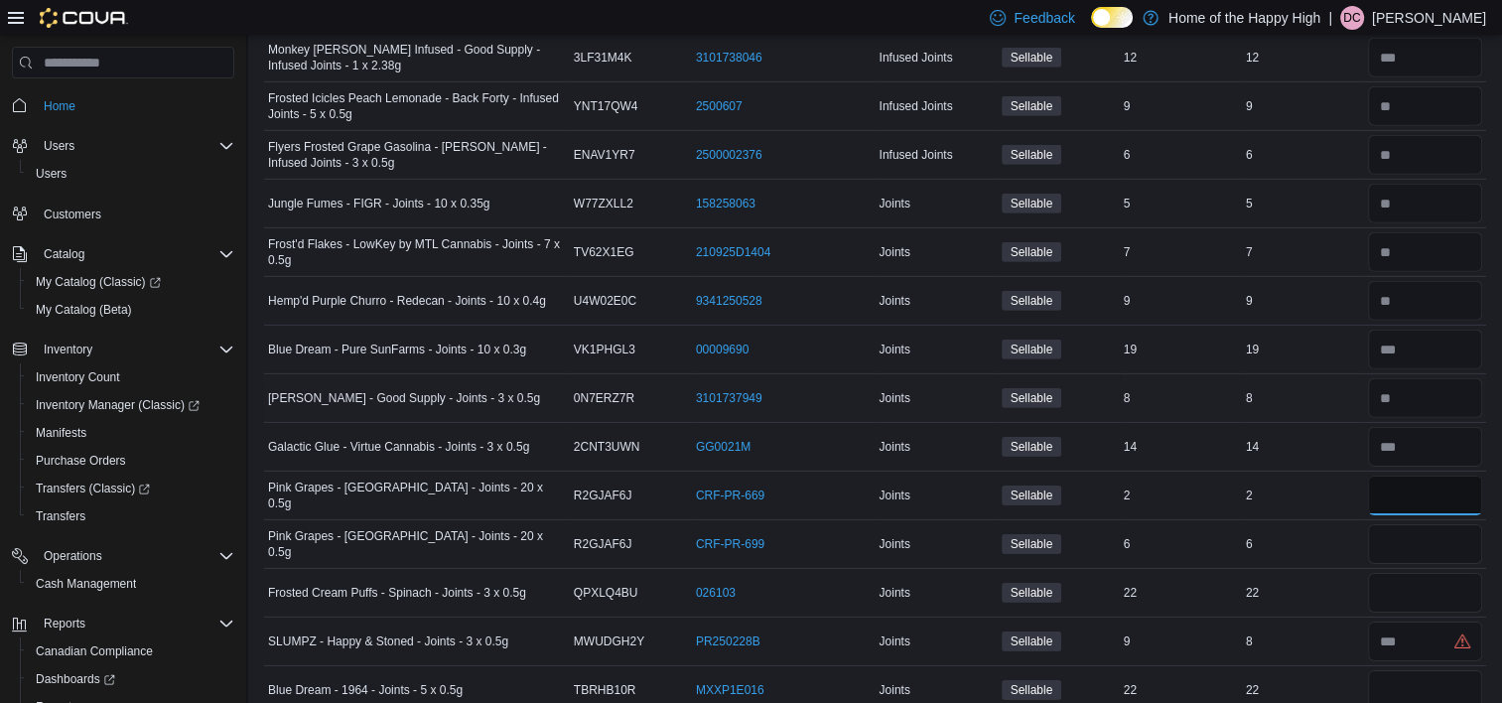
scroll to position [6174, 0]
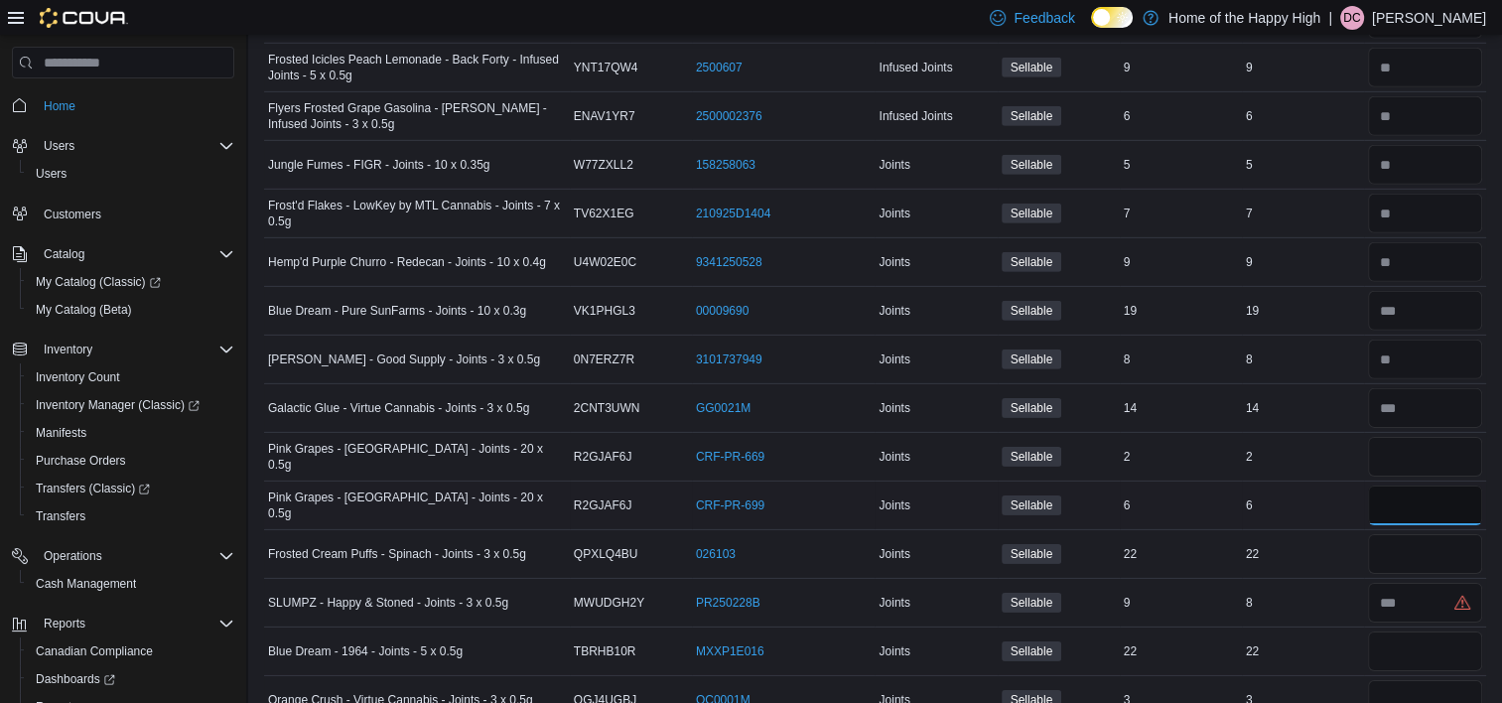
click at [1402, 485] on input "number" at bounding box center [1425, 505] width 114 height 40
click at [1399, 534] on input "number" at bounding box center [1425, 554] width 114 height 40
click at [1398, 583] on input "number" at bounding box center [1425, 603] width 114 height 40
click at [1435, 631] on input "number" at bounding box center [1425, 651] width 114 height 40
click at [1410, 680] on input "number" at bounding box center [1425, 700] width 114 height 40
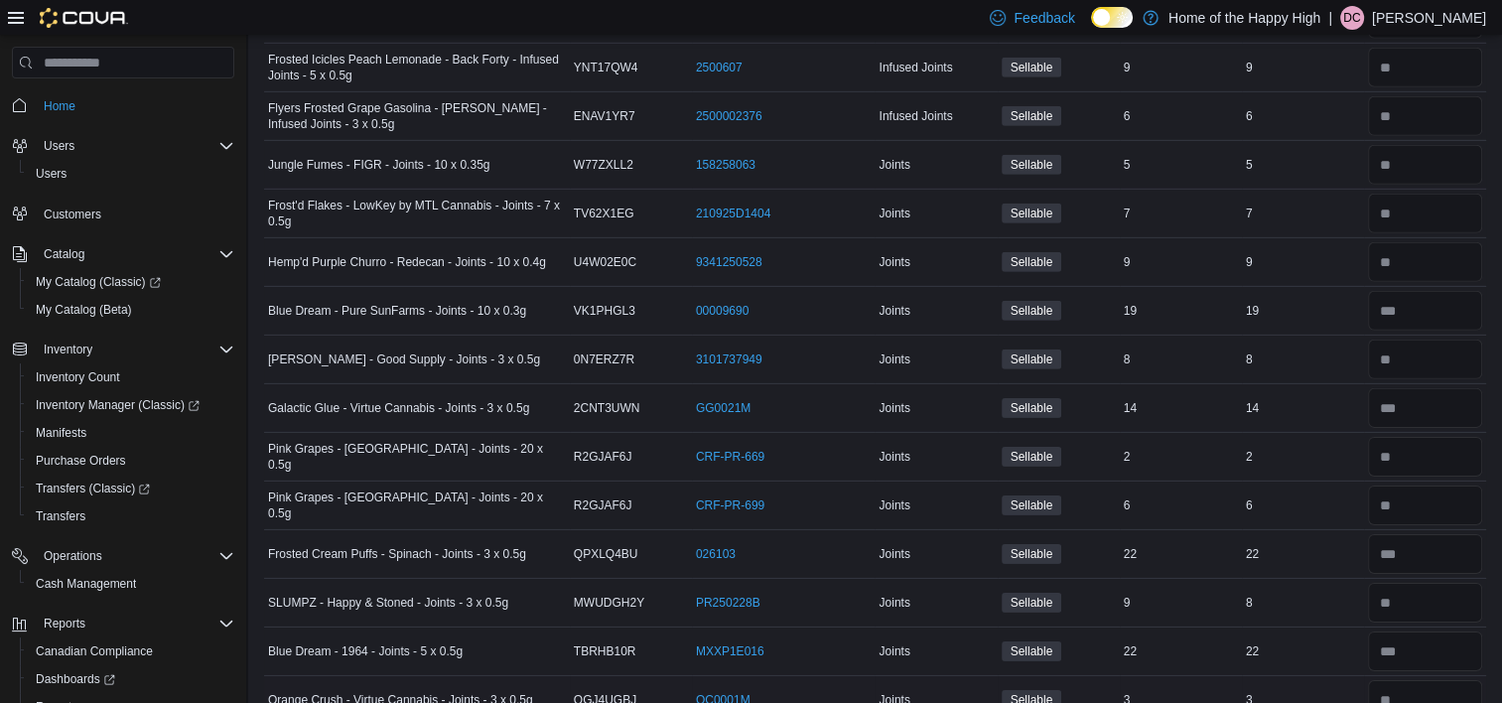
scroll to position [6372, 0]
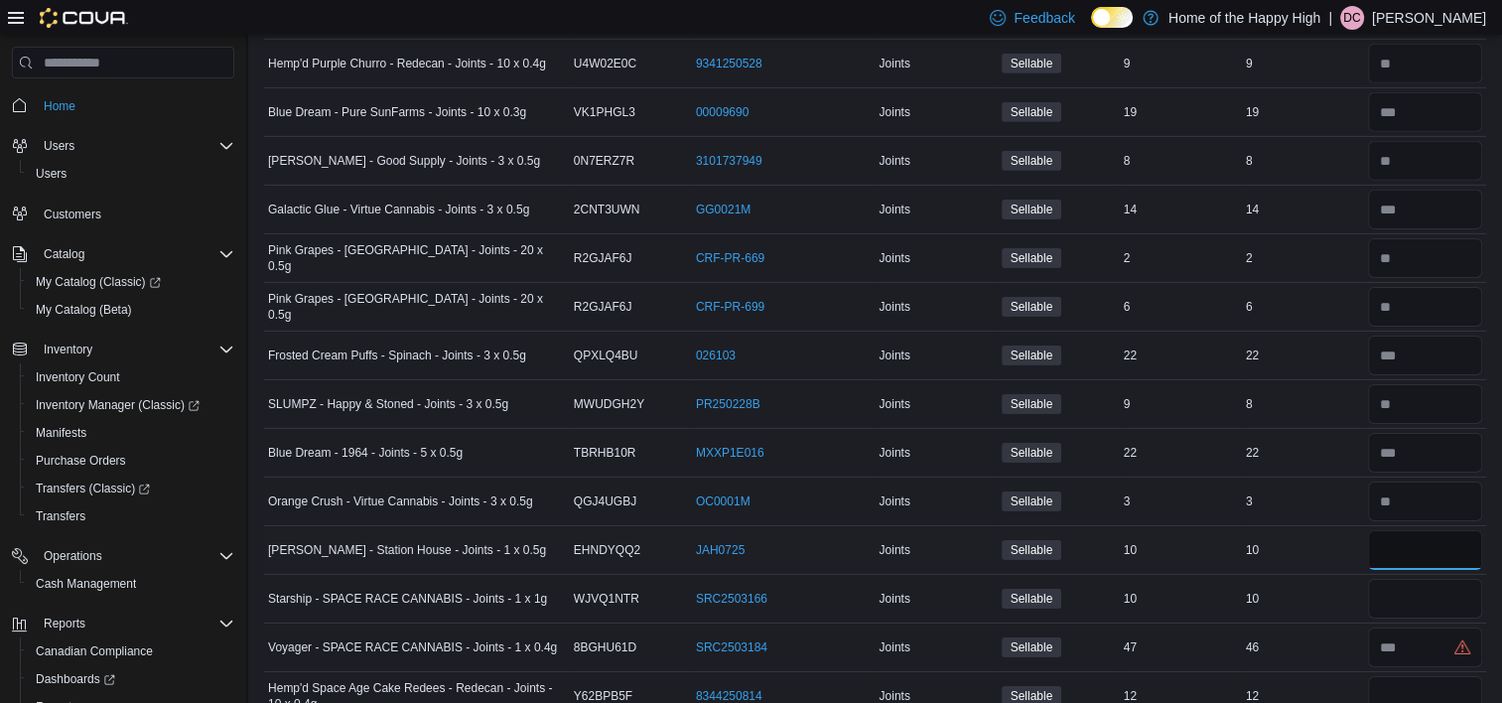
click at [1435, 530] on input "number" at bounding box center [1425, 550] width 114 height 40
click at [1430, 582] on input "number" at bounding box center [1425, 599] width 114 height 40
click at [1428, 627] on input "number" at bounding box center [1425, 647] width 114 height 40
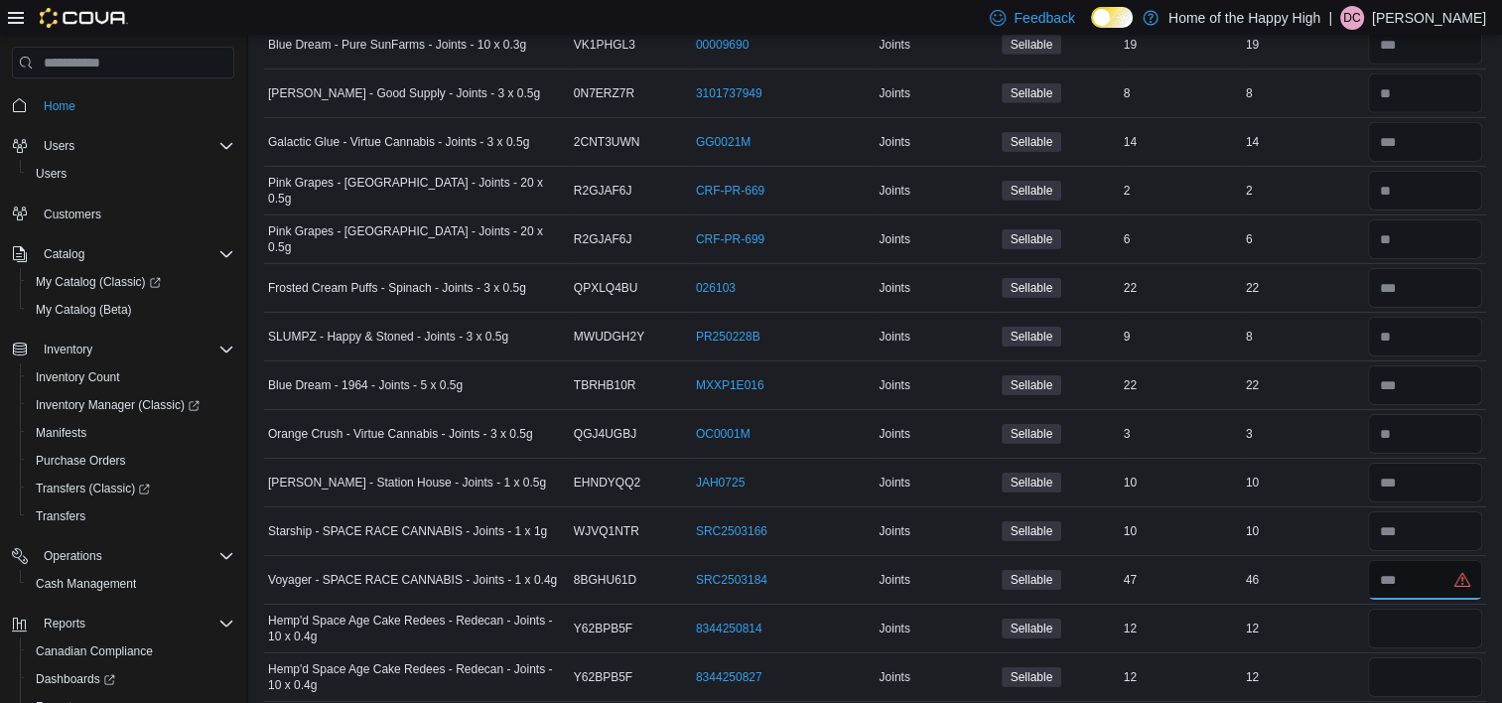
scroll to position [6472, 0]
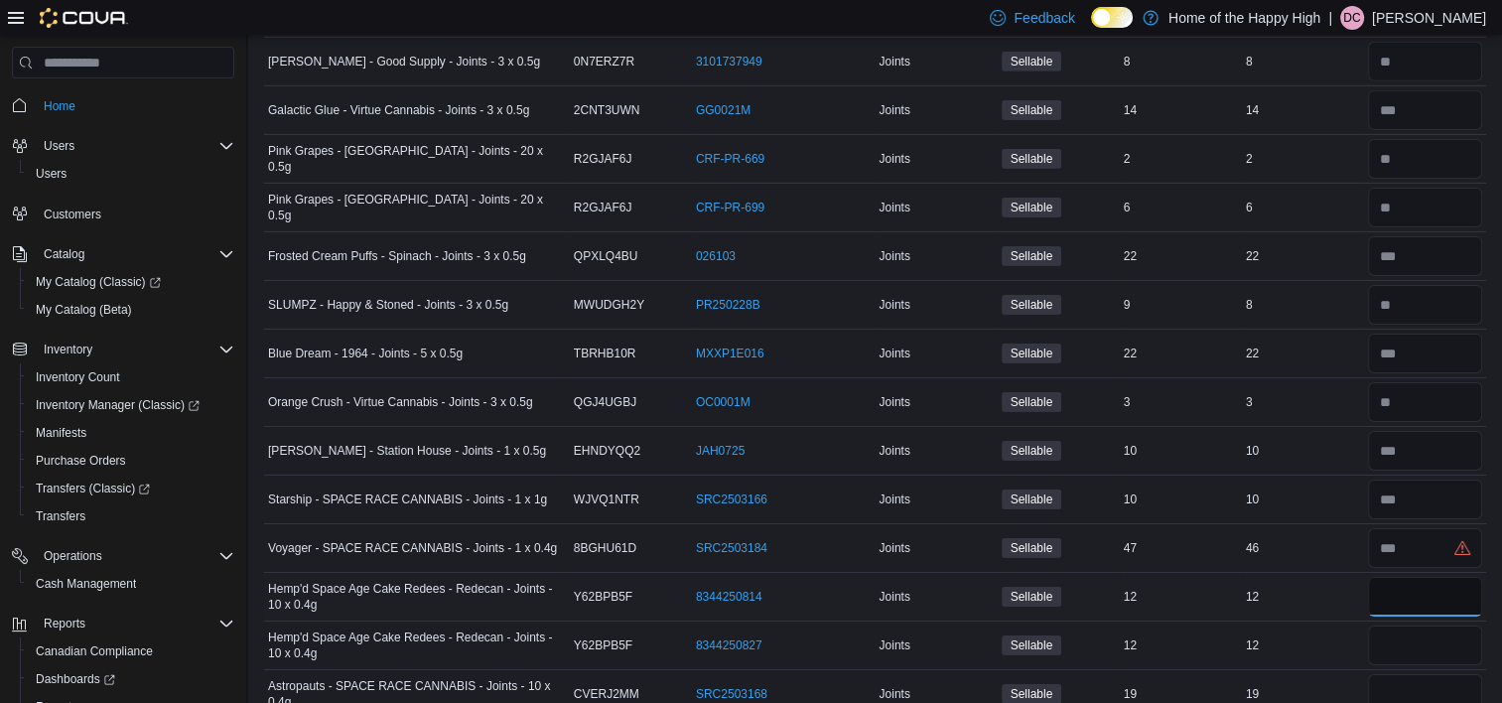
click at [1434, 577] on input "number" at bounding box center [1425, 597] width 114 height 40
click at [1434, 528] on input "number" at bounding box center [1425, 548] width 114 height 40
click at [1413, 577] on input "number" at bounding box center [1425, 597] width 114 height 40
click at [1412, 627] on input "number" at bounding box center [1425, 645] width 114 height 40
click at [1410, 674] on input "number" at bounding box center [1425, 694] width 114 height 40
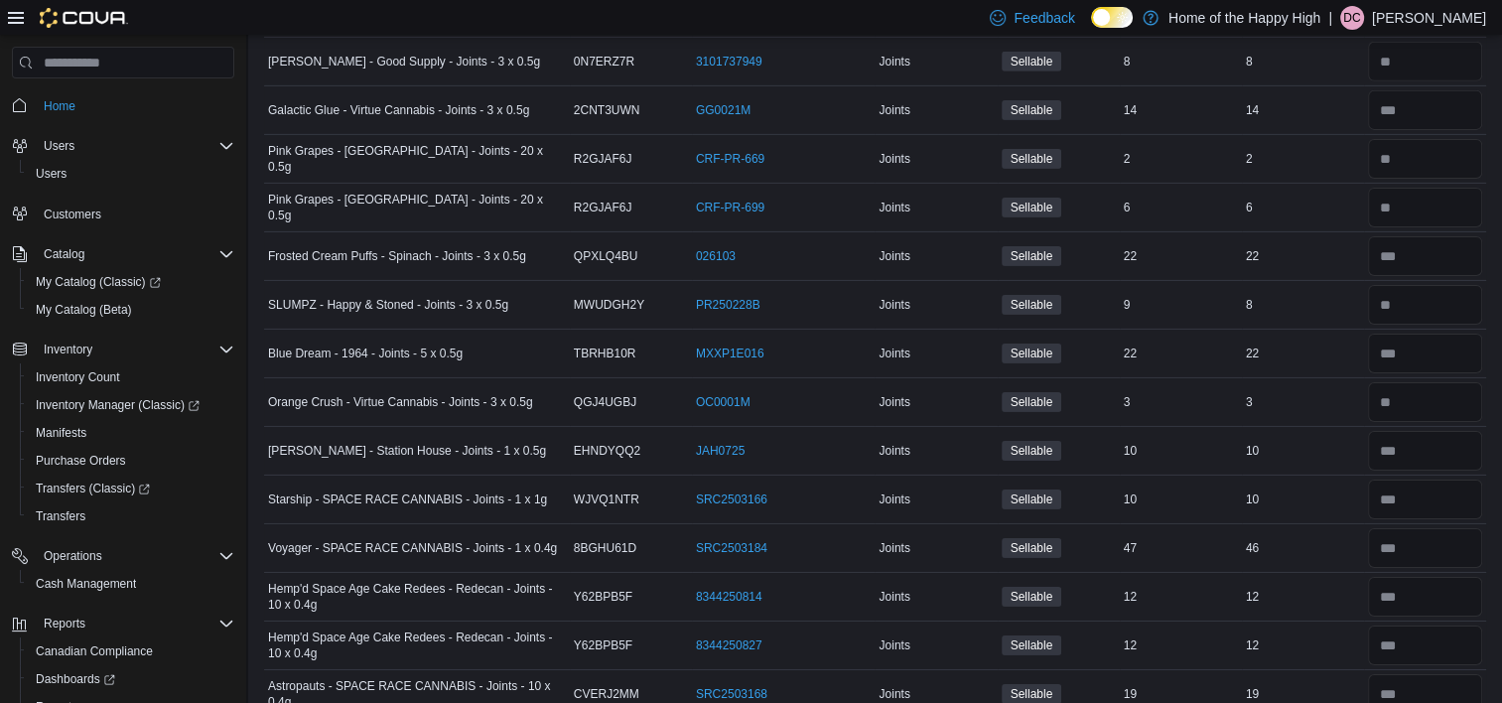
scroll to position [6770, 0]
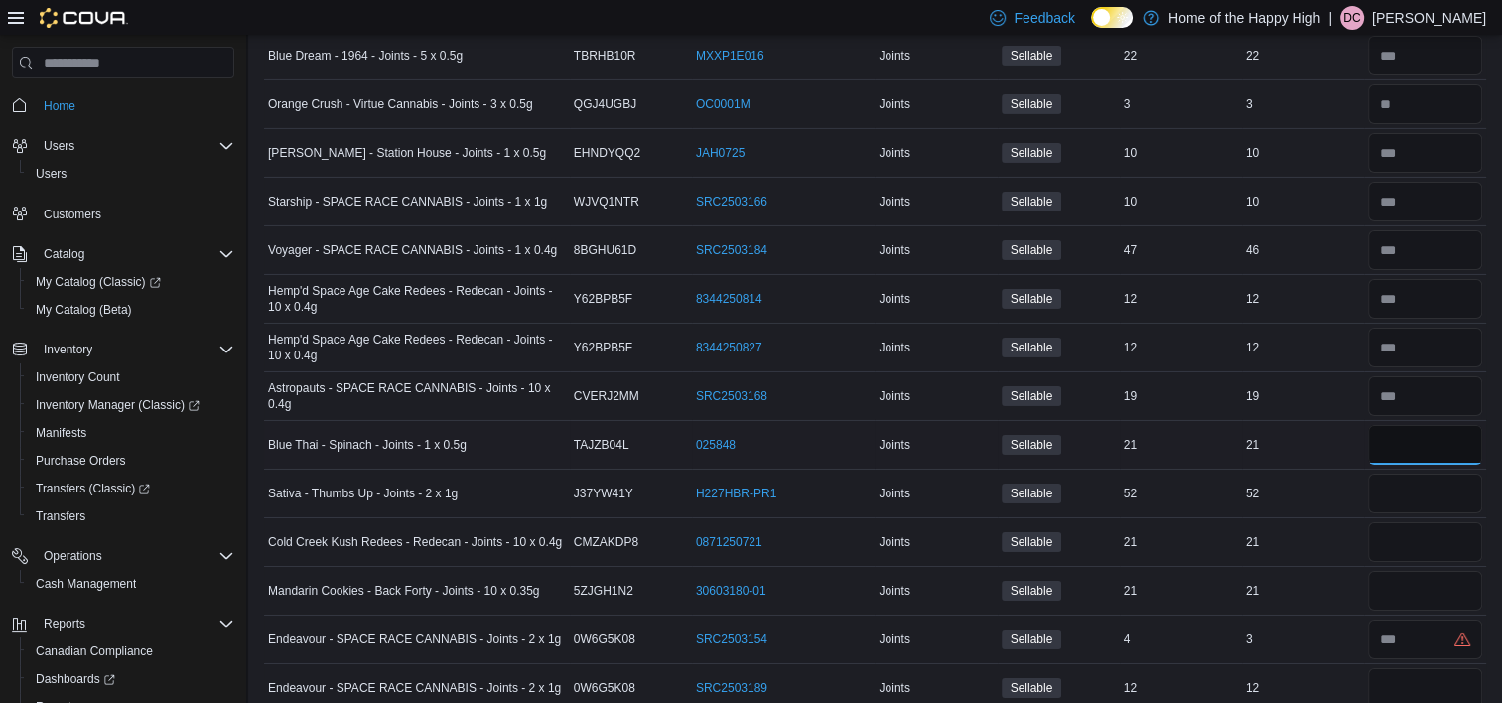
click at [1415, 429] on input "number" at bounding box center [1425, 445] width 114 height 40
click at [1447, 474] on input "number" at bounding box center [1425, 494] width 114 height 40
click at [1448, 522] on input "number" at bounding box center [1425, 542] width 114 height 40
click at [1448, 571] on input "number" at bounding box center [1425, 591] width 114 height 40
click at [1412, 619] on input "number" at bounding box center [1425, 639] width 114 height 40
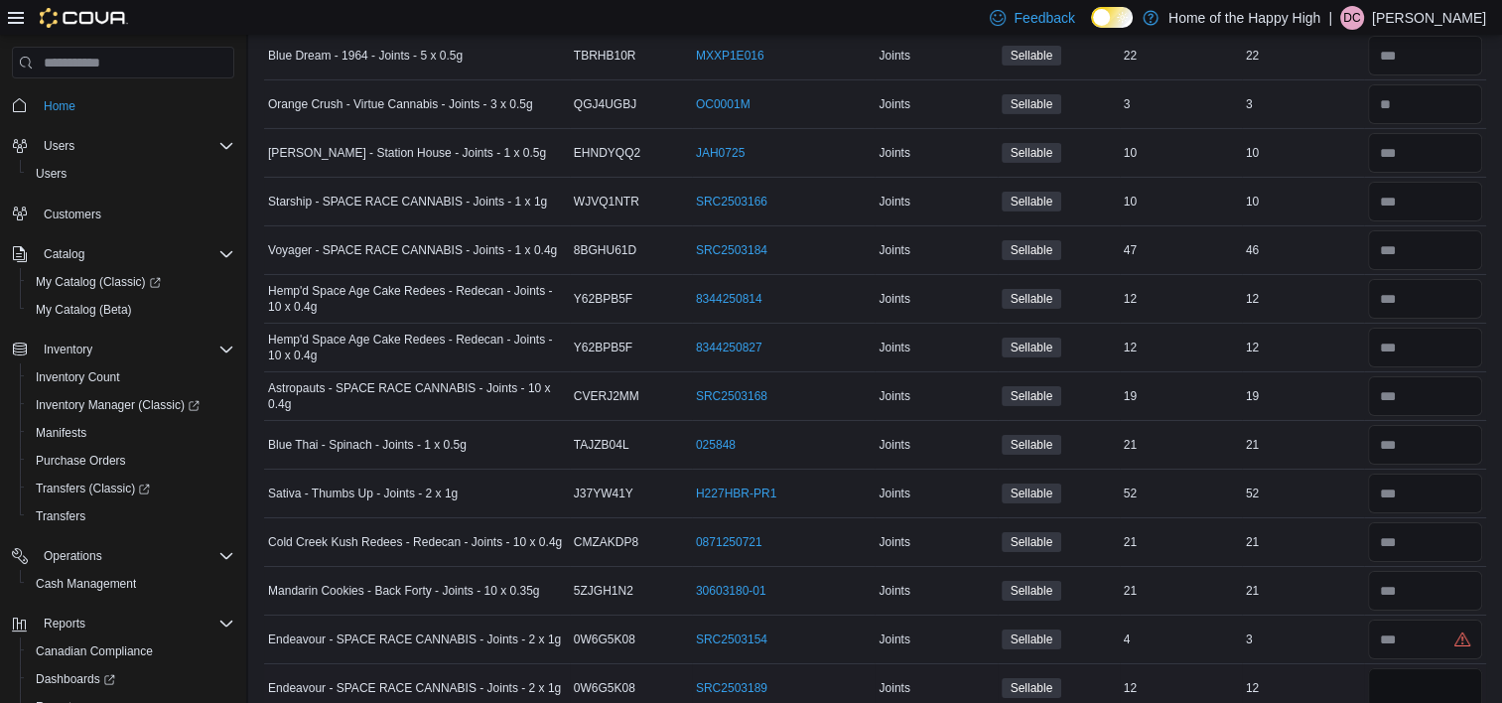
click at [1410, 668] on input "number" at bounding box center [1425, 688] width 114 height 40
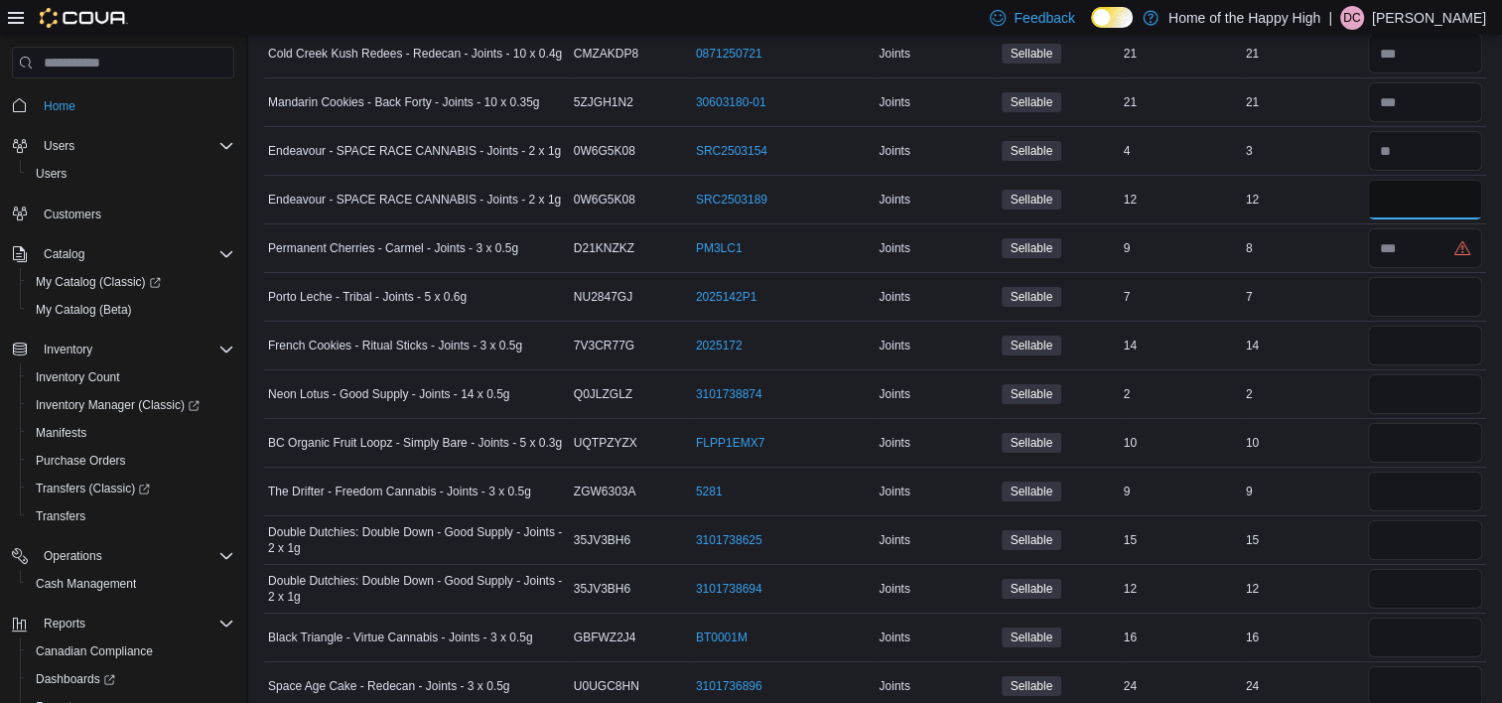
scroll to position [7266, 0]
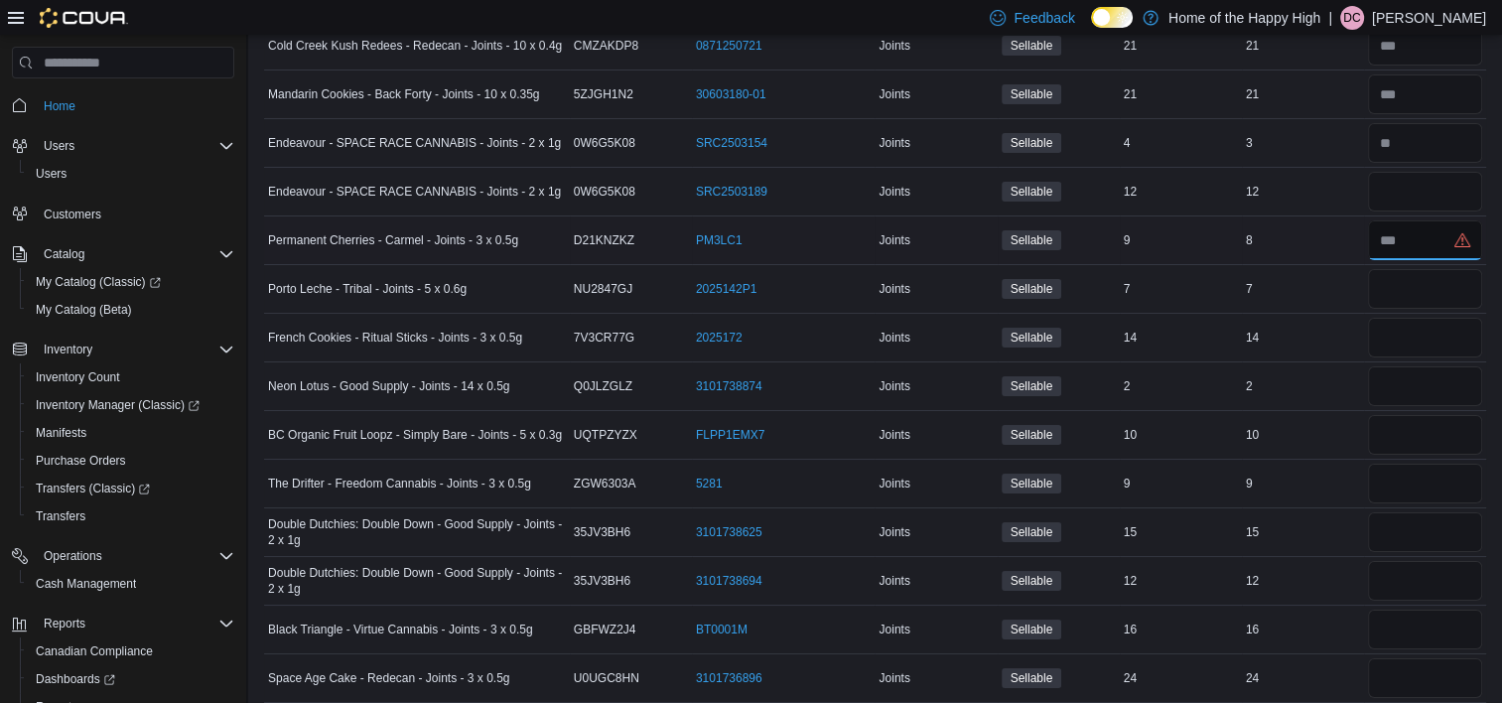
click at [1387, 220] on input "number" at bounding box center [1425, 240] width 114 height 40
click at [1429, 269] on input "number" at bounding box center [1425, 289] width 114 height 40
click at [1429, 318] on input "number" at bounding box center [1425, 338] width 114 height 40
click at [1428, 366] on input "number" at bounding box center [1425, 386] width 114 height 40
click at [1421, 415] on input "number" at bounding box center [1425, 435] width 114 height 40
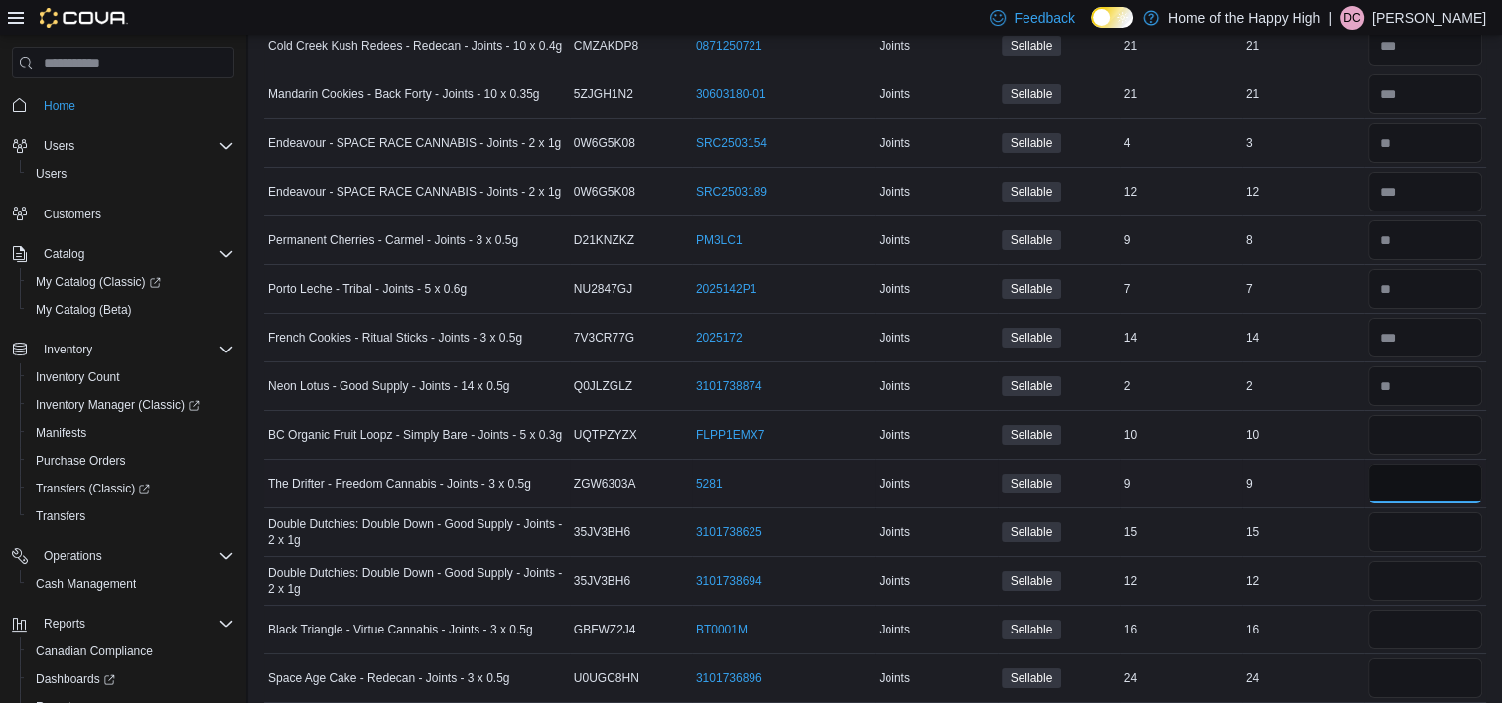
click at [1397, 464] on input "number" at bounding box center [1425, 484] width 114 height 40
click at [1412, 512] on input "number" at bounding box center [1425, 532] width 114 height 40
click at [1413, 561] on input "number" at bounding box center [1425, 581] width 114 height 40
click at [1413, 610] on input "number" at bounding box center [1425, 630] width 114 height 40
click at [1406, 658] on input "number" at bounding box center [1425, 678] width 114 height 40
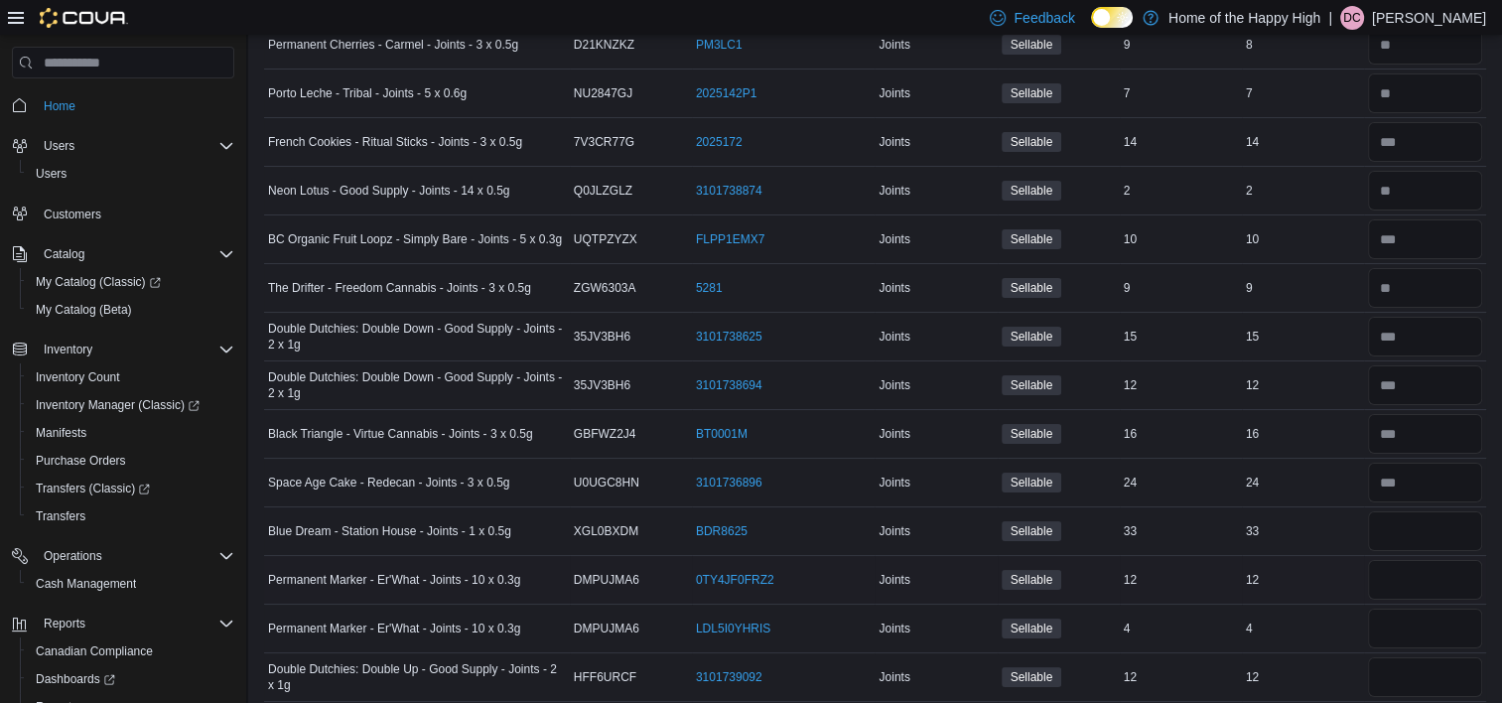
scroll to position [7464, 0]
click at [1403, 508] on input "number" at bounding box center [1425, 528] width 114 height 40
click at [1414, 558] on input "number" at bounding box center [1425, 577] width 114 height 40
click at [1414, 606] on input "number" at bounding box center [1425, 626] width 114 height 40
click at [1408, 654] on input "number" at bounding box center [1425, 674] width 114 height 40
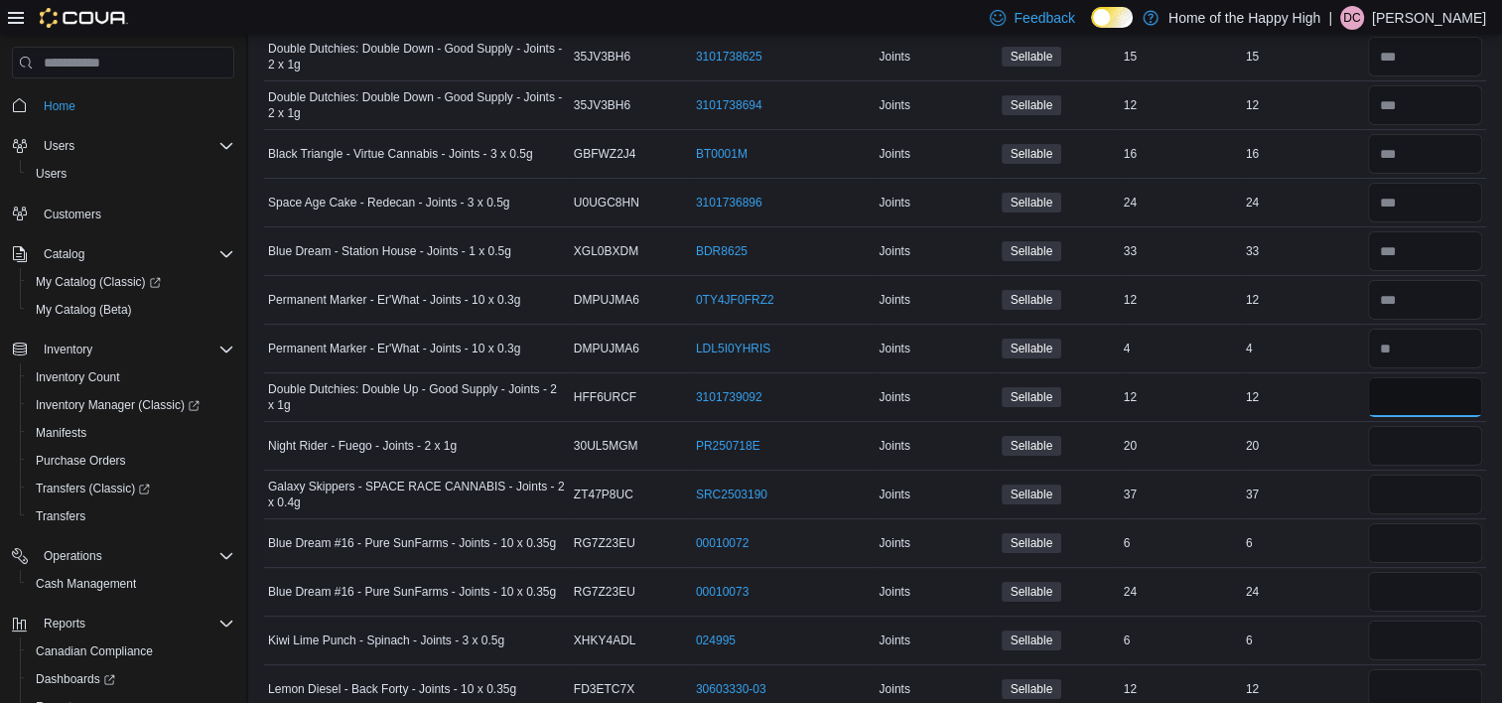
scroll to position [7762, 0]
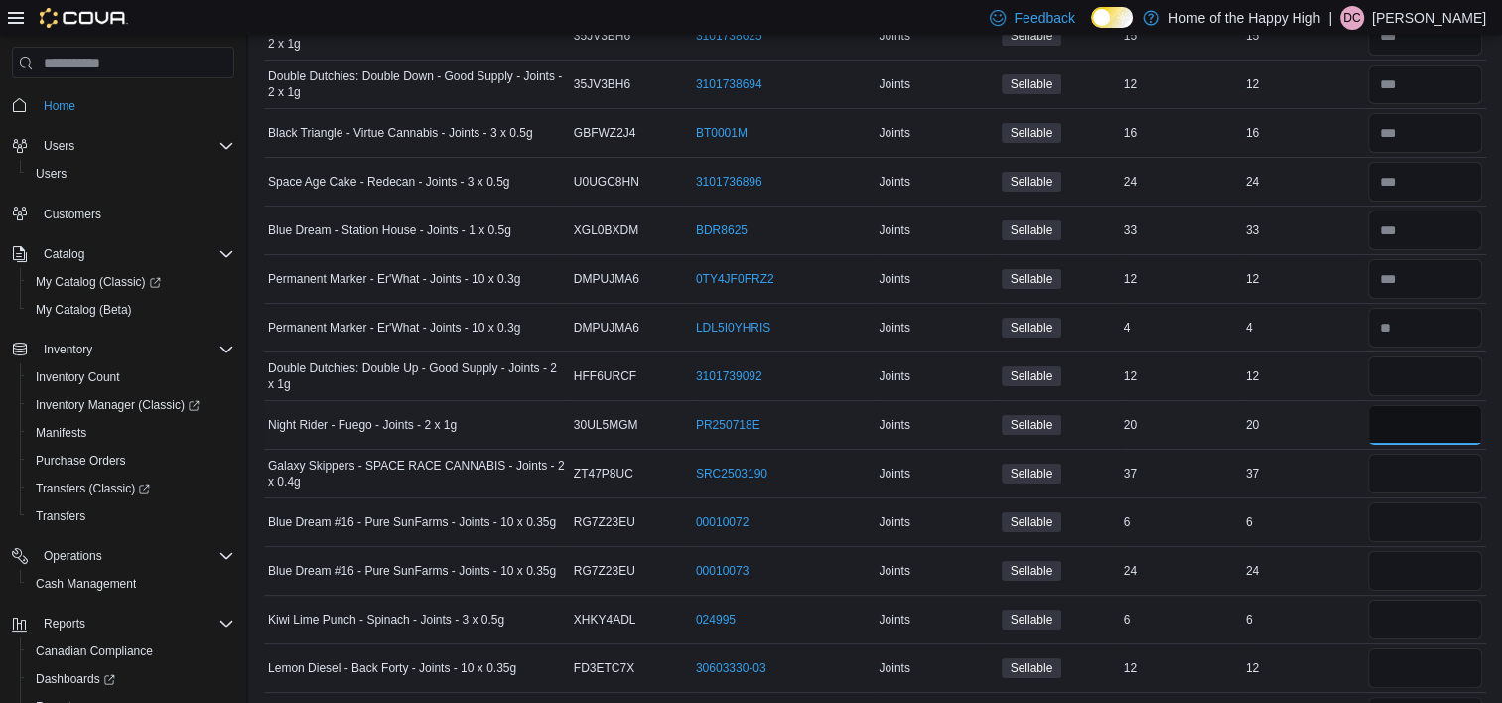
click at [1439, 405] on input "number" at bounding box center [1425, 425] width 114 height 40
click at [1439, 454] on input "number" at bounding box center [1425, 474] width 114 height 40
click at [1437, 502] on input "number" at bounding box center [1425, 522] width 114 height 40
click at [1453, 551] on input "number" at bounding box center [1425, 571] width 114 height 40
click at [1421, 600] on input "number" at bounding box center [1425, 620] width 114 height 40
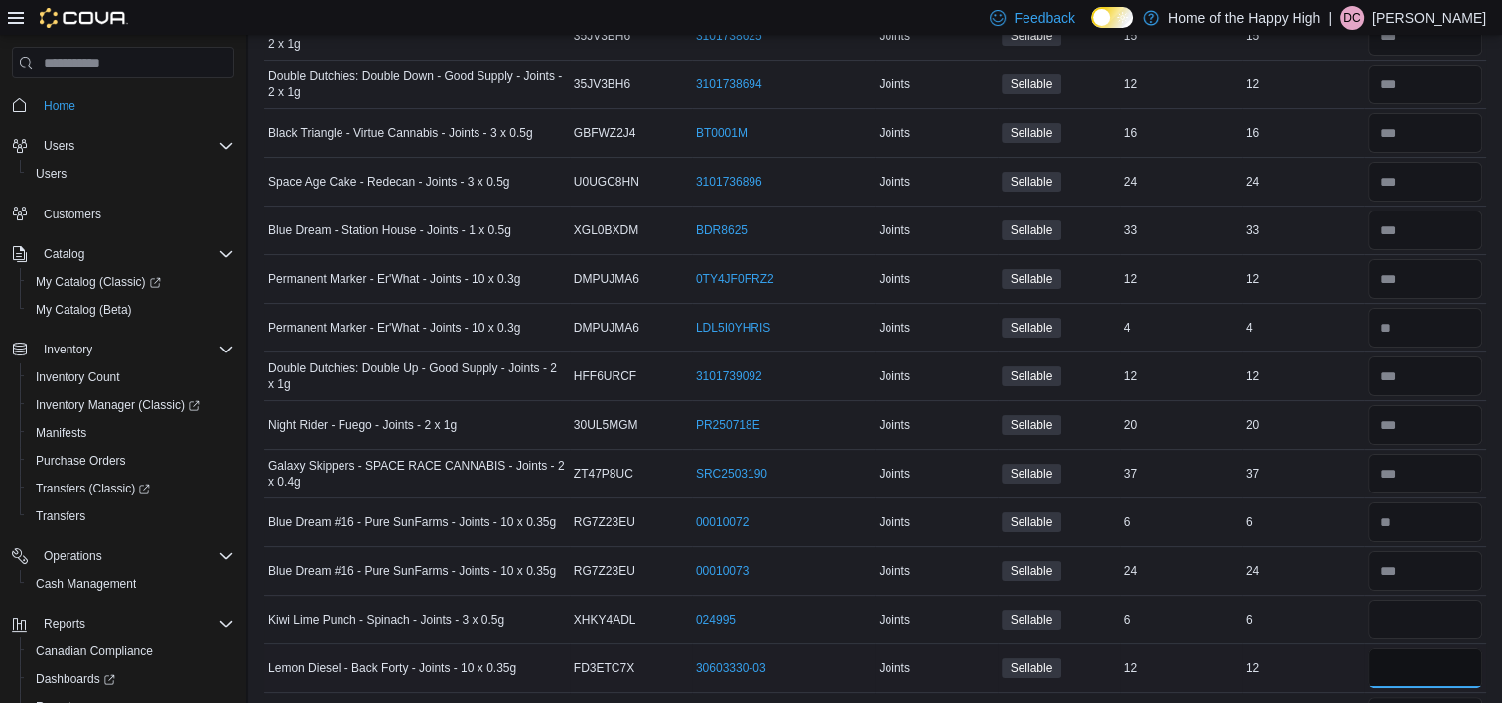
click at [1402, 648] on input "number" at bounding box center [1425, 668] width 114 height 40
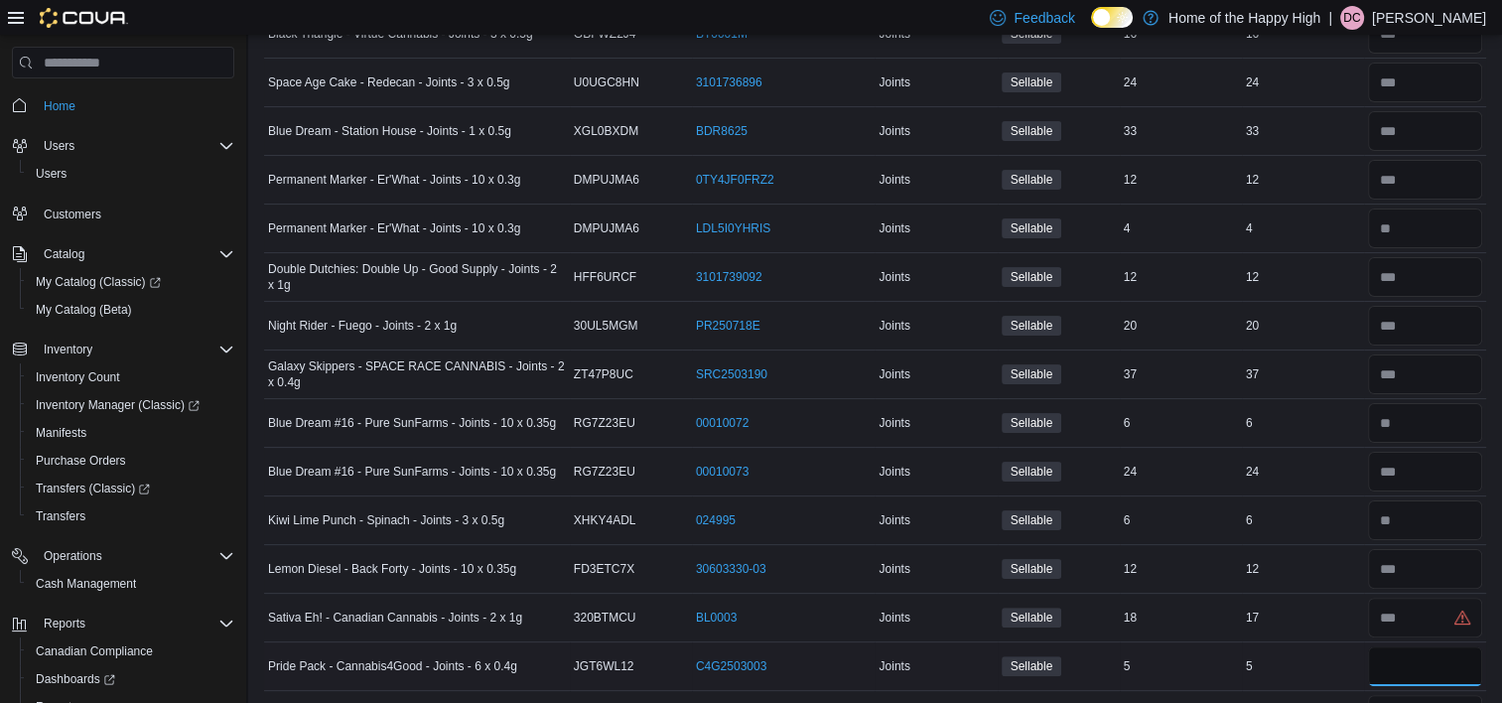
click at [1390, 646] on input "number" at bounding box center [1425, 666] width 114 height 40
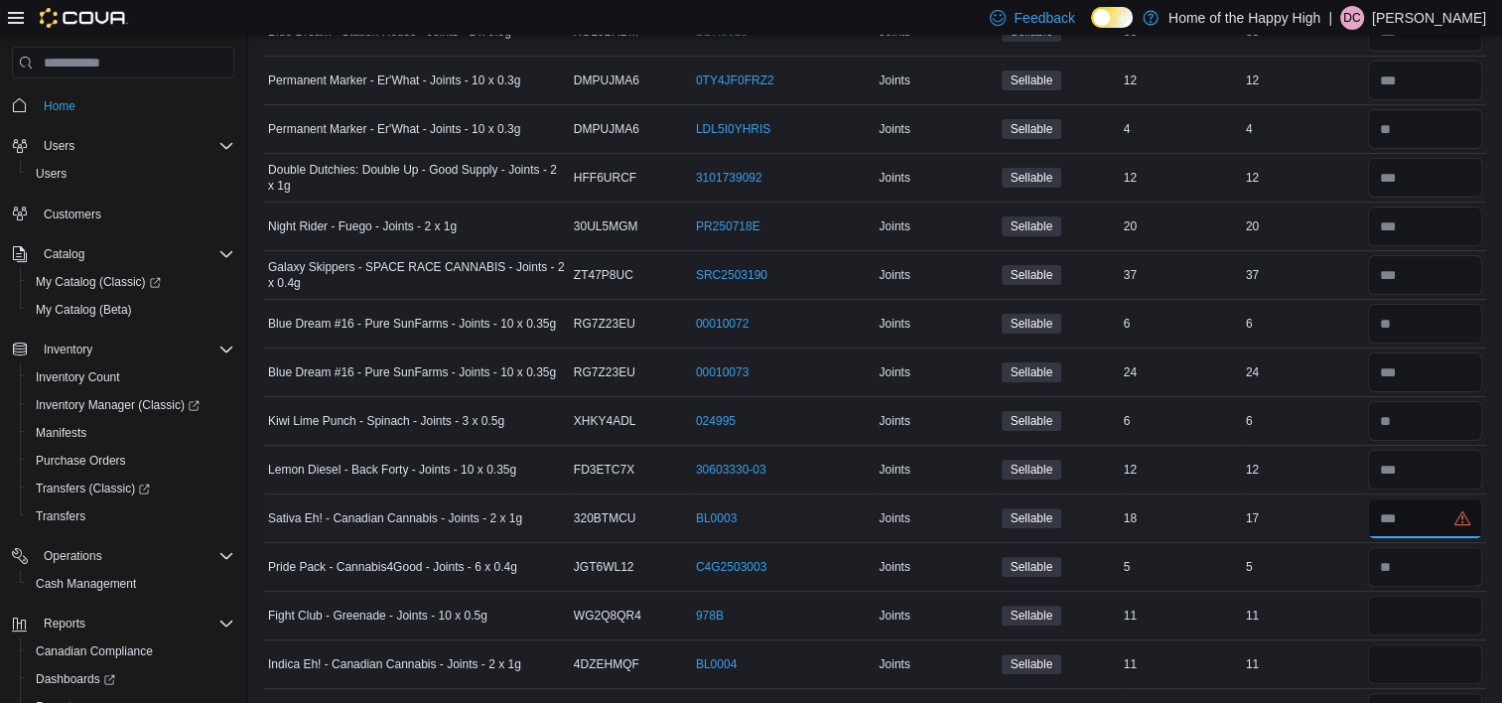
click at [1431, 498] on input "number" at bounding box center [1425, 518] width 114 height 40
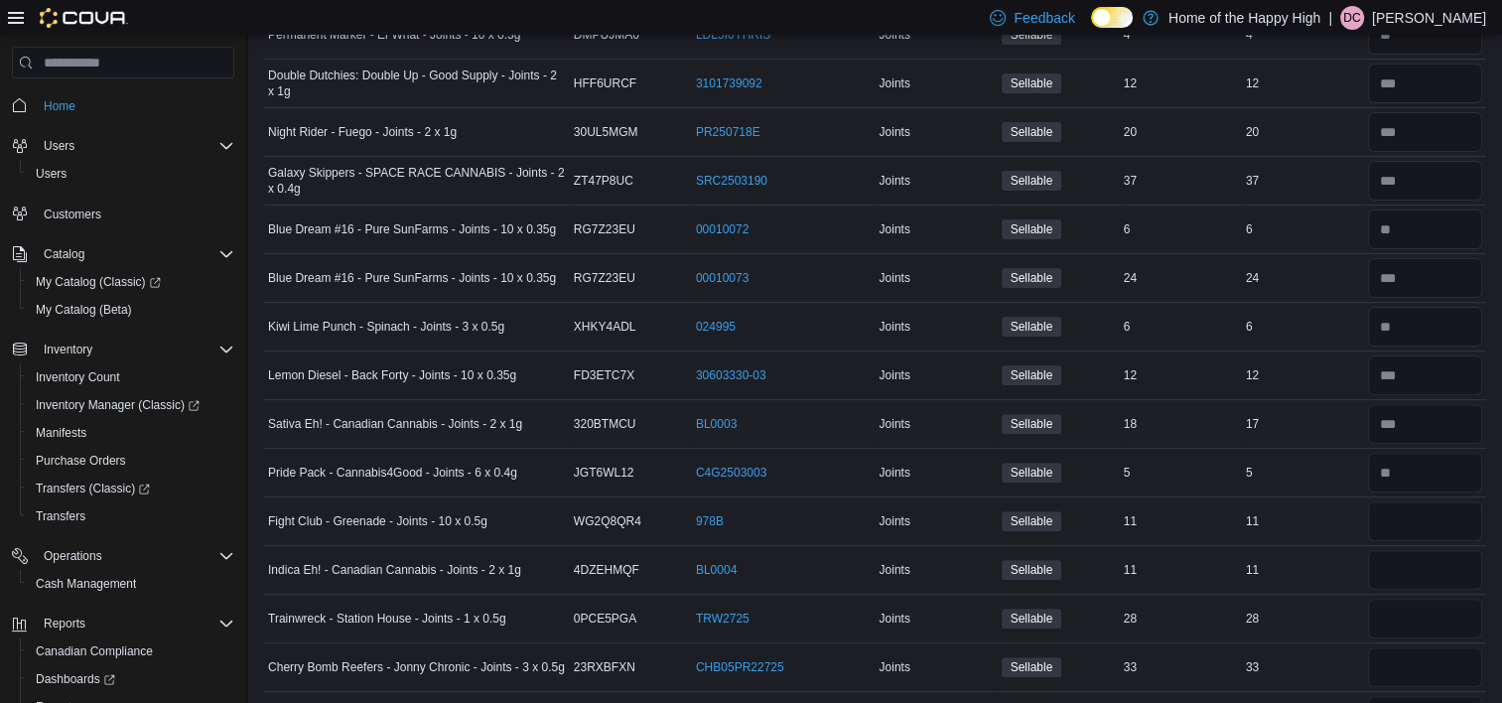
scroll to position [8060, 0]
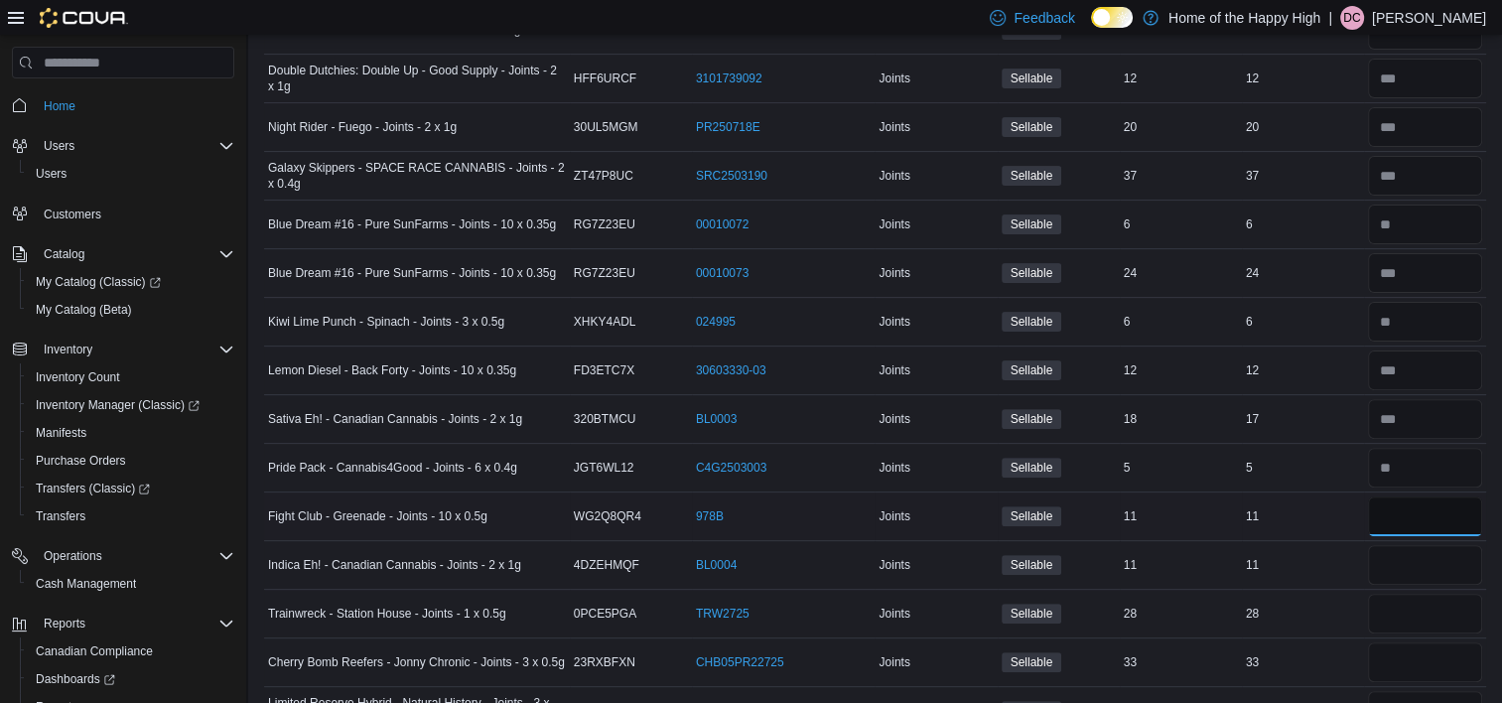
click at [1432, 496] on input "number" at bounding box center [1425, 516] width 114 height 40
click at [1429, 545] on input "number" at bounding box center [1425, 565] width 114 height 40
click at [1394, 594] on input "number" at bounding box center [1425, 614] width 114 height 40
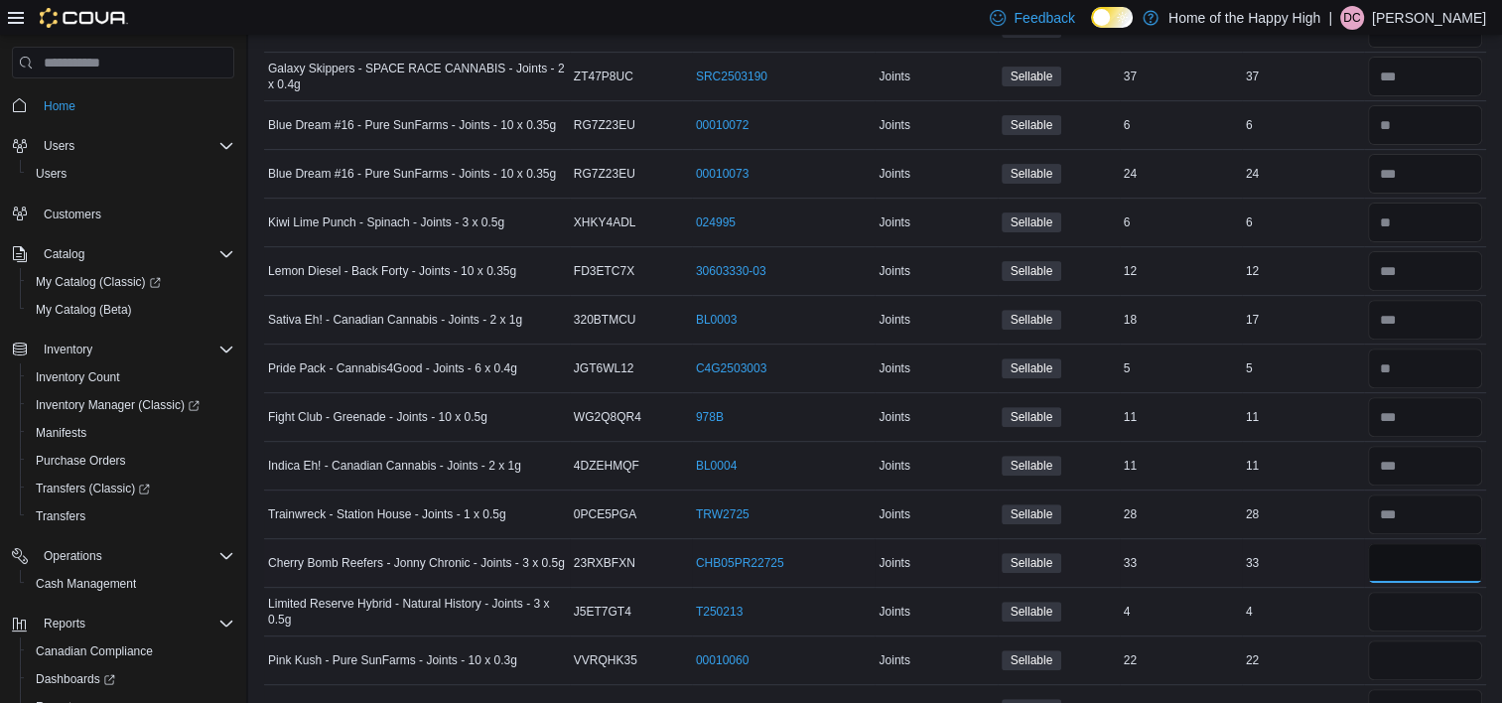
click at [1394, 543] on input "number" at bounding box center [1425, 563] width 114 height 40
click at [1393, 592] on input "number" at bounding box center [1425, 612] width 114 height 40
click at [1391, 640] on input "number" at bounding box center [1425, 660] width 114 height 40
click at [1393, 689] on input "number" at bounding box center [1425, 709] width 114 height 40
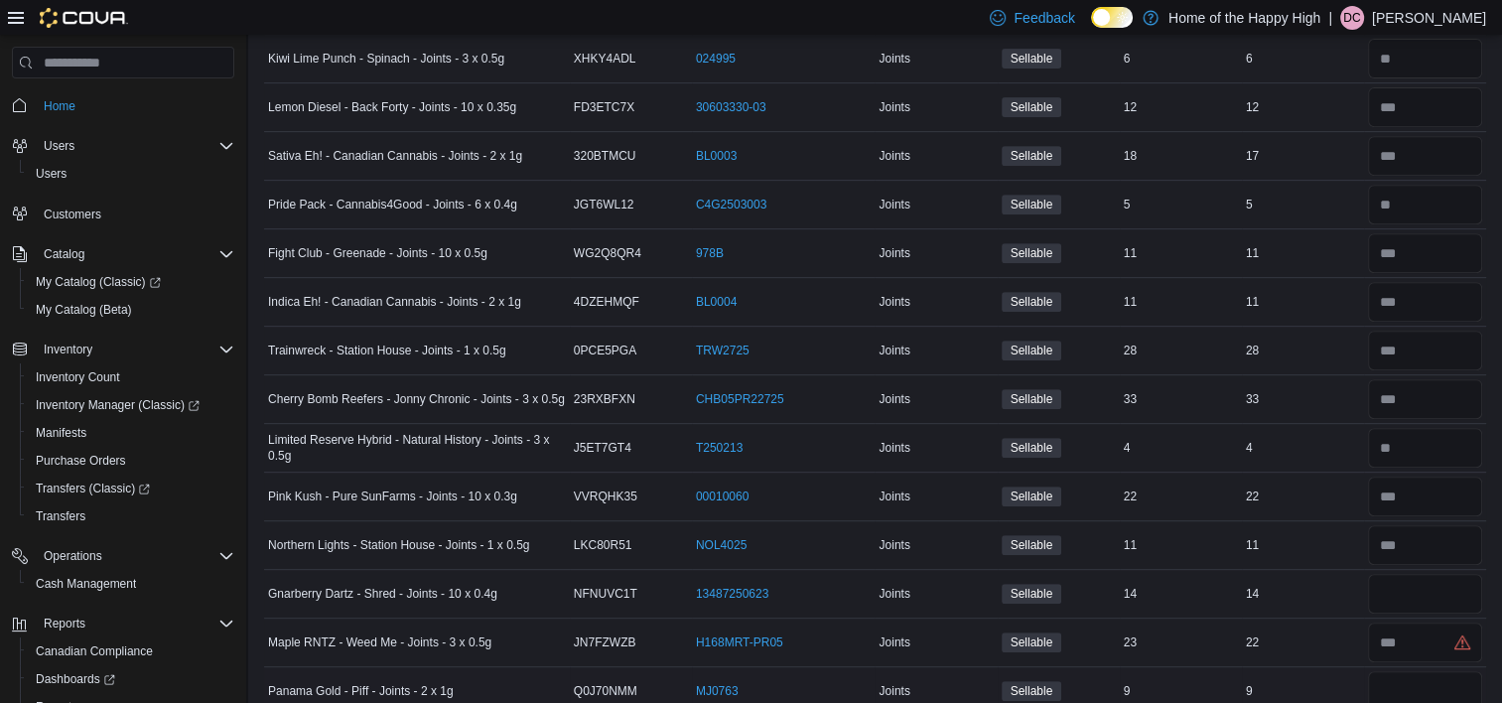
scroll to position [8457, 0]
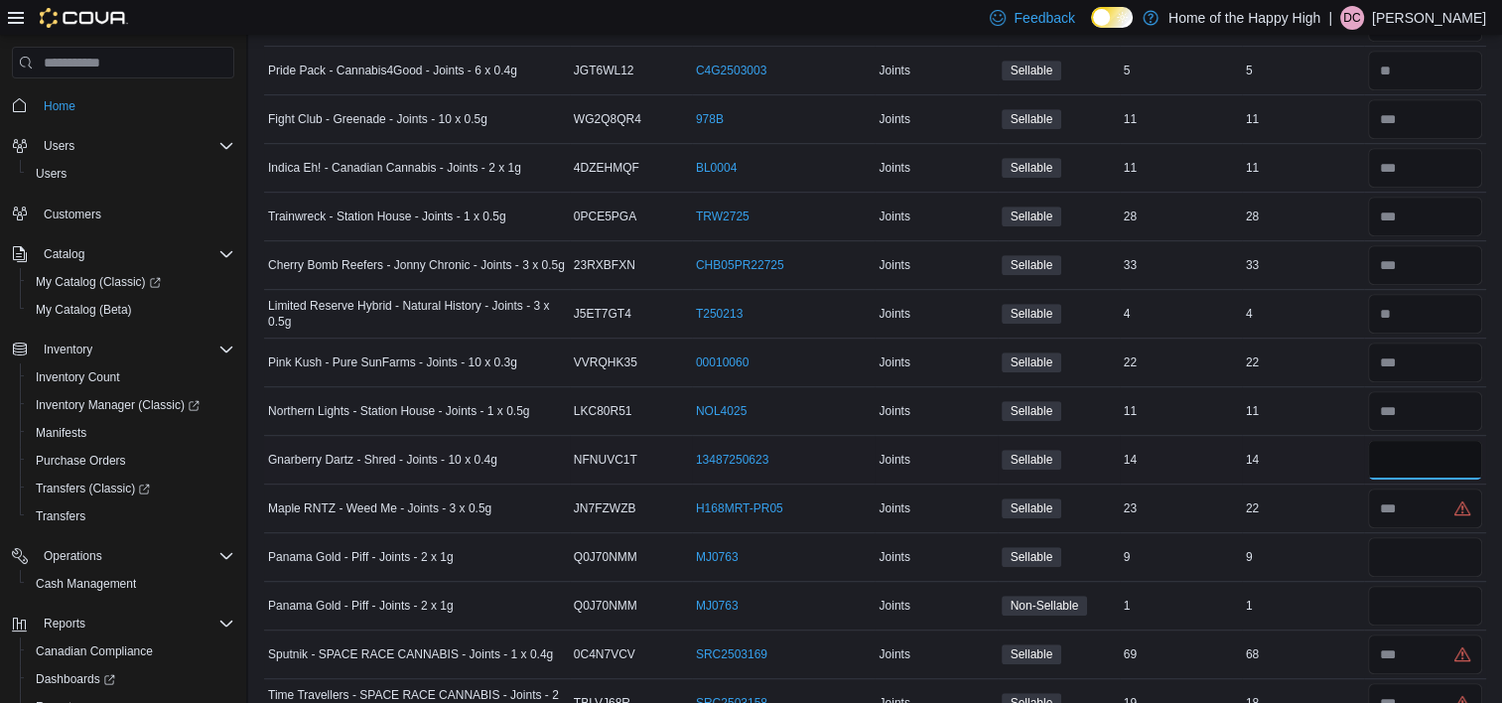
click at [1419, 440] on input "number" at bounding box center [1425, 460] width 114 height 40
click at [1430, 488] on input "number" at bounding box center [1425, 508] width 114 height 40
click at [1419, 537] on input "number" at bounding box center [1425, 557] width 114 height 40
click at [1408, 586] on input "number" at bounding box center [1425, 606] width 114 height 40
click at [1409, 537] on input "number" at bounding box center [1425, 557] width 114 height 40
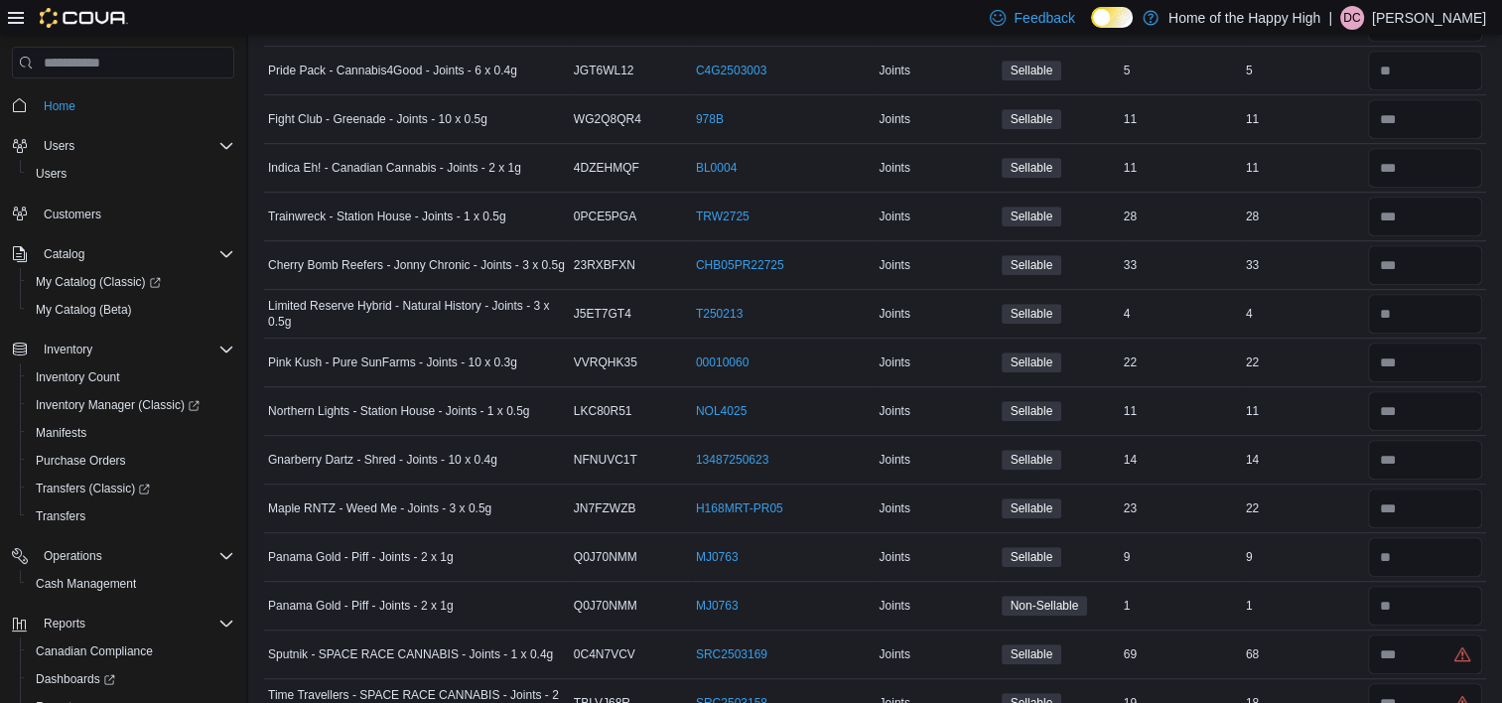
scroll to position [8556, 0]
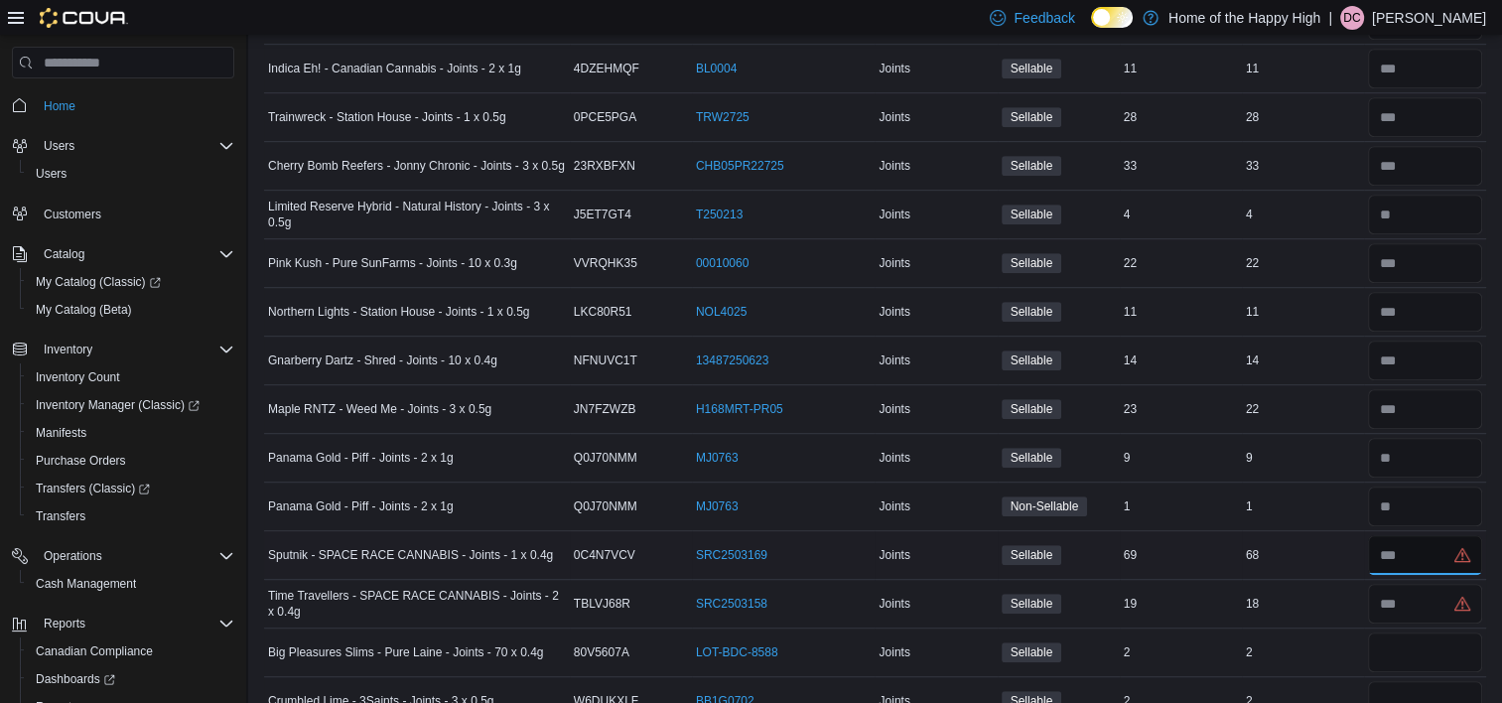
click at [1441, 535] on input "number" at bounding box center [1425, 555] width 114 height 40
drag, startPoint x: 1431, startPoint y: 460, endPoint x: 760, endPoint y: 463, distance: 670.1
click at [760, 482] on tr "Panama Gold - Piff - Joints - 2 x 1g Catalog SKU Q0J70NMM Package Number MJ0763…" at bounding box center [875, 506] width 1222 height 49
drag, startPoint x: 1092, startPoint y: 417, endPoint x: 961, endPoint y: 417, distance: 131.0
click at [961, 434] on tr "Panama Gold - Piff - Joints - 2 x 1g Catalog SKU Q0J70NMM Package Number MJ0763…" at bounding box center [875, 458] width 1222 height 49
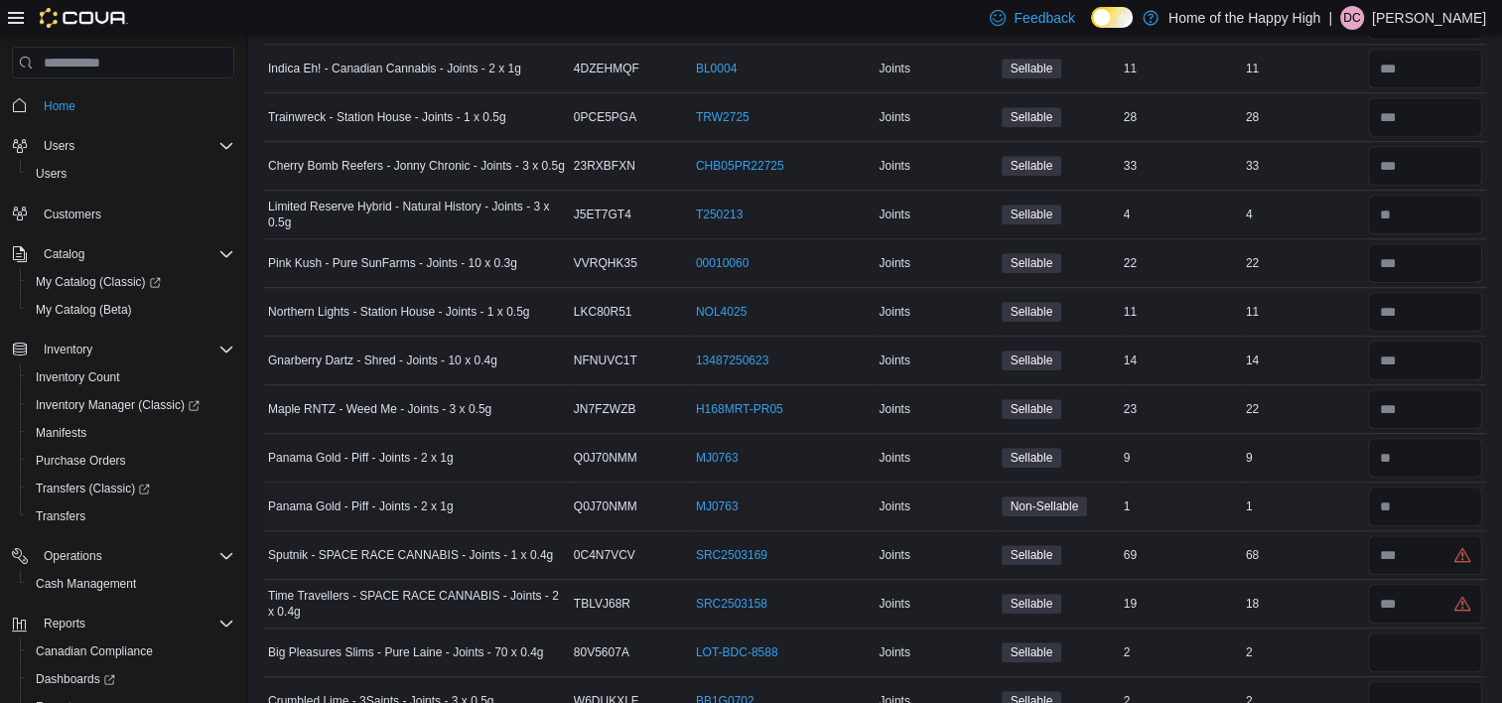
click at [1355, 484] on td "Real Time Stock 1" at bounding box center [1303, 506] width 122 height 49
click at [1426, 535] on input "number" at bounding box center [1425, 555] width 114 height 40
click at [1421, 584] on input "number" at bounding box center [1425, 604] width 114 height 40
click at [1431, 632] on input "number" at bounding box center [1425, 652] width 114 height 40
click at [1435, 681] on input "number" at bounding box center [1425, 701] width 114 height 40
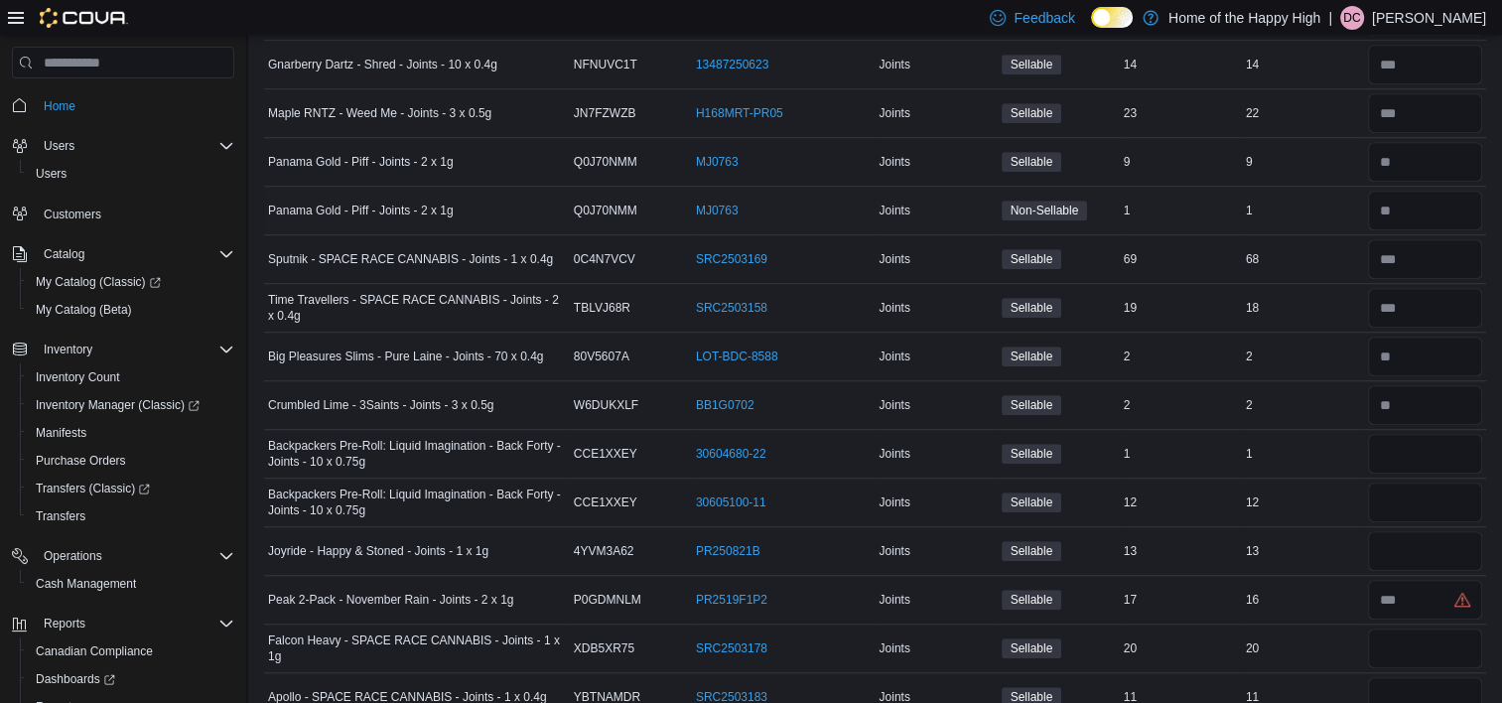
scroll to position [8854, 0]
click at [1437, 432] on input "number" at bounding box center [1425, 452] width 114 height 40
click at [1433, 480] on input "number" at bounding box center [1425, 500] width 114 height 40
click at [1417, 529] on input "number" at bounding box center [1425, 549] width 114 height 40
click at [1422, 578] on input "number" at bounding box center [1425, 598] width 114 height 40
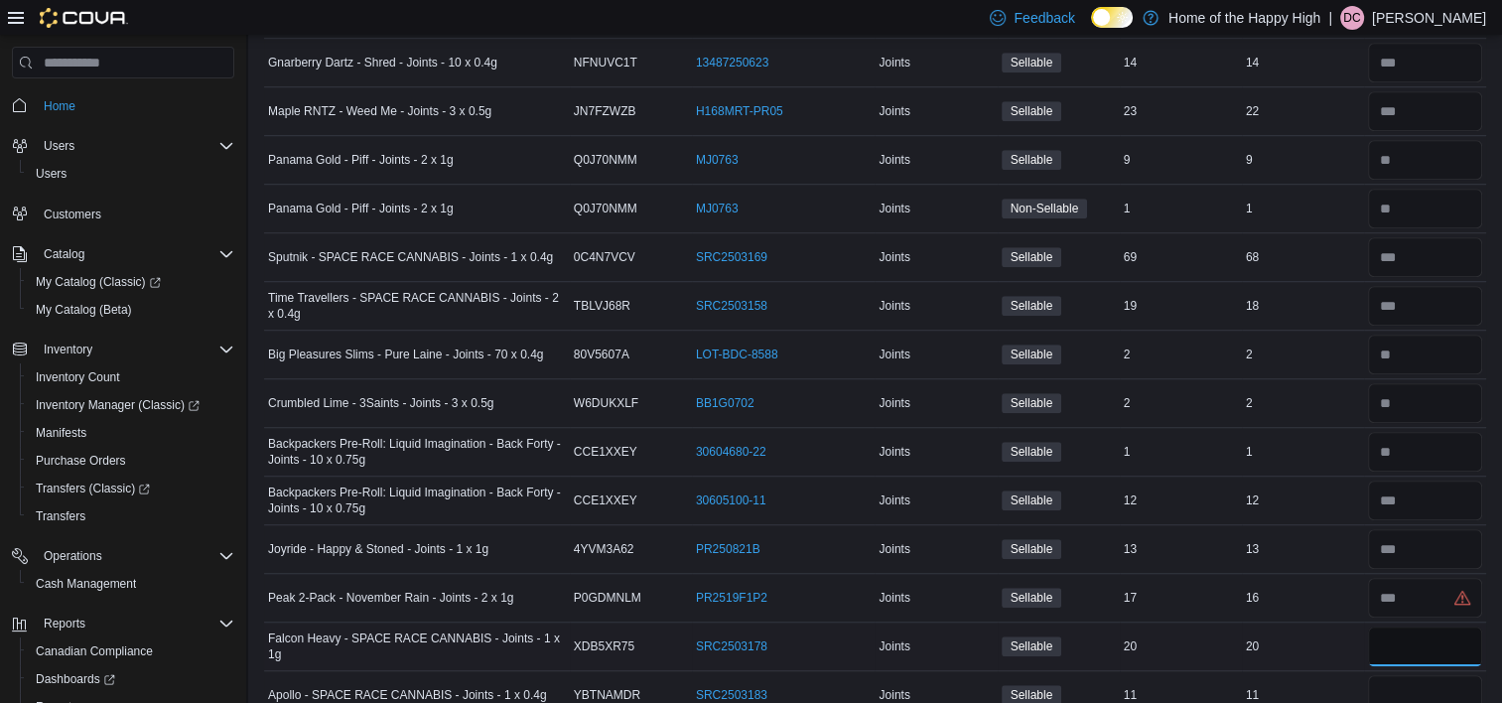
click at [1399, 626] on input "number" at bounding box center [1425, 646] width 114 height 40
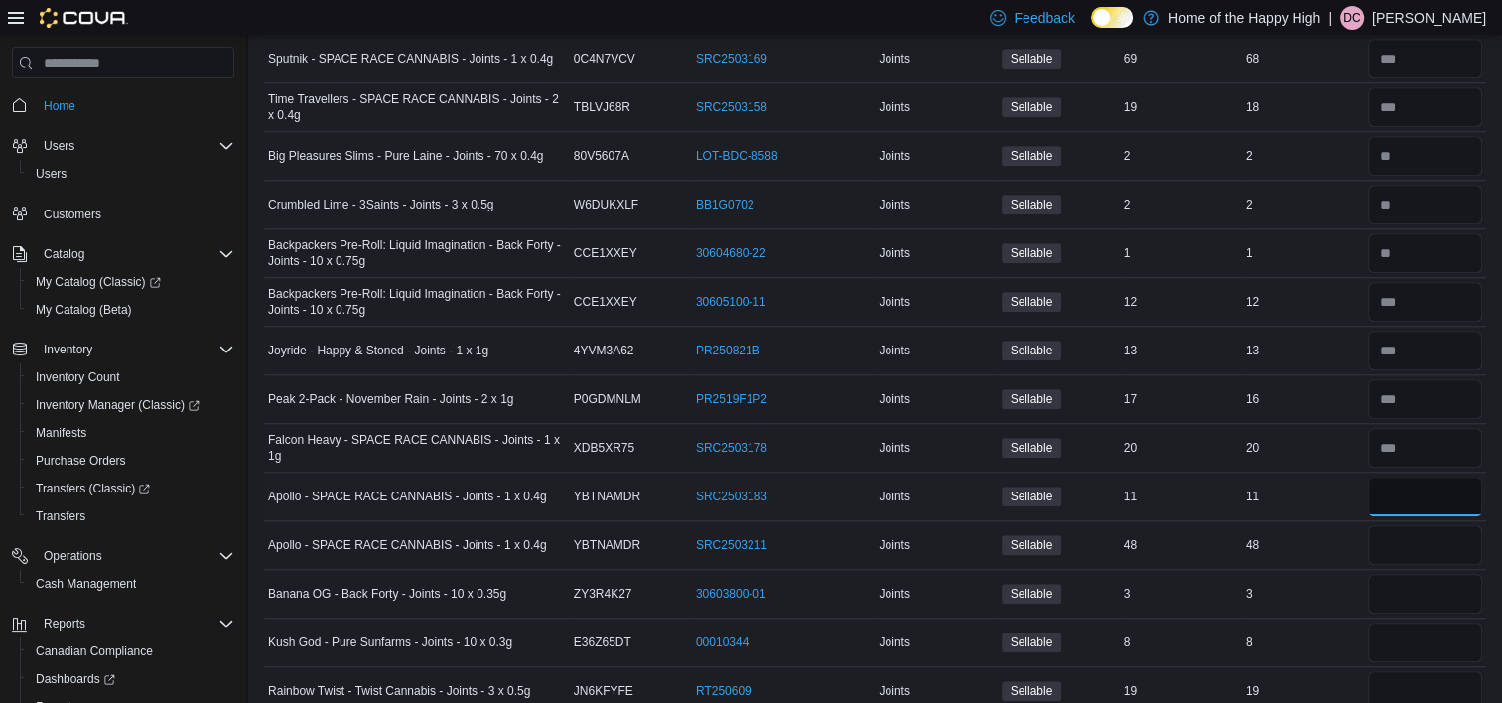
click at [1394, 477] on input "number" at bounding box center [1425, 497] width 114 height 40
click at [1389, 525] on input "number" at bounding box center [1425, 545] width 114 height 40
click at [1390, 574] on input "number" at bounding box center [1425, 594] width 114 height 40
click at [1391, 622] on input "number" at bounding box center [1425, 642] width 114 height 40
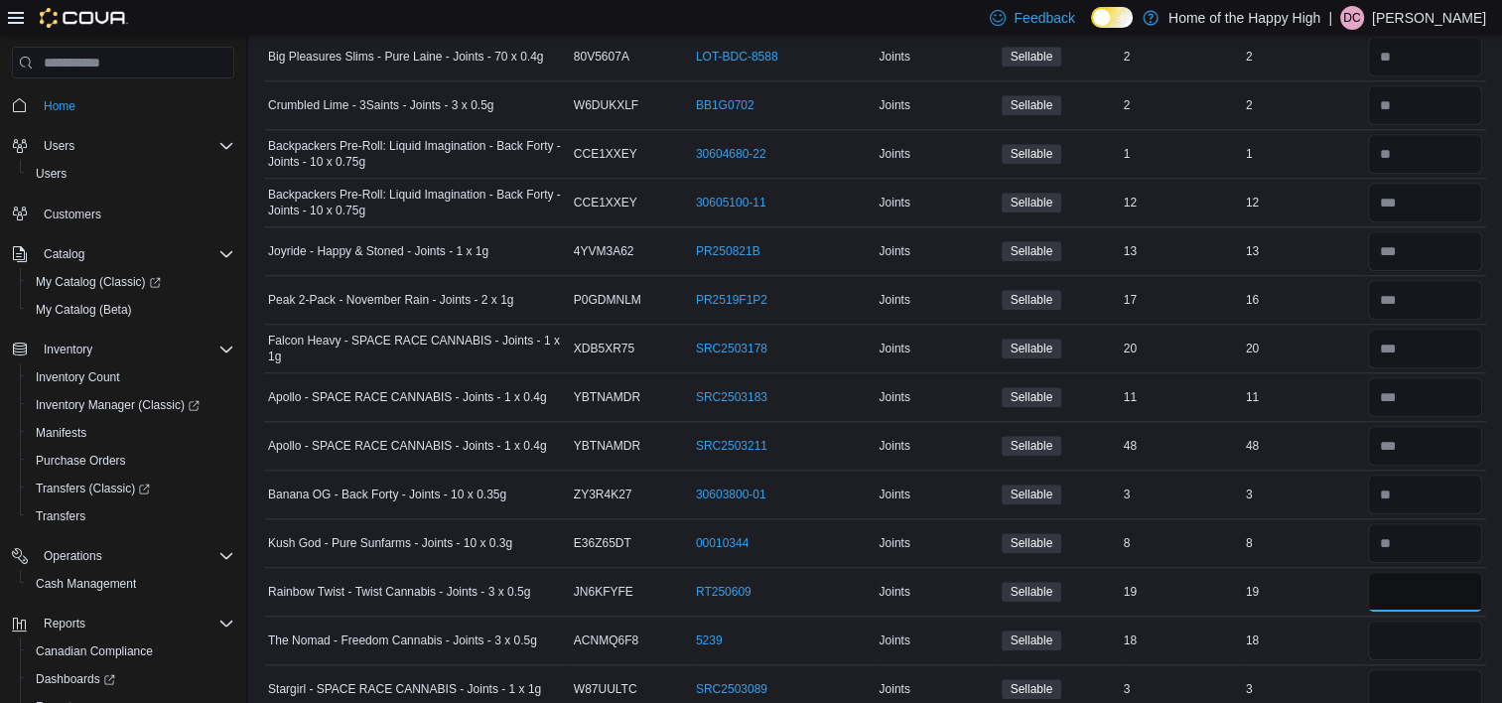
click at [1386, 572] on input "number" at bounding box center [1425, 592] width 114 height 40
click at [1390, 620] on input "number" at bounding box center [1425, 640] width 114 height 40
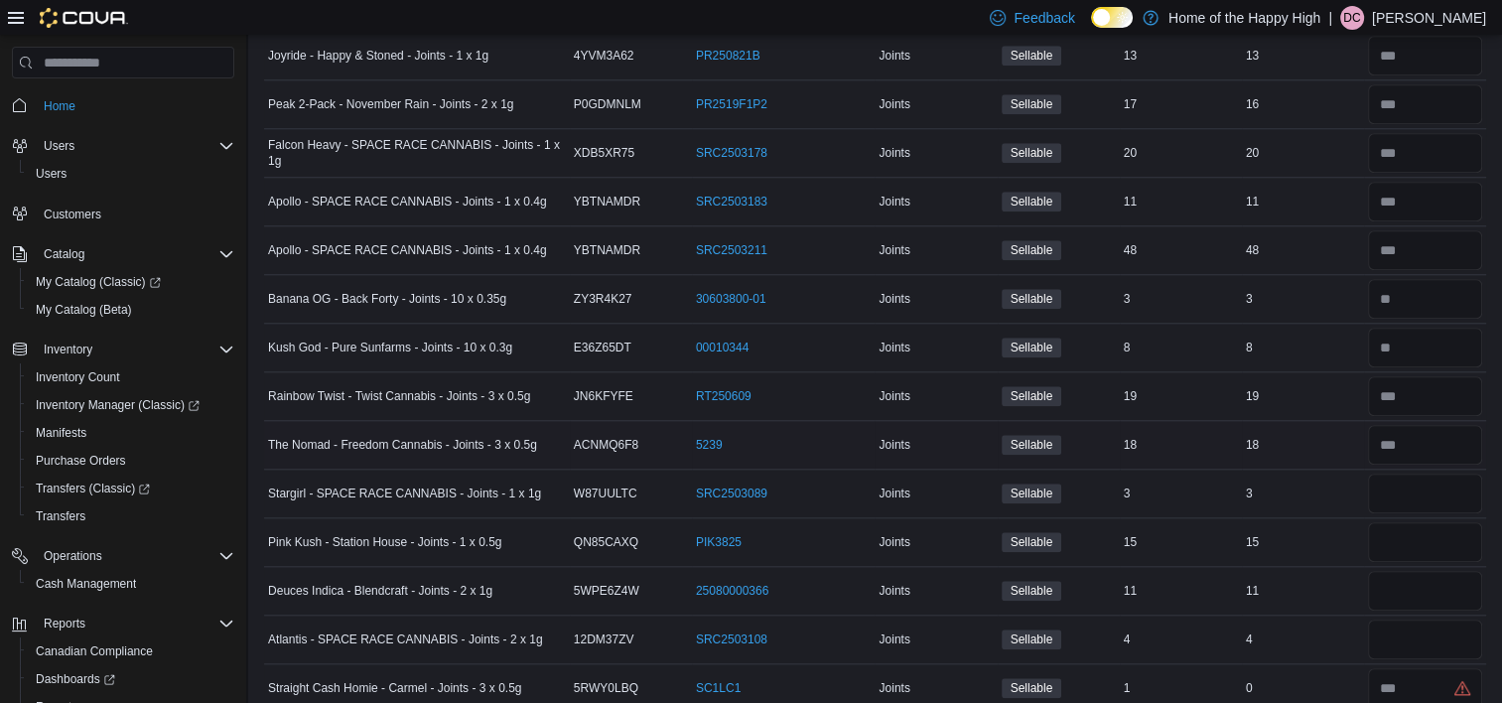
scroll to position [9351, 0]
click at [1416, 471] on input "number" at bounding box center [1425, 491] width 114 height 40
click at [1416, 522] on div at bounding box center [1425, 539] width 122 height 48
click at [1404, 519] on input "number" at bounding box center [1425, 539] width 114 height 40
click at [1403, 568] on input "number" at bounding box center [1425, 588] width 114 height 40
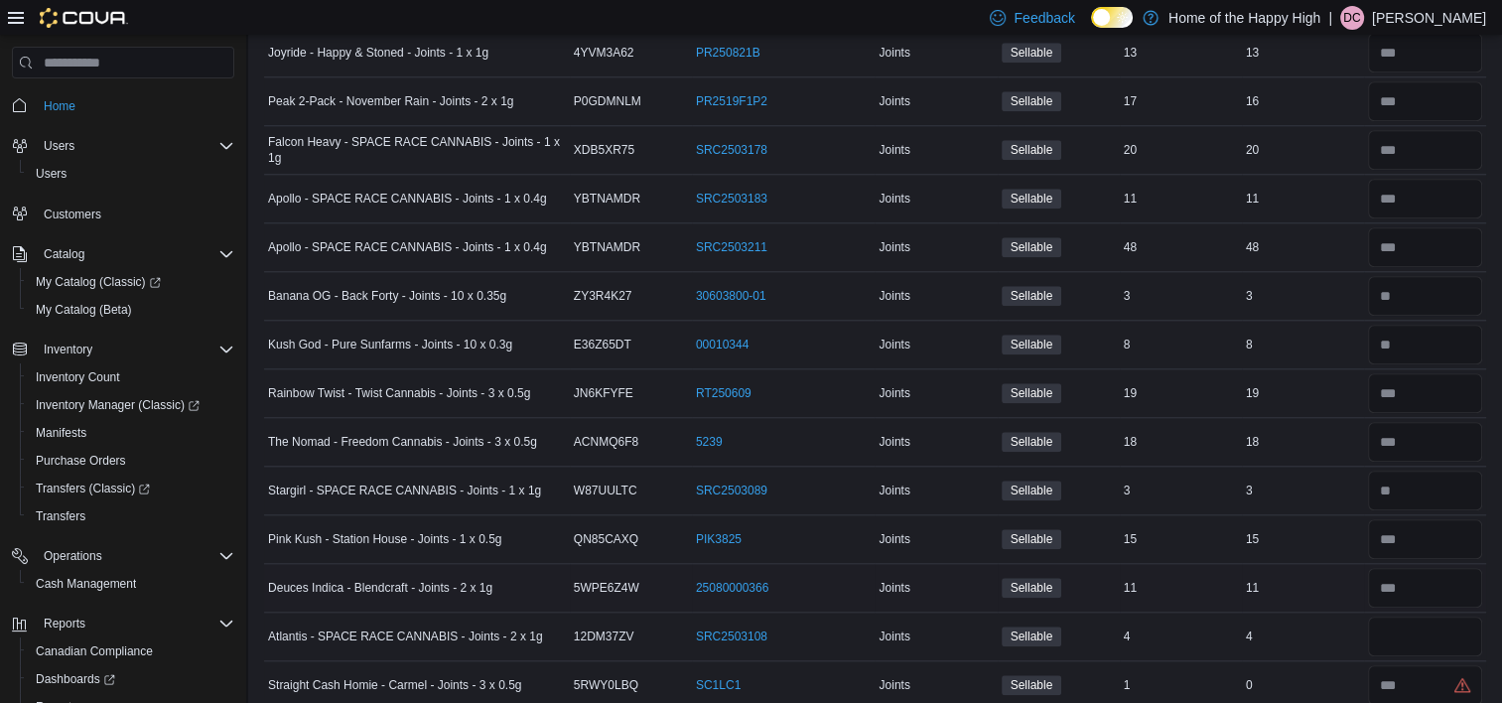
scroll to position [9450, 0]
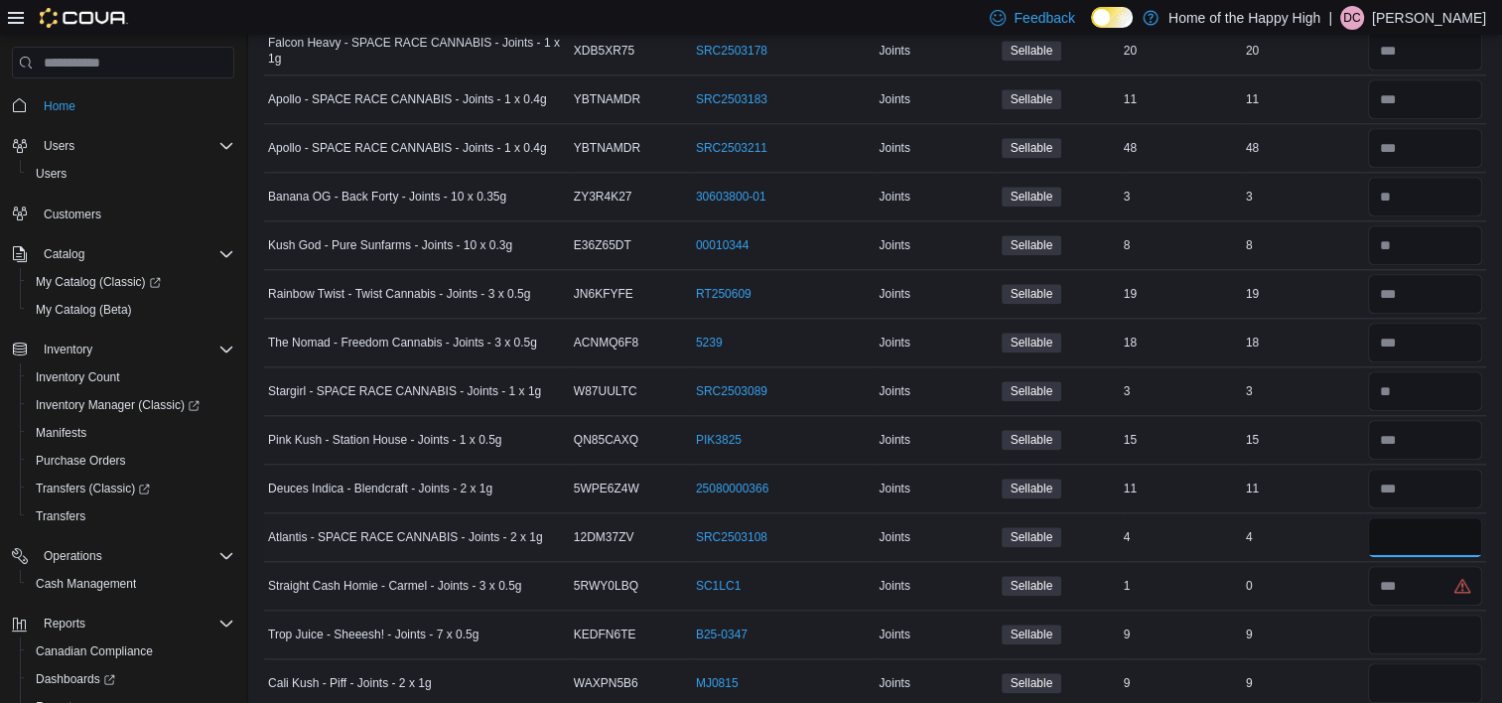
click at [1402, 517] on input "number" at bounding box center [1425, 537] width 114 height 40
click at [1414, 567] on div at bounding box center [1425, 586] width 122 height 48
click at [1407, 566] on input "number" at bounding box center [1425, 586] width 114 height 40
click at [1414, 615] on input "number" at bounding box center [1425, 635] width 114 height 40
click at [1417, 663] on input "number" at bounding box center [1425, 683] width 114 height 40
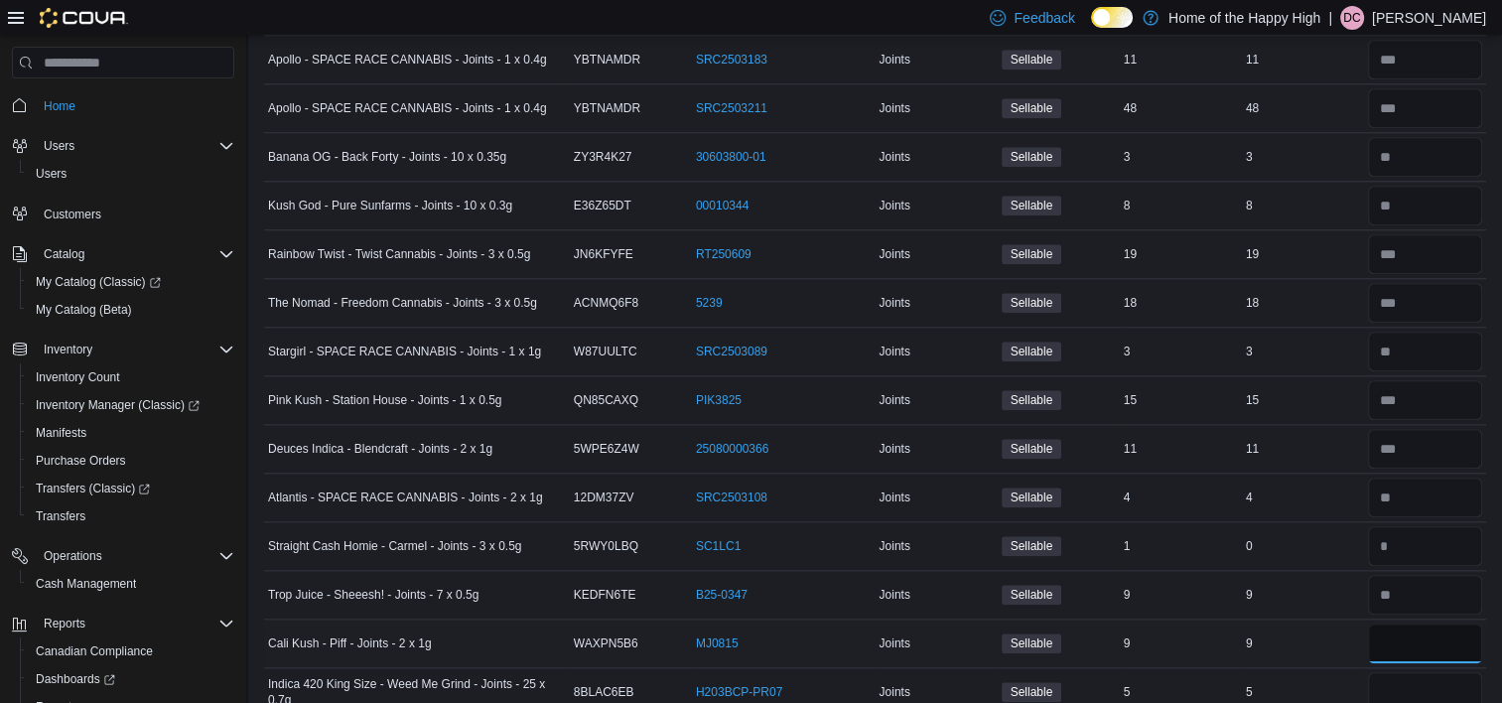
scroll to position [9549, 0]
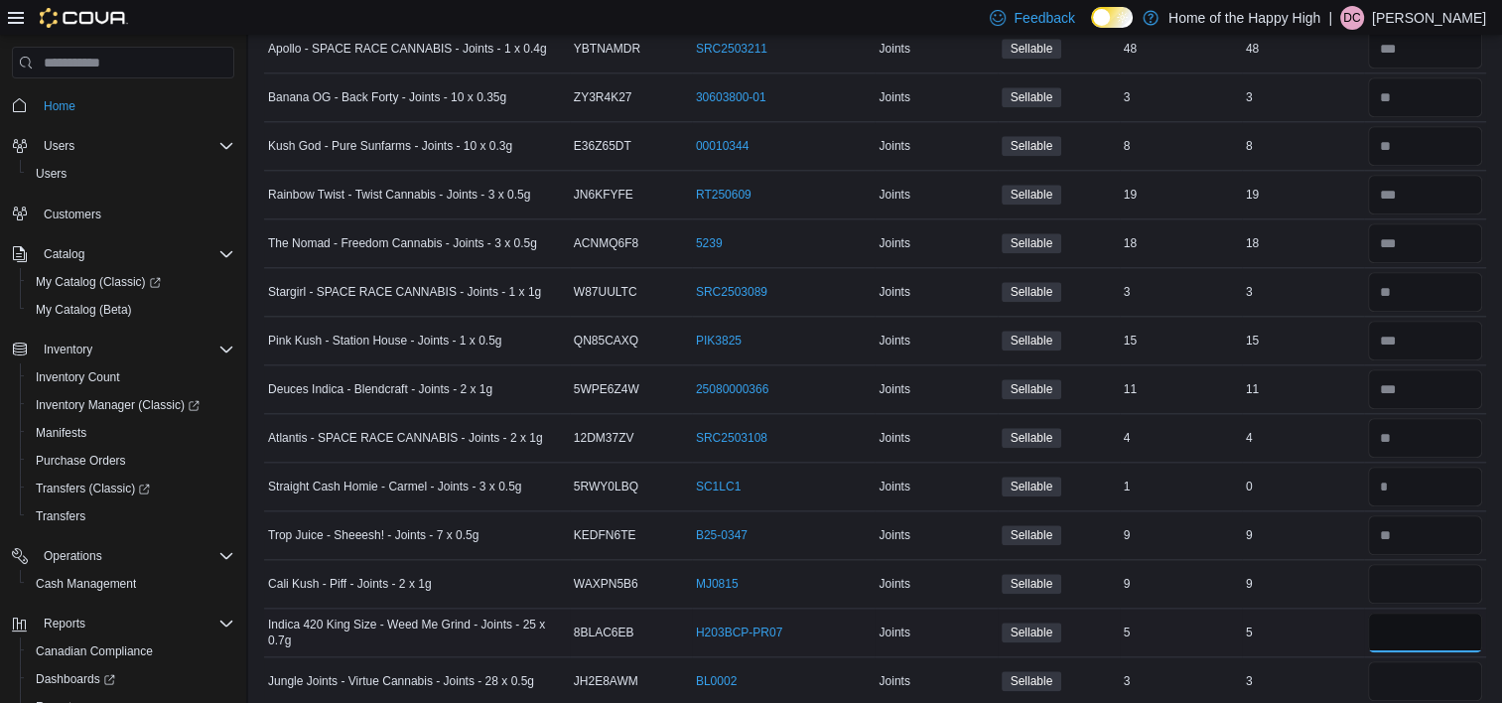
click at [1426, 613] on input "number" at bounding box center [1425, 633] width 114 height 40
click at [1460, 661] on input "number" at bounding box center [1425, 681] width 114 height 40
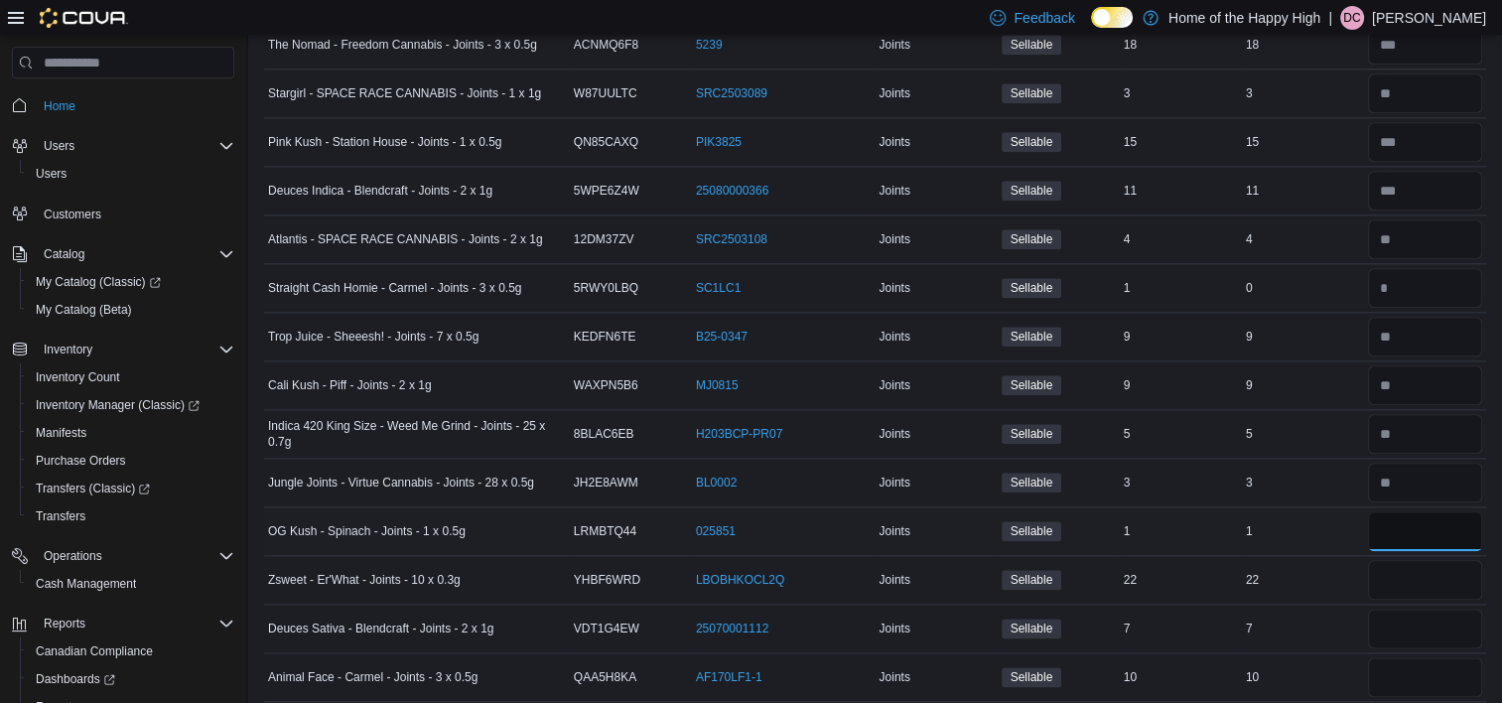
click at [1430, 511] on input "number" at bounding box center [1425, 531] width 114 height 40
click at [1433, 560] on input "number" at bounding box center [1425, 580] width 114 height 40
click at [1432, 609] on input "number" at bounding box center [1425, 629] width 114 height 40
click at [1428, 560] on input "number" at bounding box center [1425, 580] width 114 height 40
click at [1434, 609] on input "number" at bounding box center [1425, 629] width 114 height 40
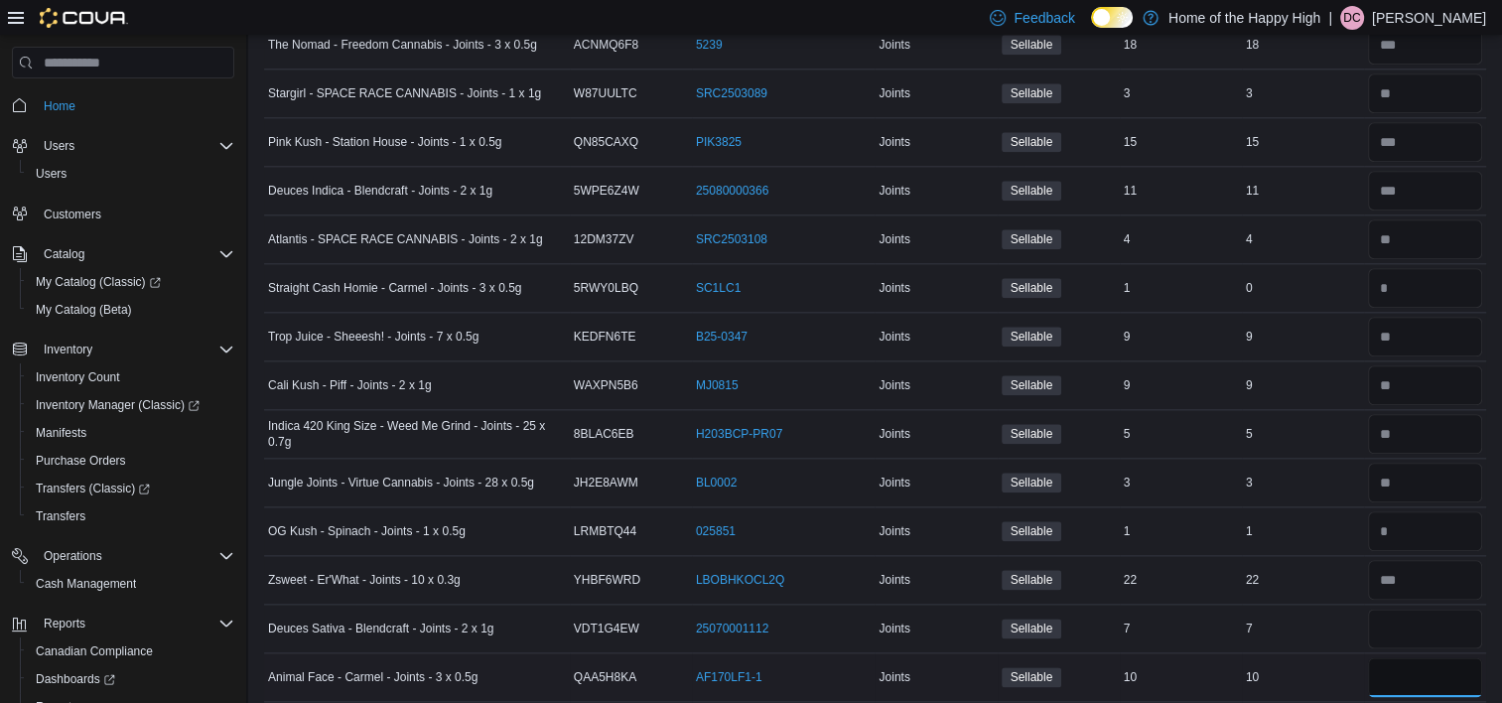
click at [1426, 657] on input "number" at bounding box center [1425, 677] width 114 height 40
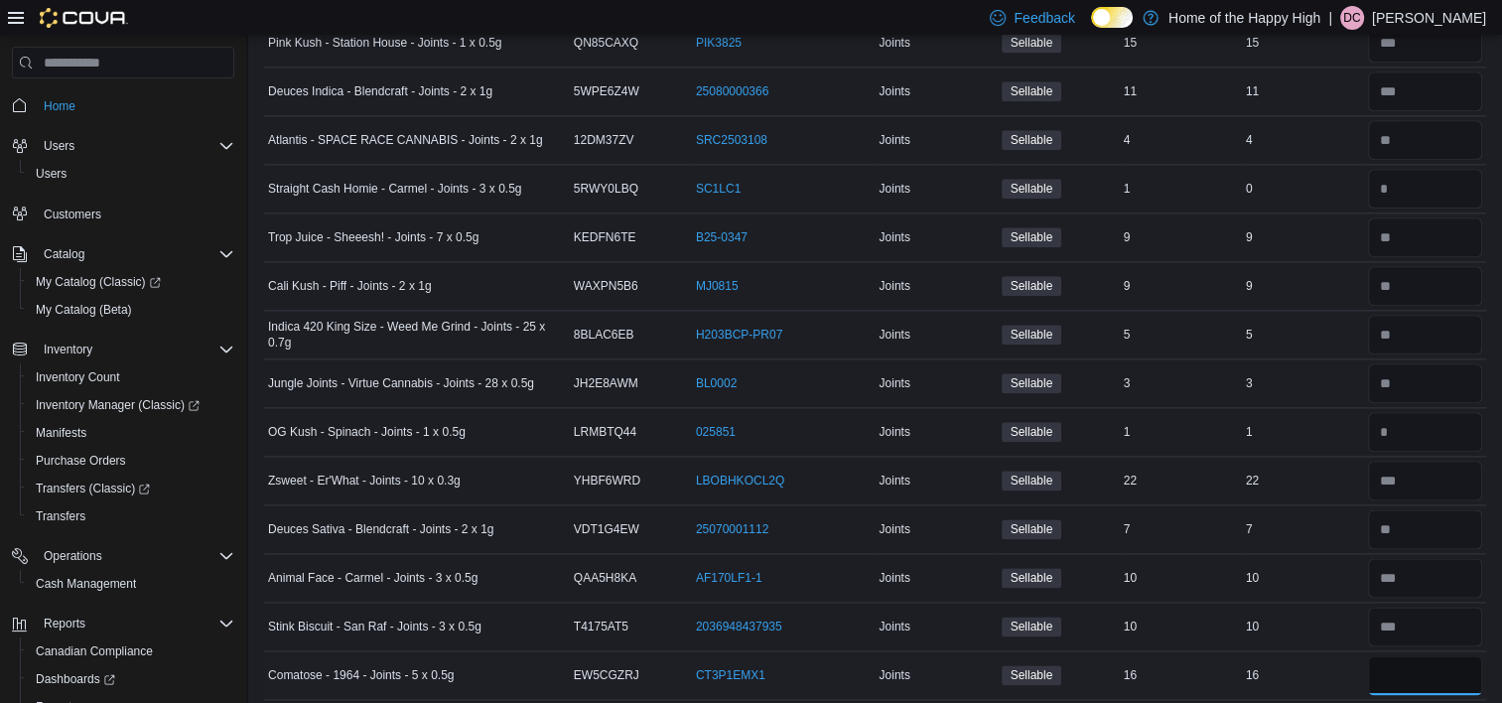
click at [1414, 655] on input "number" at bounding box center [1425, 675] width 114 height 40
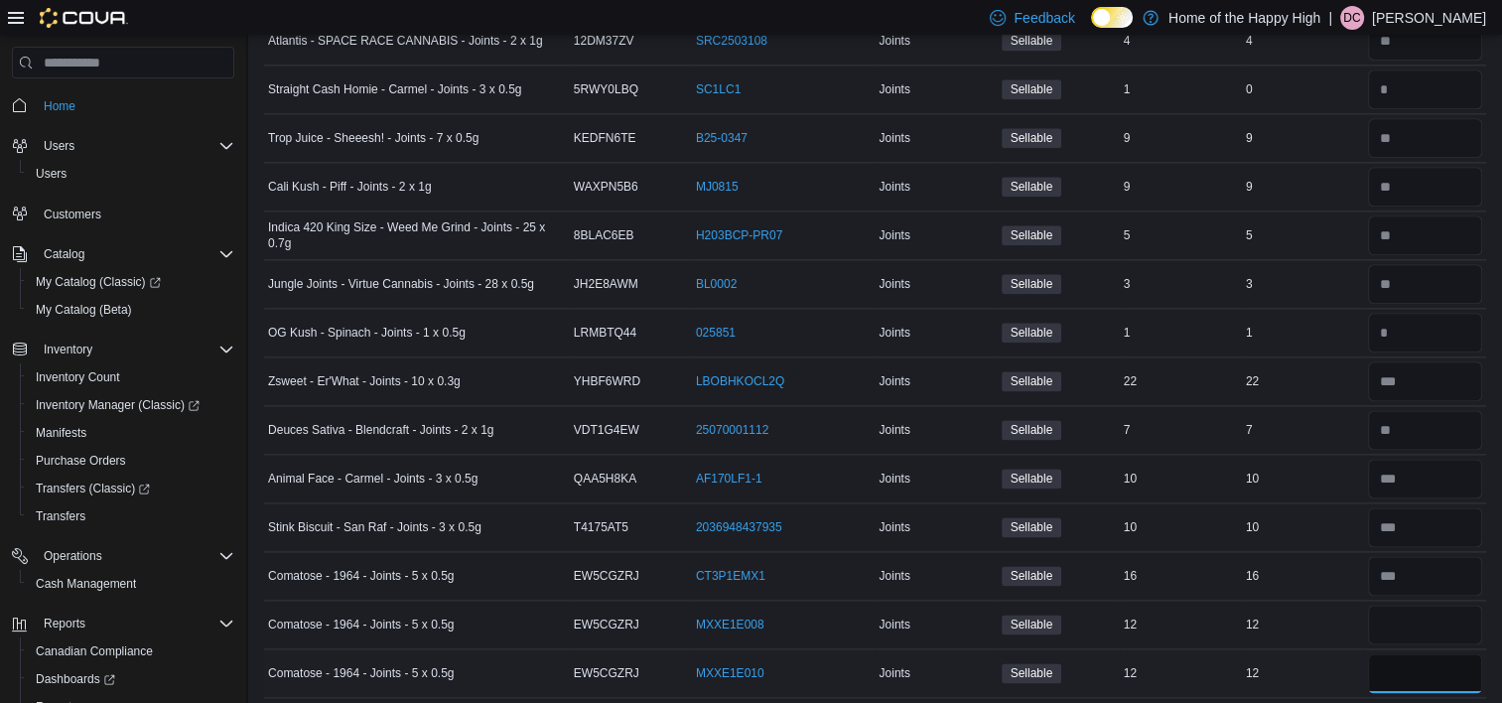
click at [1418, 653] on input "number" at bounding box center [1425, 673] width 114 height 40
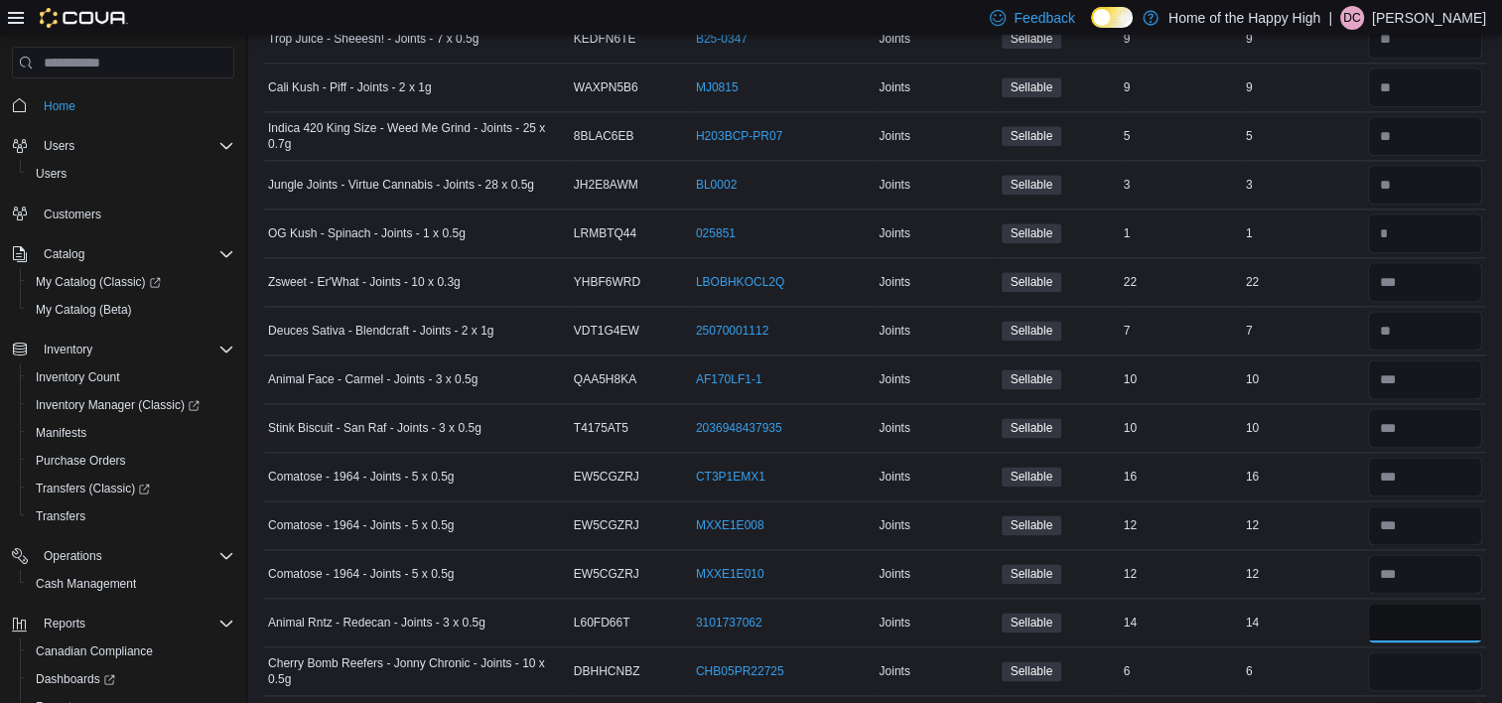
scroll to position [10145, 0]
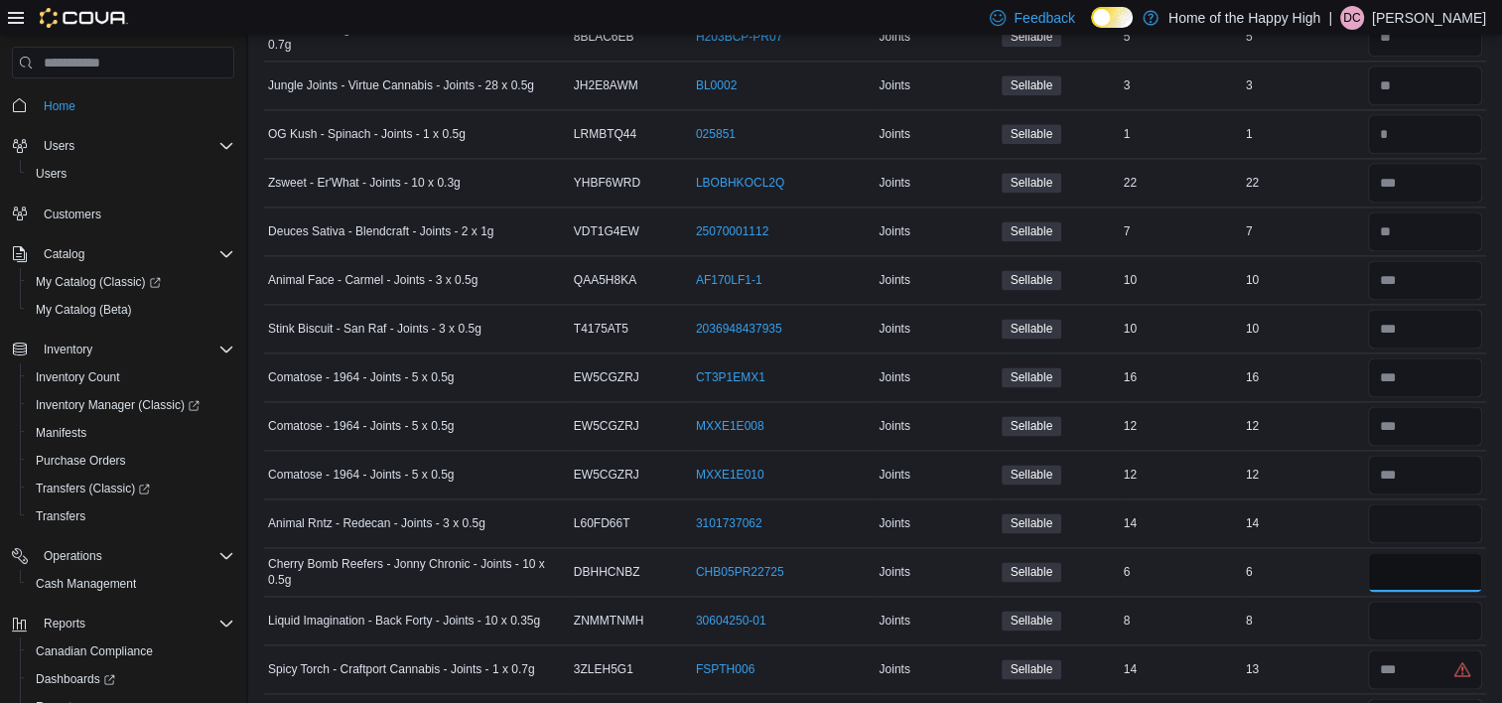
click at [1402, 552] on input "number" at bounding box center [1425, 572] width 114 height 40
click at [1402, 601] on input "number" at bounding box center [1425, 621] width 114 height 40
click at [1404, 649] on input "number" at bounding box center [1425, 669] width 114 height 40
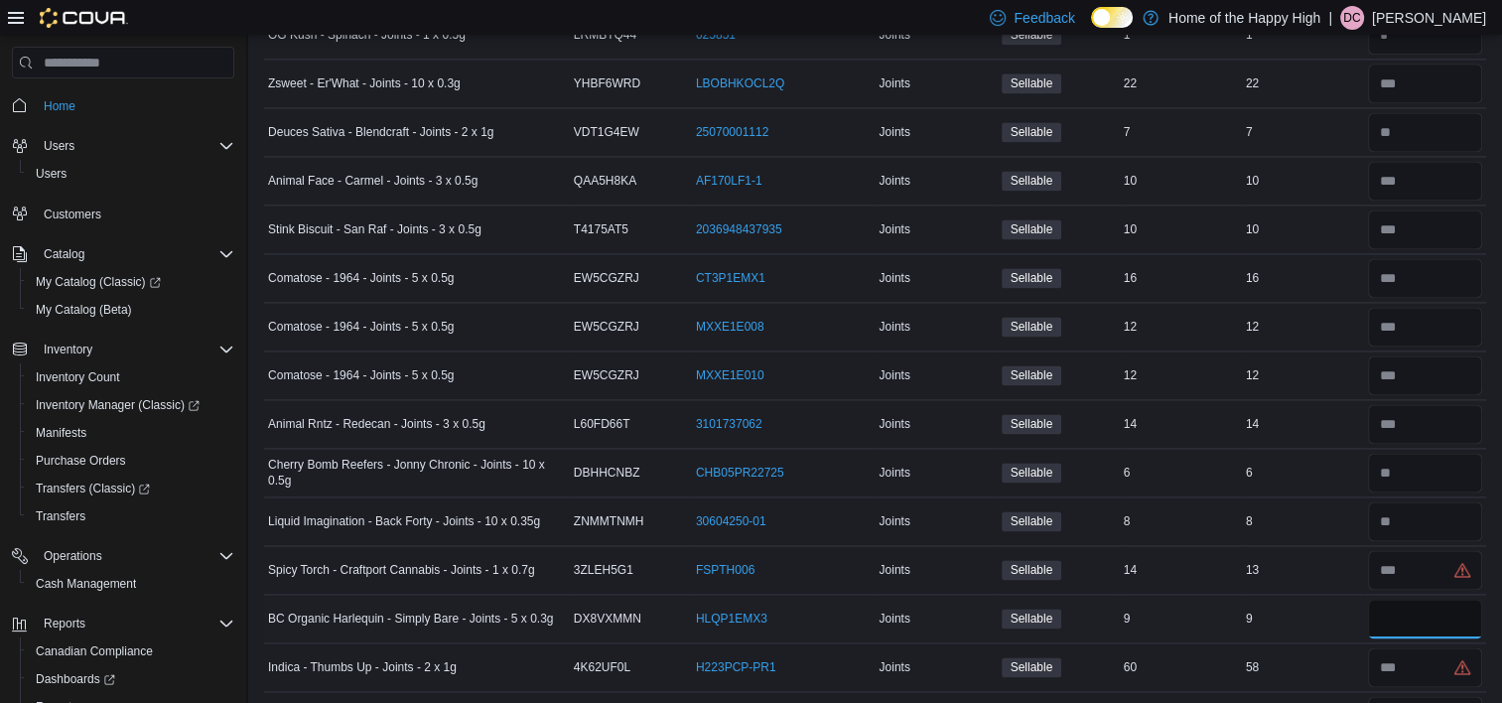
click at [1424, 599] on input "number" at bounding box center [1425, 619] width 114 height 40
click at [1431, 647] on input "number" at bounding box center [1425, 667] width 114 height 40
click at [1425, 696] on input "number" at bounding box center [1425, 716] width 114 height 40
click at [1409, 647] on input "number" at bounding box center [1425, 667] width 114 height 40
click at [1429, 696] on input "number" at bounding box center [1425, 716] width 114 height 40
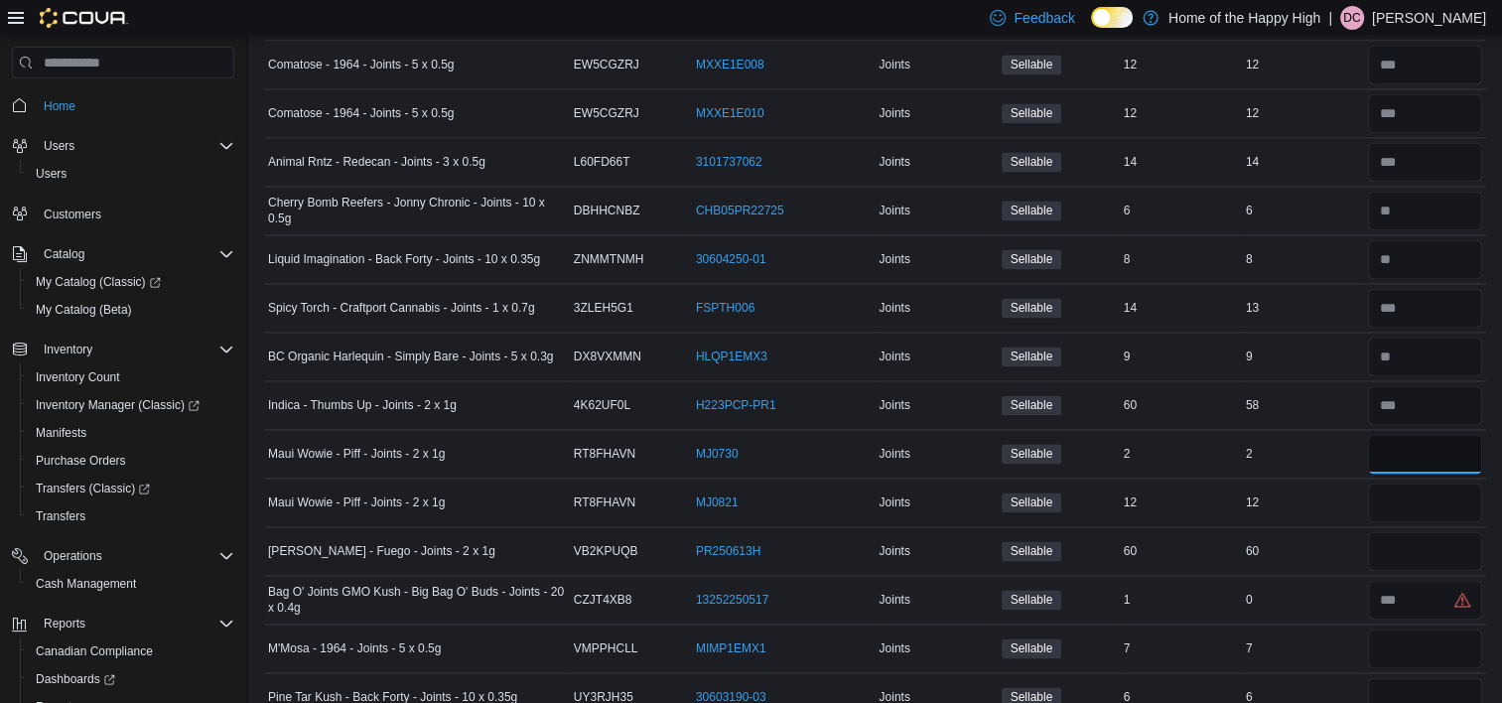
scroll to position [10542, 0]
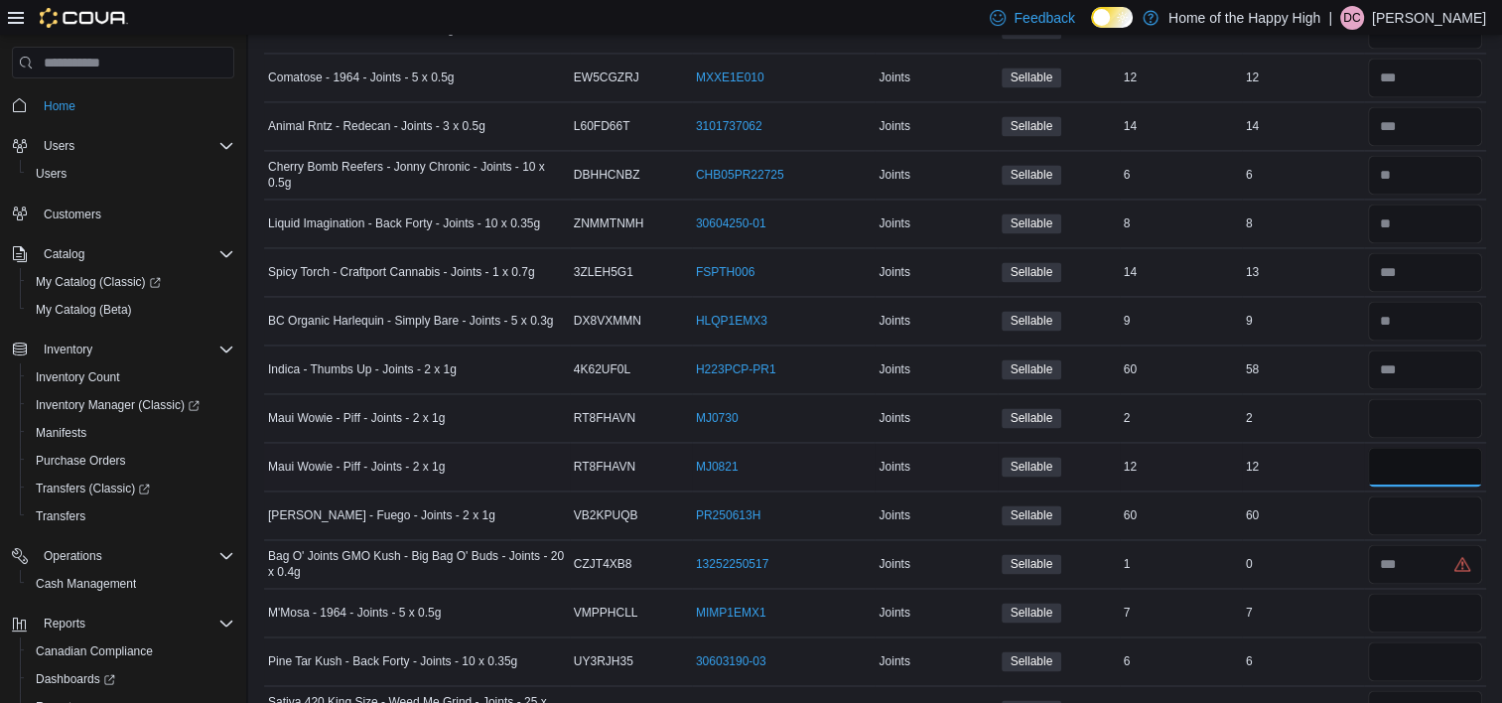
click at [1425, 447] on input "number" at bounding box center [1425, 467] width 114 height 40
click at [1424, 495] on input "number" at bounding box center [1425, 515] width 114 height 40
click at [1437, 544] on input "number" at bounding box center [1425, 564] width 114 height 40
click at [1439, 593] on input "number" at bounding box center [1425, 613] width 114 height 40
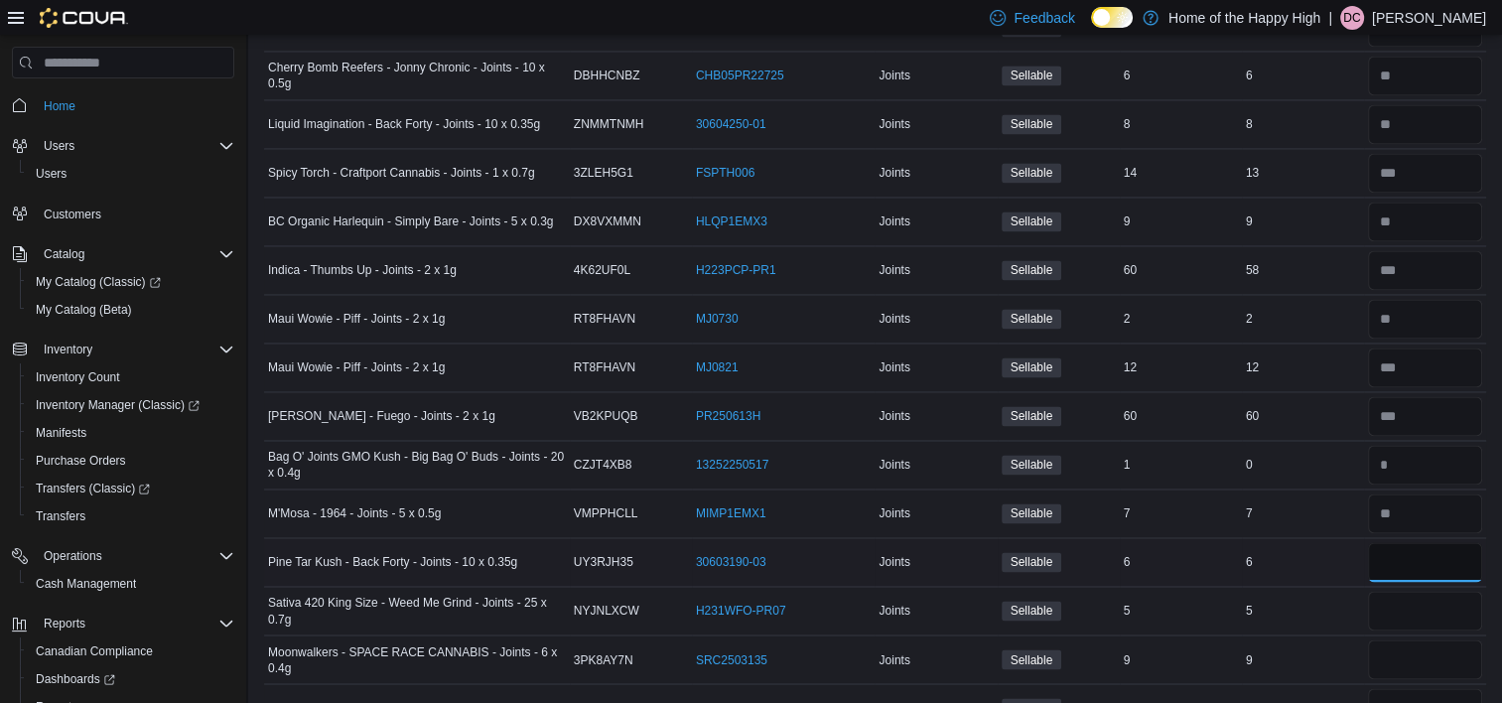
click at [1426, 542] on input "number" at bounding box center [1425, 562] width 114 height 40
click at [1427, 591] on input "number" at bounding box center [1425, 611] width 114 height 40
click at [1449, 639] on input "number" at bounding box center [1425, 659] width 114 height 40
click at [1441, 688] on input "number" at bounding box center [1425, 708] width 114 height 40
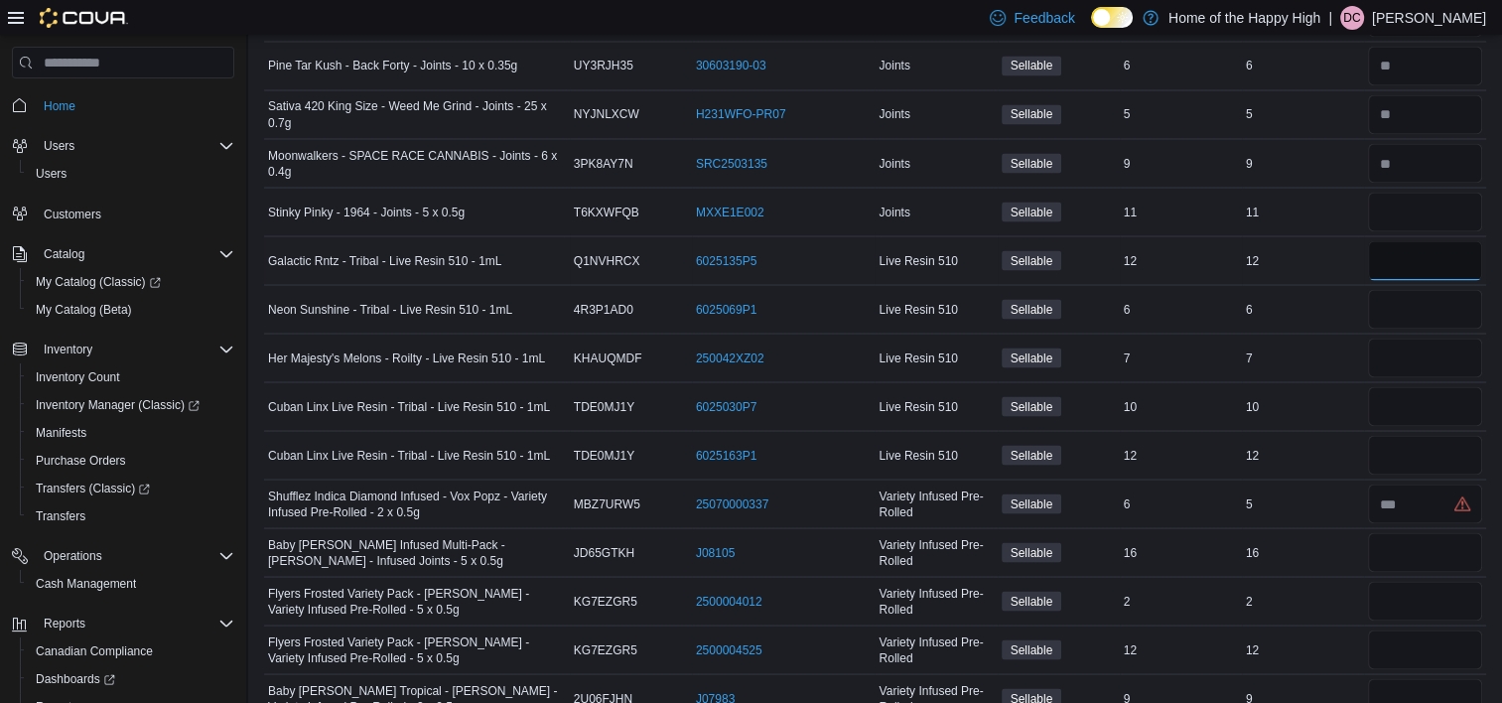
click at [1449, 240] on input "number" at bounding box center [1425, 260] width 114 height 40
click at [1436, 289] on input "number" at bounding box center [1425, 309] width 114 height 40
click at [1389, 338] on input "number" at bounding box center [1425, 358] width 114 height 40
click at [1395, 386] on input "number" at bounding box center [1425, 406] width 114 height 40
click at [1404, 435] on input "number" at bounding box center [1425, 455] width 114 height 40
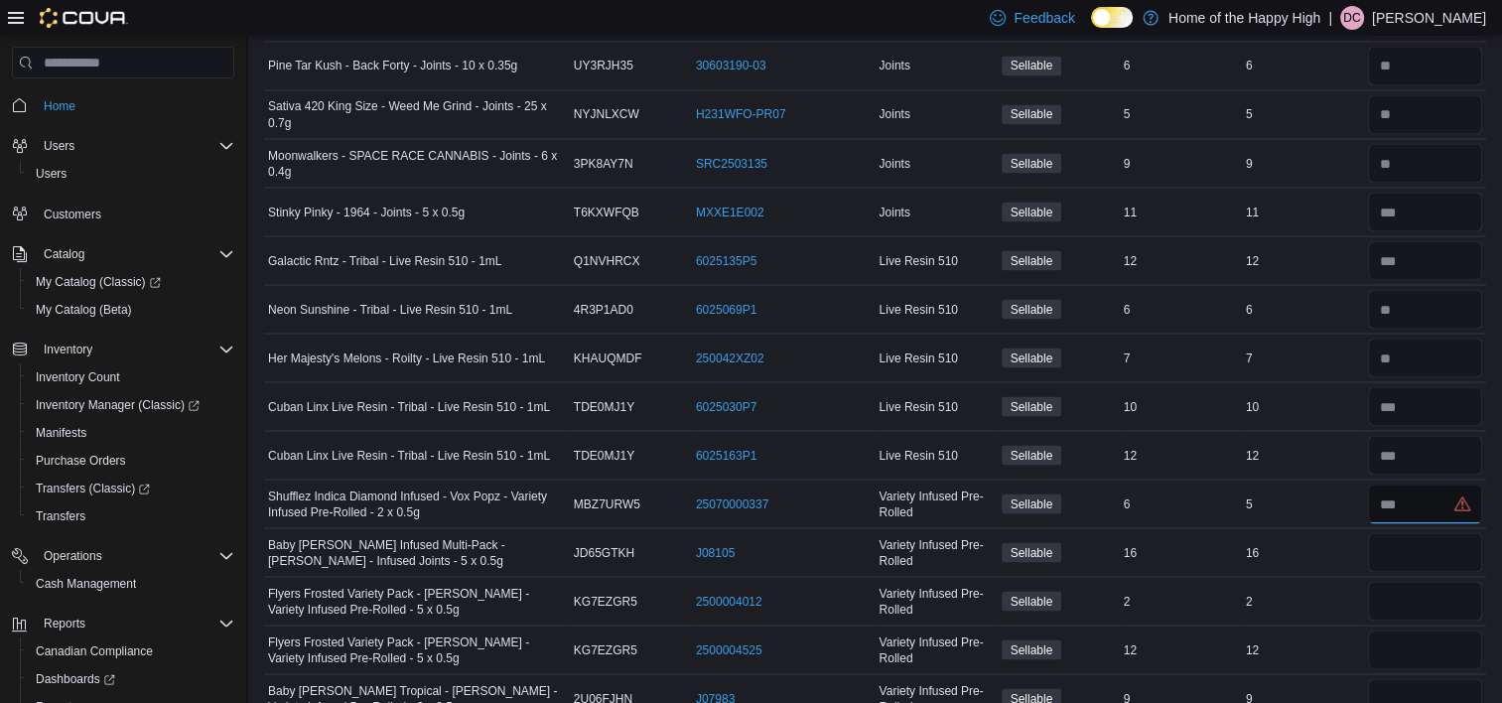
click at [1410, 483] on input "number" at bounding box center [1425, 503] width 114 height 40
click at [1404, 532] on input "number" at bounding box center [1425, 552] width 114 height 40
click at [1402, 581] on input "number" at bounding box center [1425, 601] width 114 height 40
click at [1412, 629] on input "number" at bounding box center [1425, 649] width 114 height 40
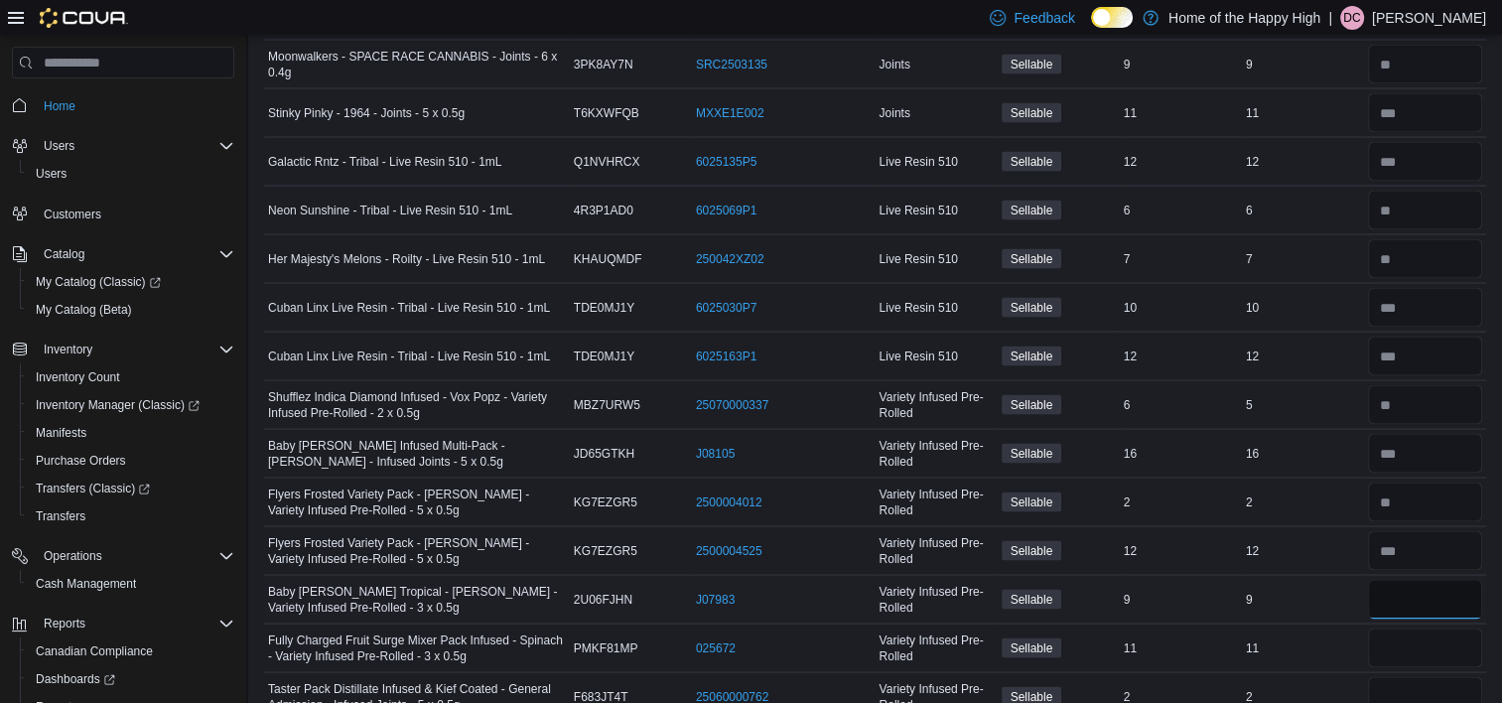
click at [1437, 579] on input "number" at bounding box center [1425, 599] width 114 height 40
click at [1422, 627] on input "number" at bounding box center [1425, 647] width 114 height 40
click at [1418, 676] on input "number" at bounding box center [1425, 696] width 114 height 40
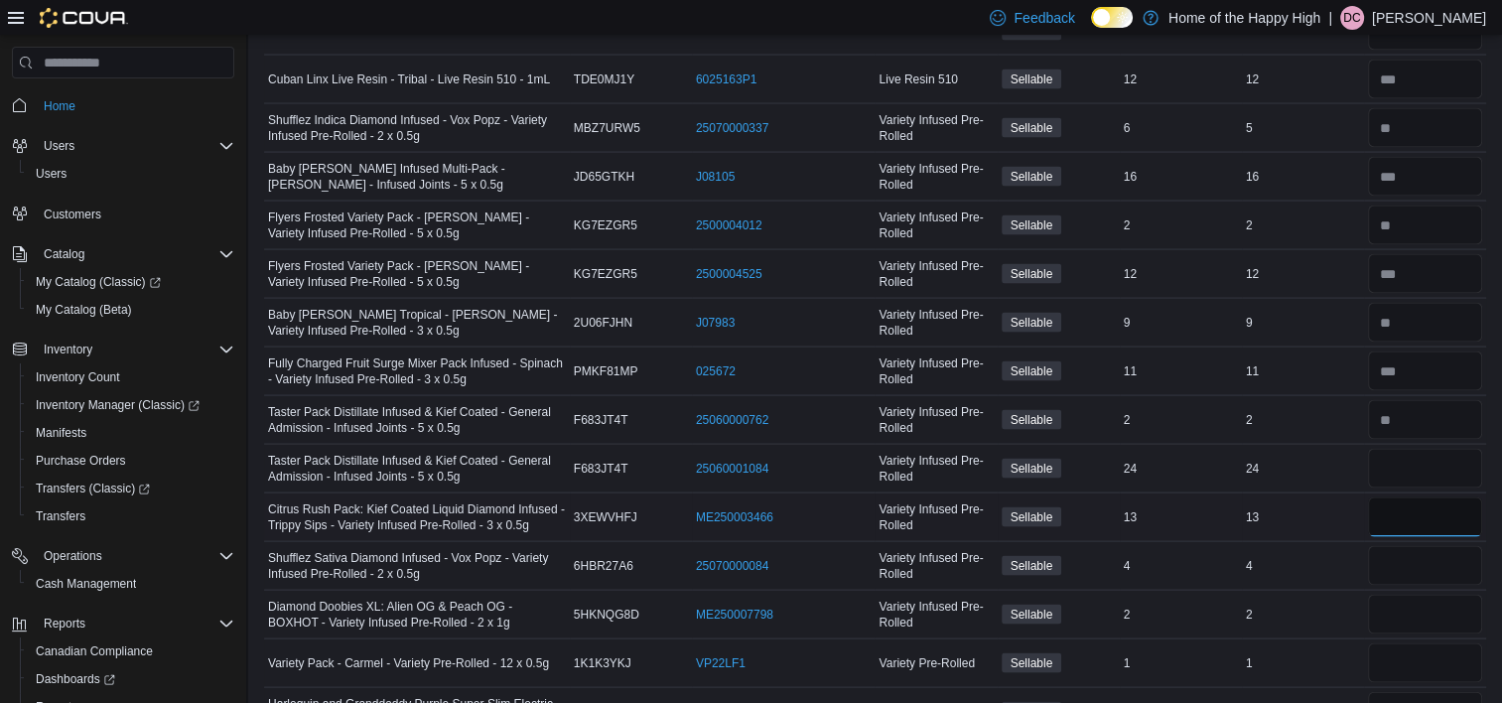
click at [1437, 497] on input "number" at bounding box center [1425, 517] width 114 height 40
click at [1425, 546] on input "number" at bounding box center [1425, 566] width 114 height 40
click at [1408, 595] on input "number" at bounding box center [1425, 615] width 114 height 40
click at [1407, 643] on input "number" at bounding box center [1425, 663] width 114 height 40
click at [1400, 692] on input "number" at bounding box center [1425, 712] width 114 height 40
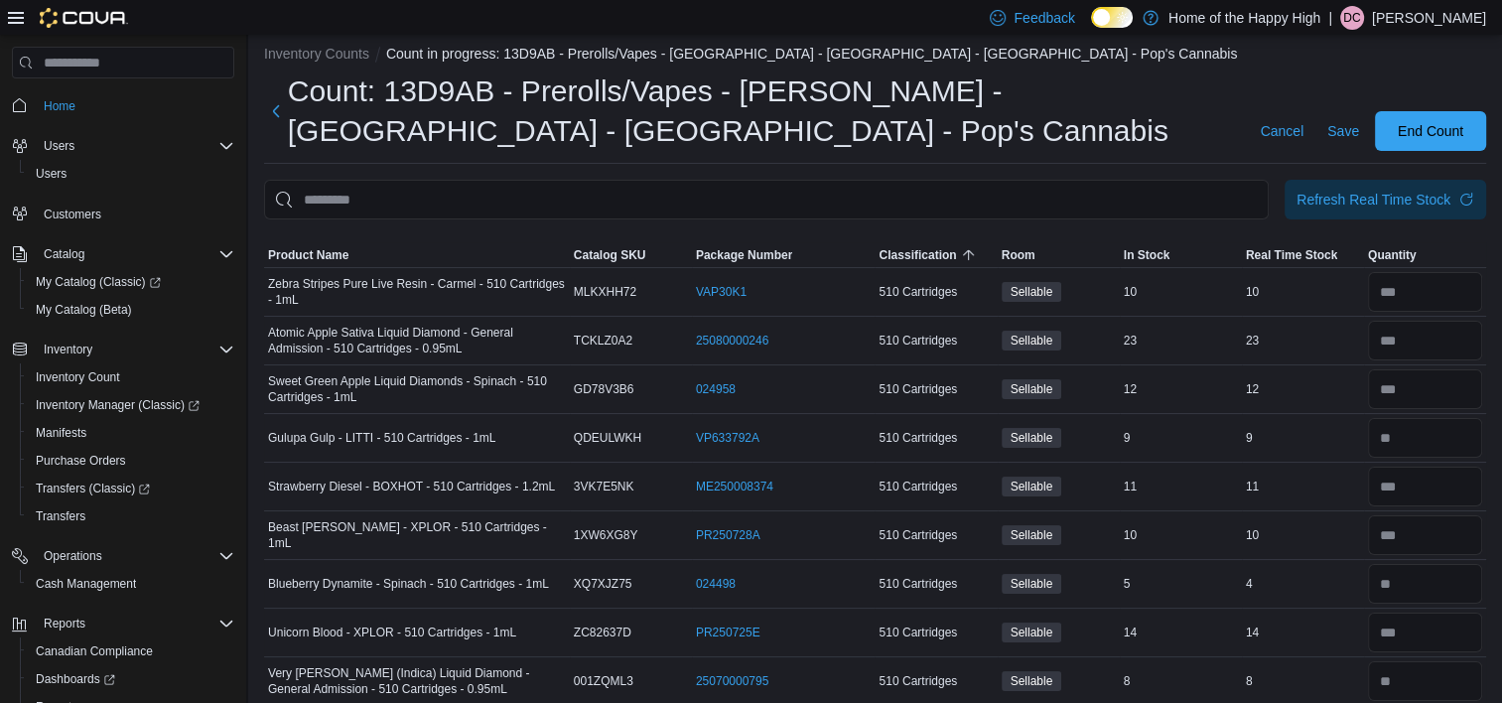
scroll to position [0, 0]
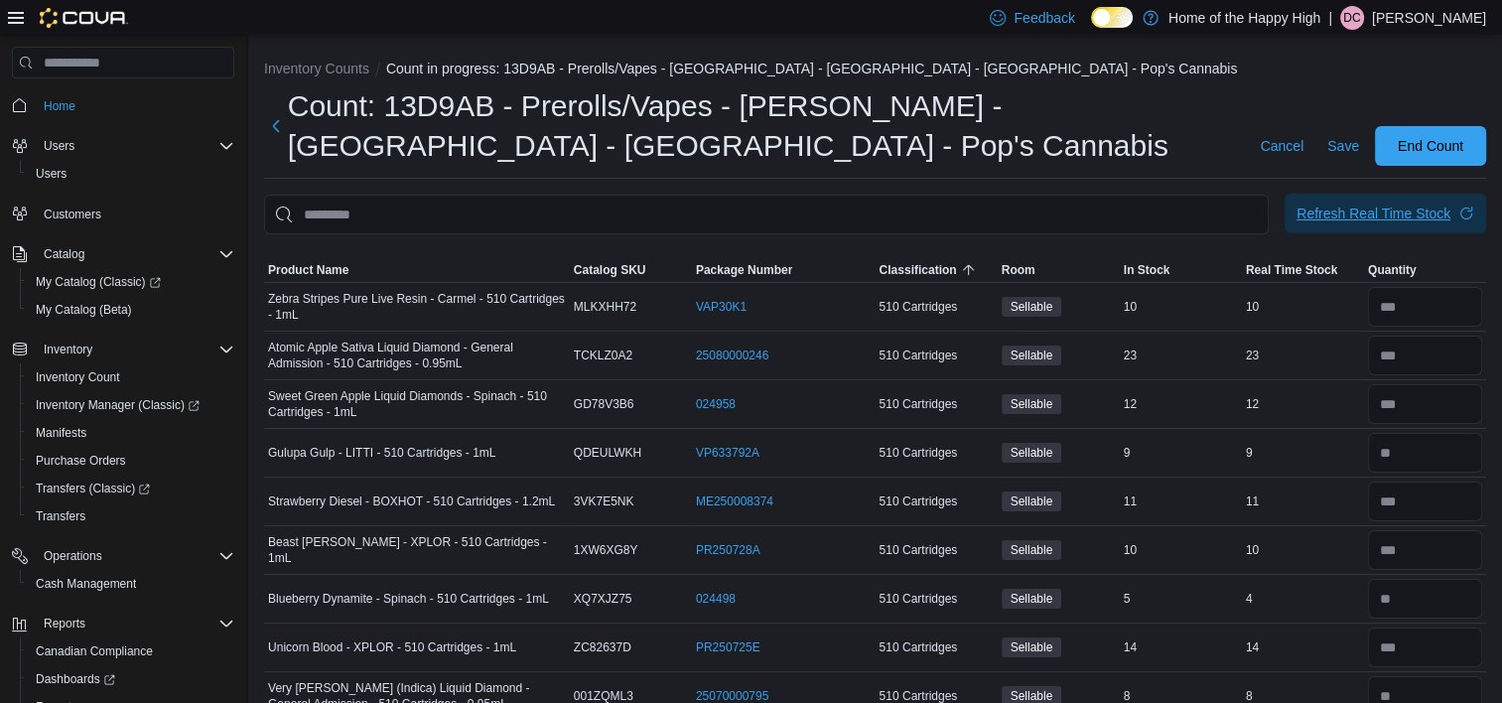
click at [1449, 197] on span "Refresh Real Time Stock" at bounding box center [1386, 214] width 178 height 40
click at [1425, 147] on span "End Count" at bounding box center [1431, 145] width 66 height 20
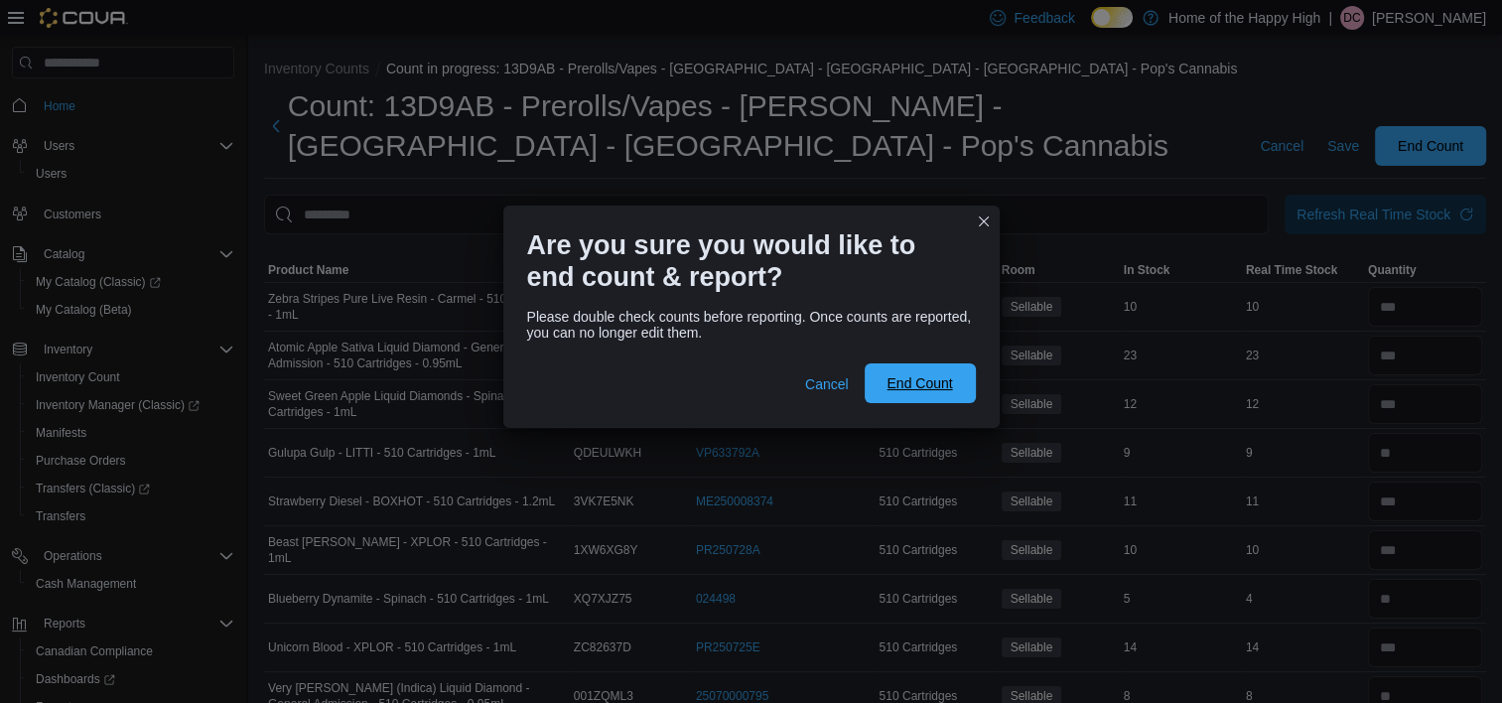
click at [890, 395] on span "End Count" at bounding box center [920, 383] width 87 height 40
